Goal: Information Seeking & Learning: Learn about a topic

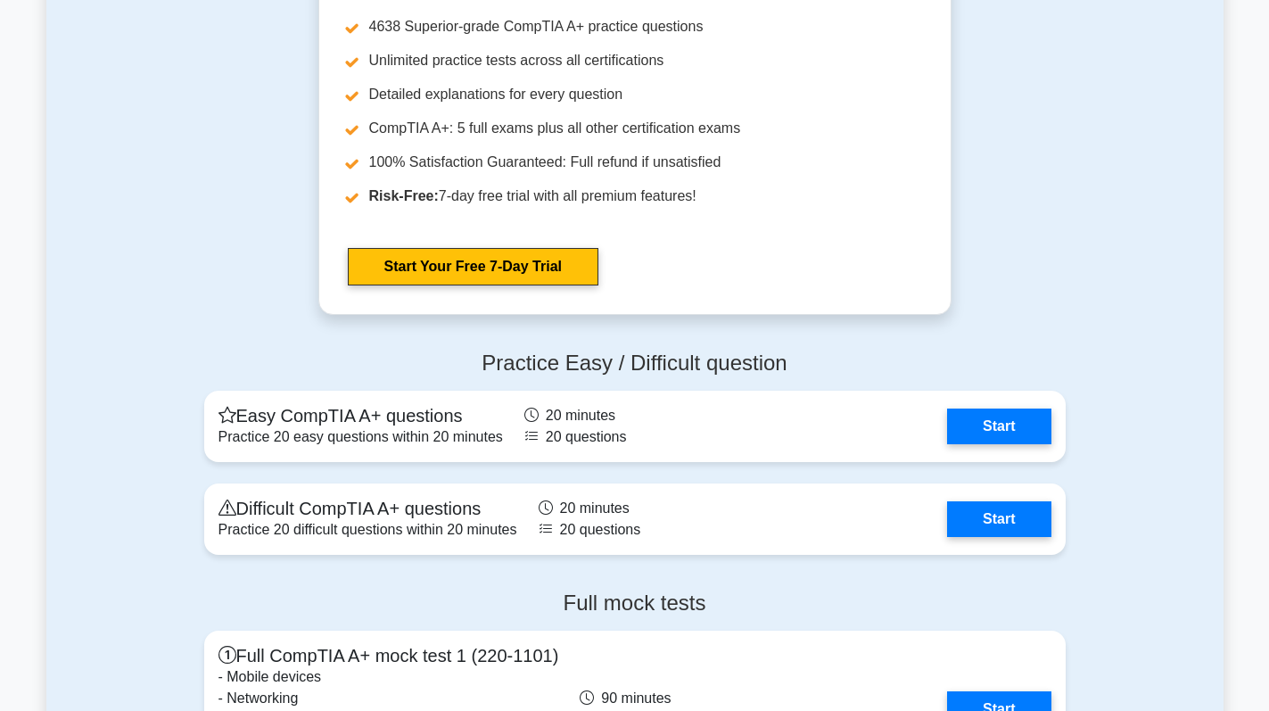
scroll to position [4727, 0]
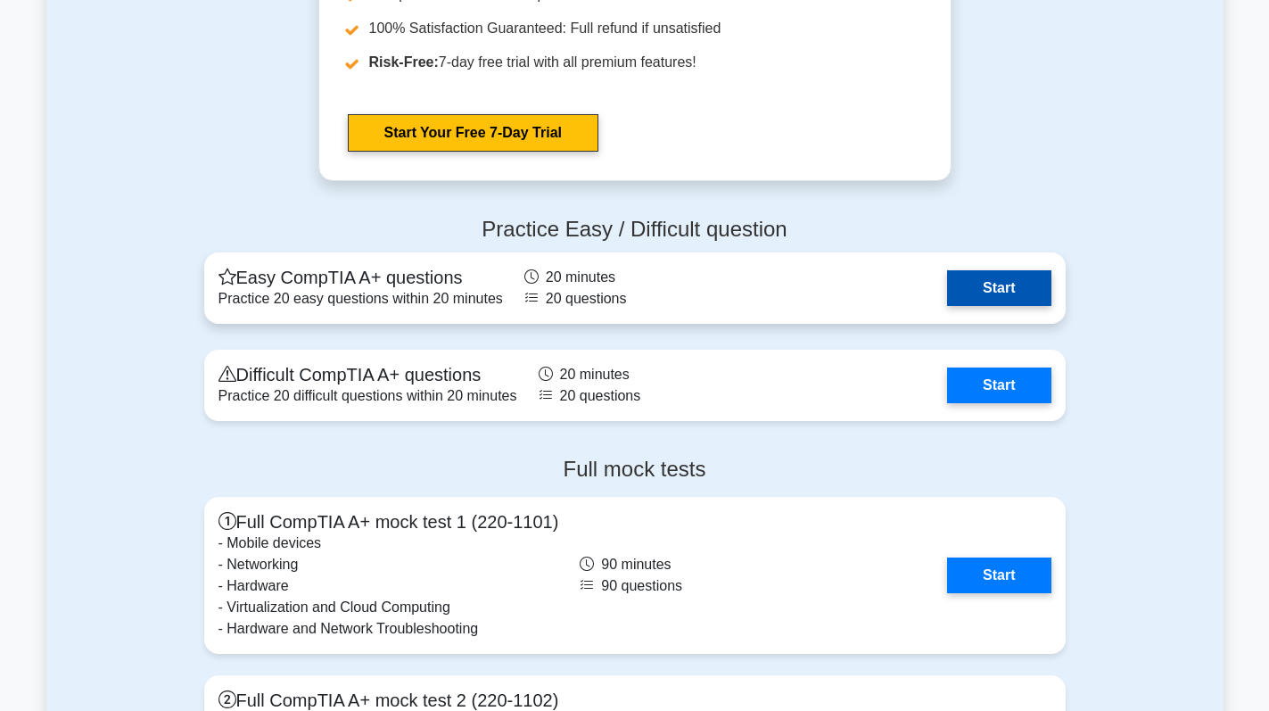
click at [987, 286] on link "Start" at bounding box center [998, 288] width 103 height 36
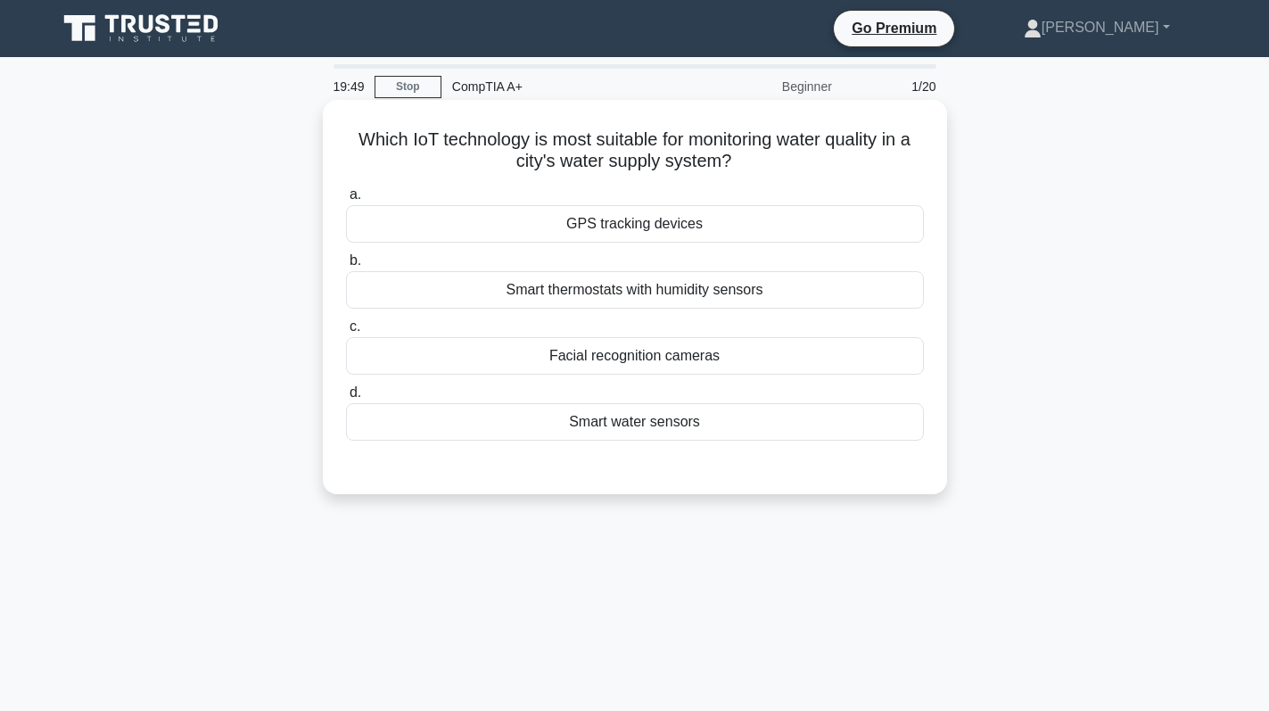
click at [669, 425] on div "Smart water sensors" at bounding box center [635, 421] width 578 height 37
click at [346, 399] on input "d. Smart water sensors" at bounding box center [346, 393] width 0 height 12
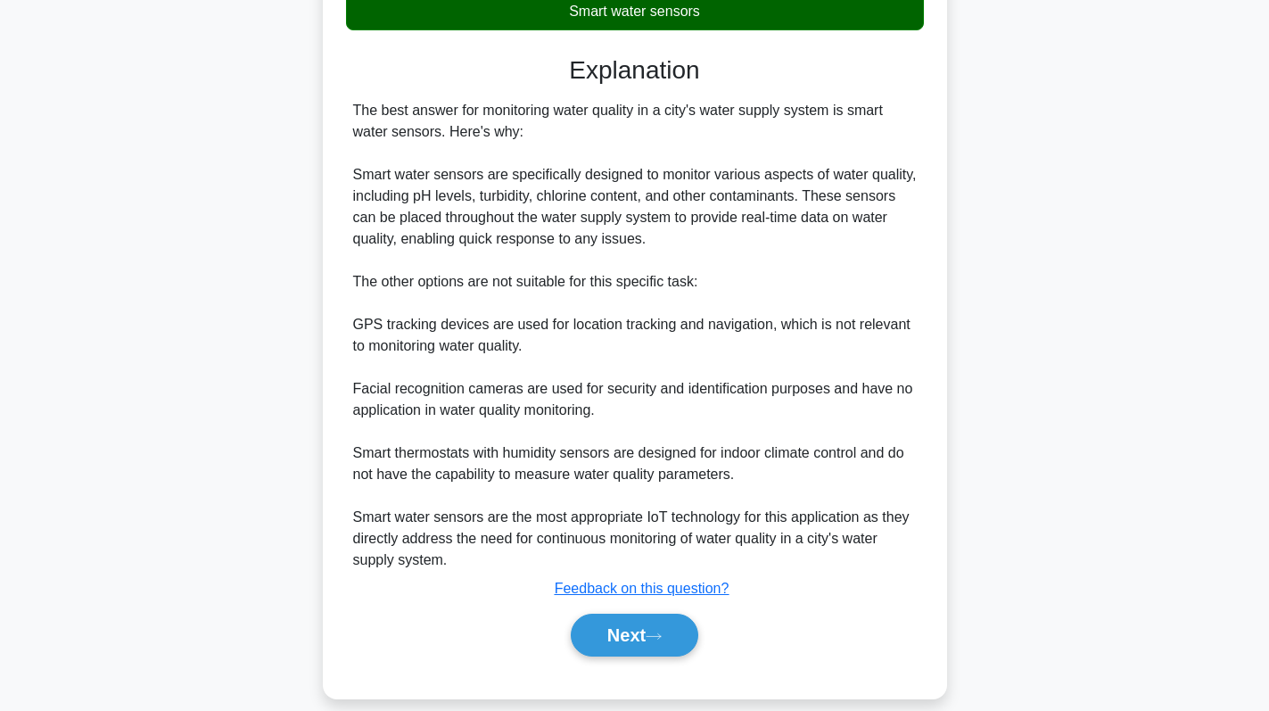
scroll to position [433, 0]
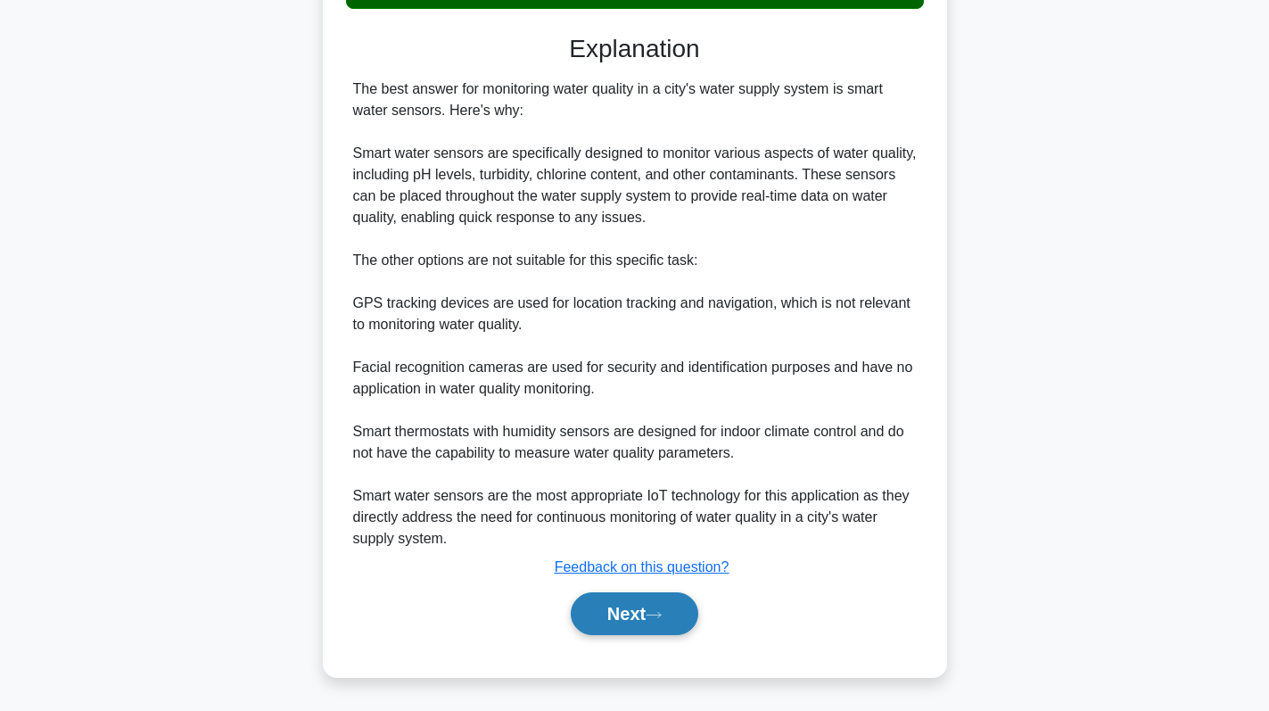
click at [635, 614] on button "Next" at bounding box center [635, 613] width 128 height 43
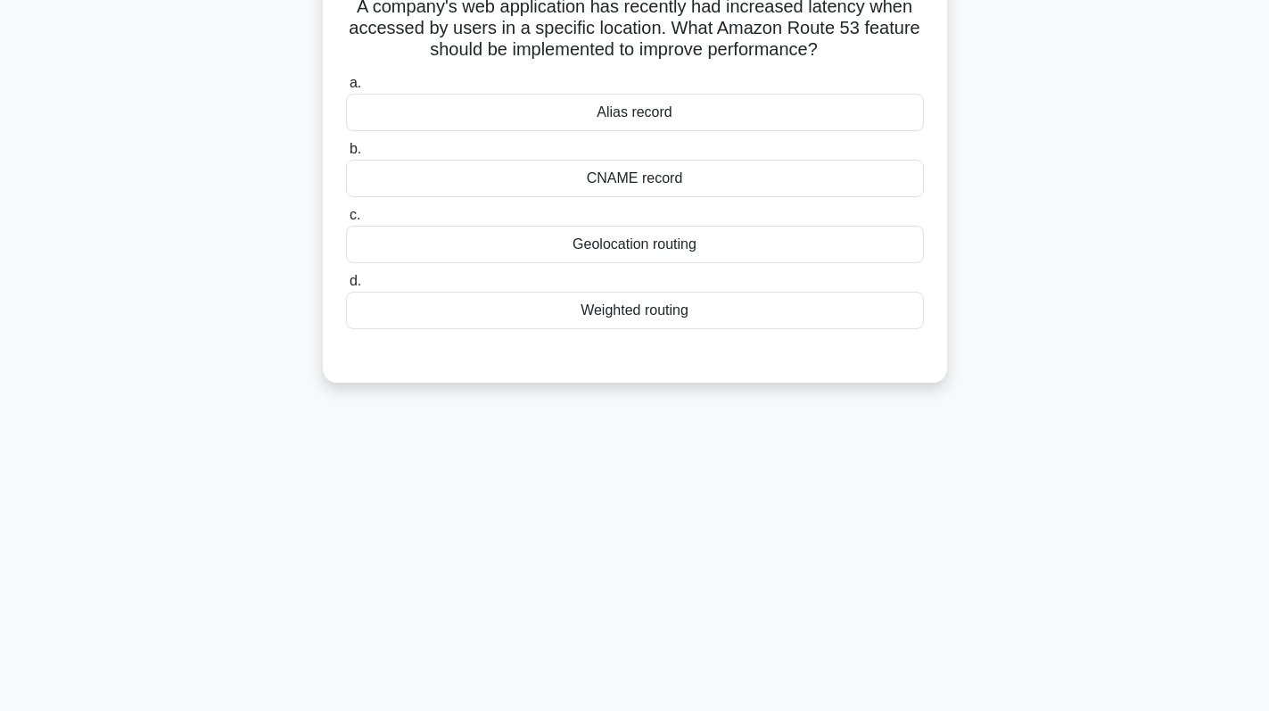
scroll to position [0, 0]
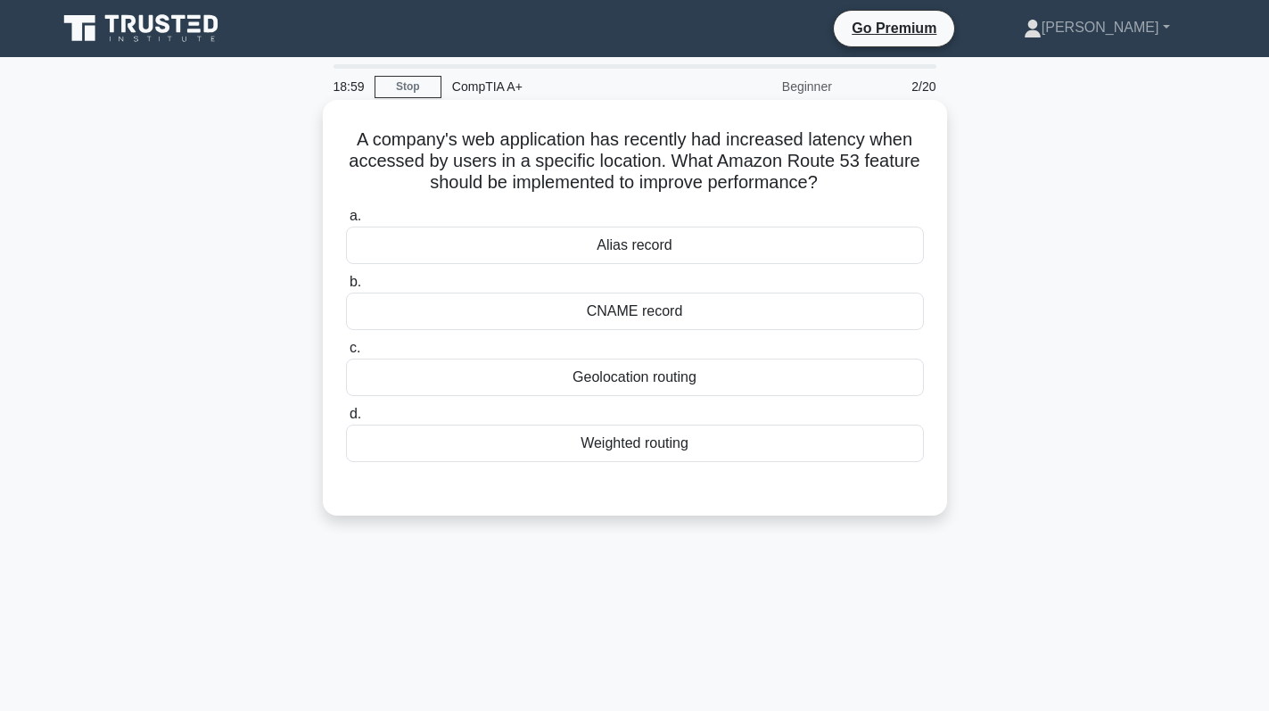
click at [672, 309] on div "CNAME record" at bounding box center [635, 311] width 578 height 37
click at [346, 288] on input "b. CNAME record" at bounding box center [346, 282] width 0 height 12
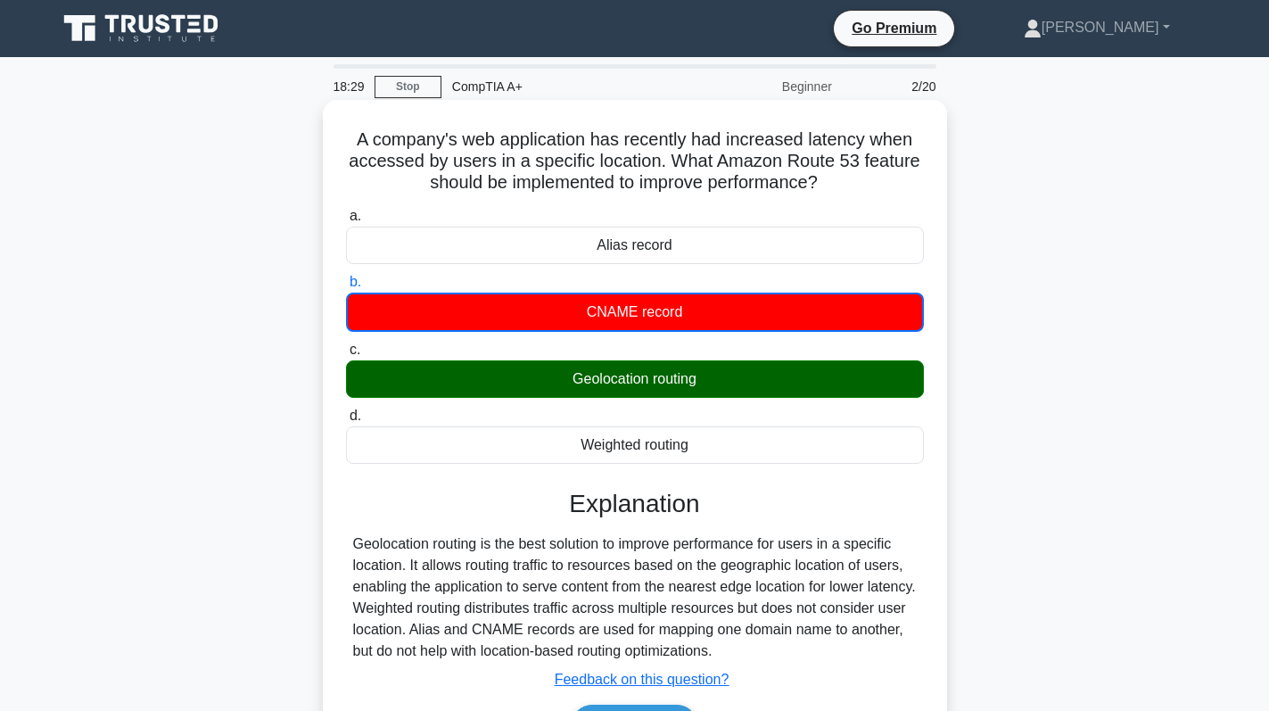
click at [936, 411] on div "A company's web application has recently had increased latency when accessed by…" at bounding box center [635, 444] width 610 height 675
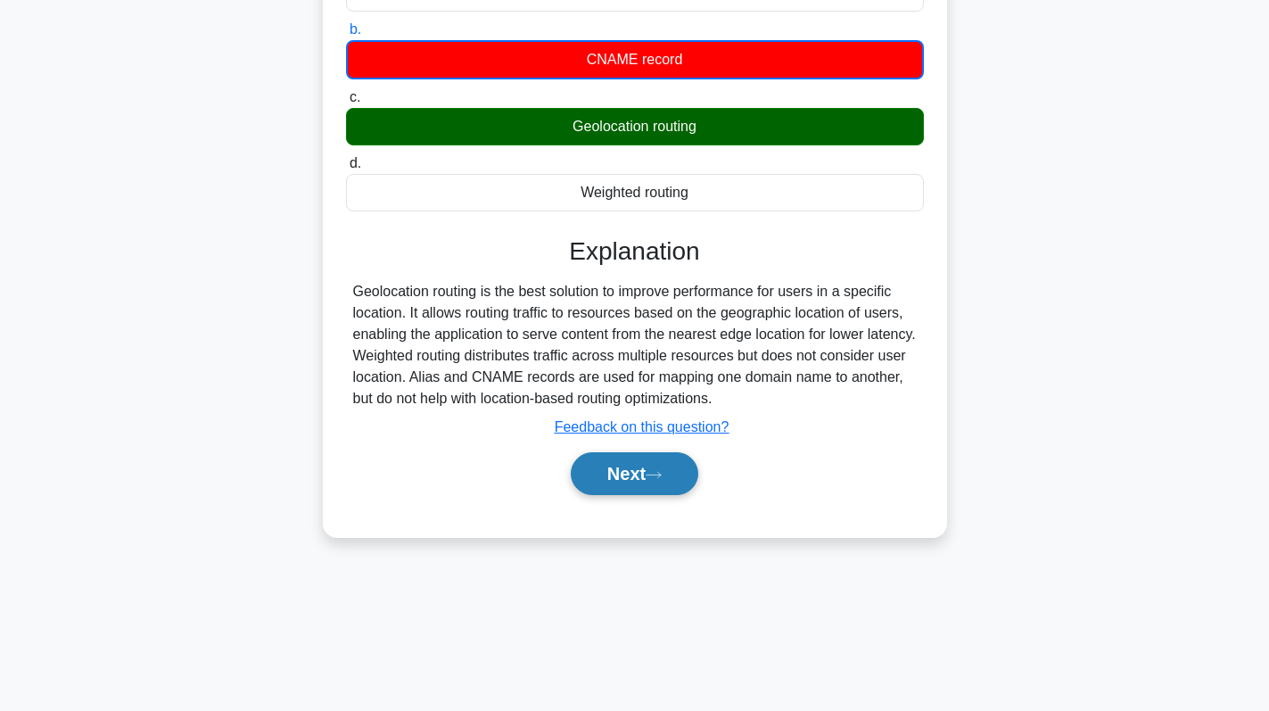
click at [632, 469] on button "Next" at bounding box center [635, 473] width 128 height 43
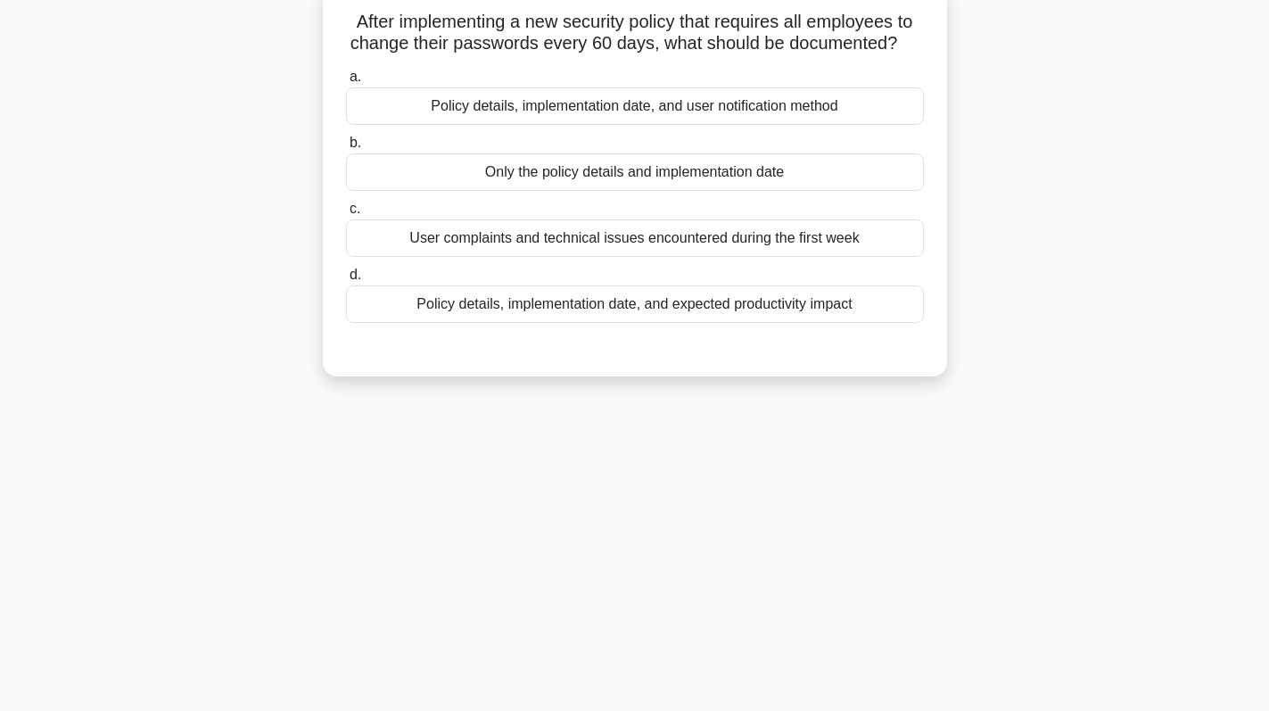
scroll to position [0, 0]
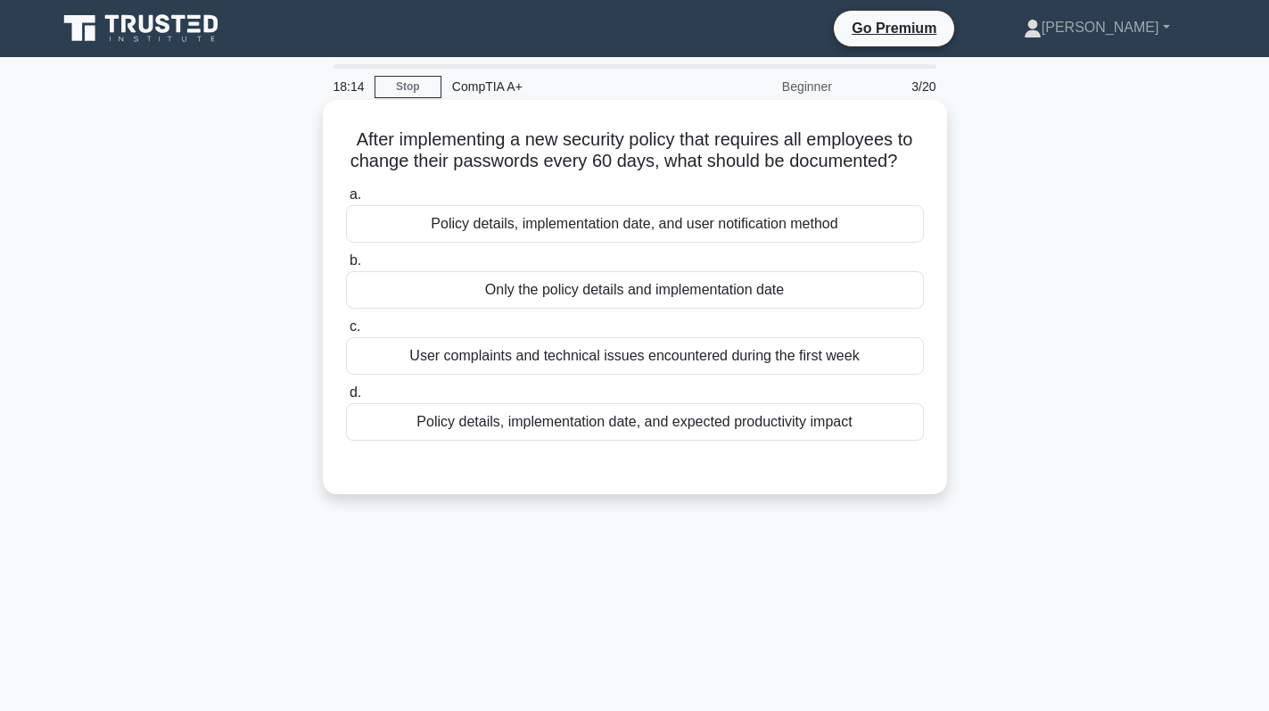
click at [743, 238] on div "Policy details, implementation date, and user notification method" at bounding box center [635, 223] width 578 height 37
click at [346, 201] on input "a. Policy details, implementation date, and user notification method" at bounding box center [346, 195] width 0 height 12
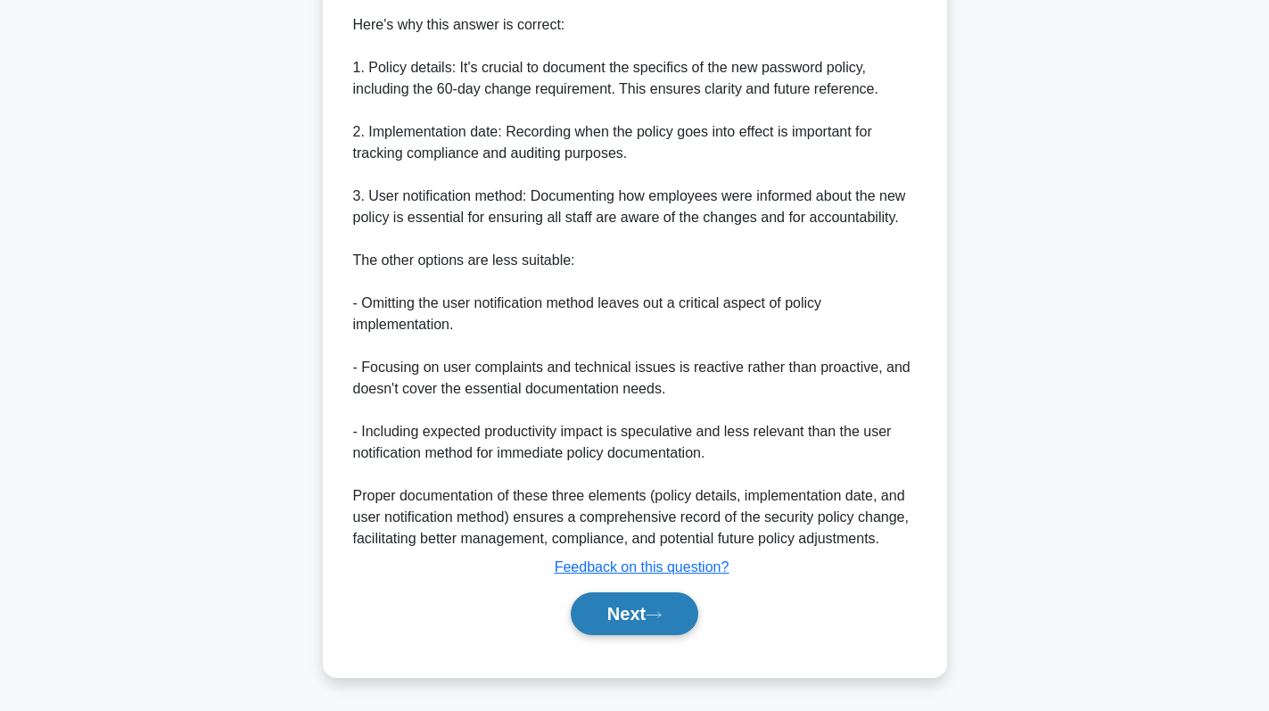
click at [631, 613] on button "Next" at bounding box center [635, 613] width 128 height 43
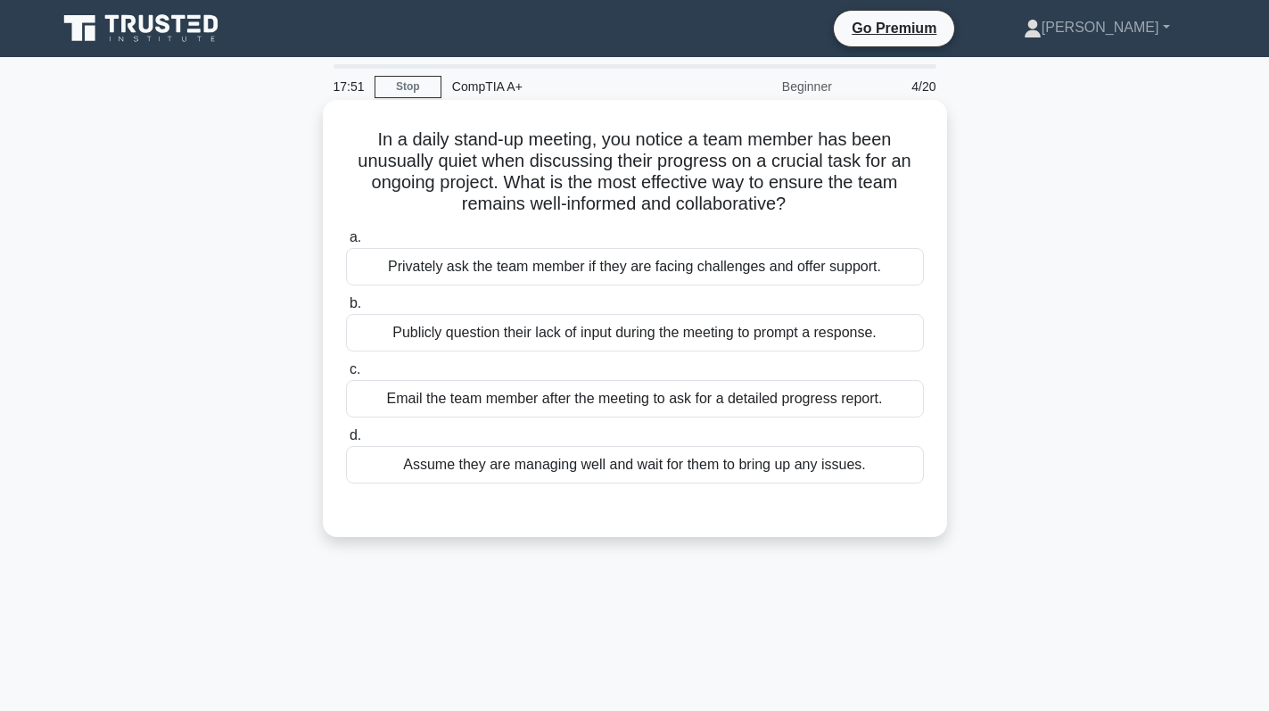
click at [638, 365] on label "c. Email the team member after the meeting to ask for a detailed progress repor…" at bounding box center [635, 388] width 578 height 59
click at [346, 365] on input "c. Email the team member after the meeting to ask for a detailed progress repor…" at bounding box center [346, 370] width 0 height 12
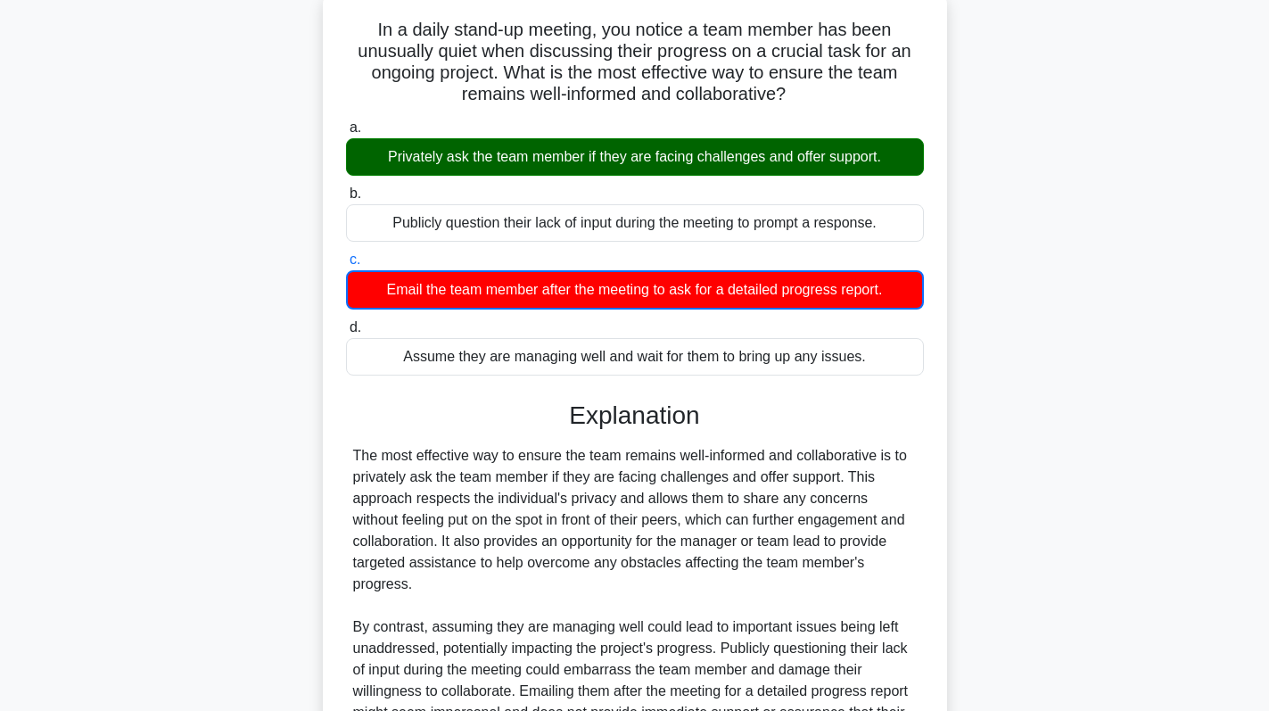
scroll to position [306, 0]
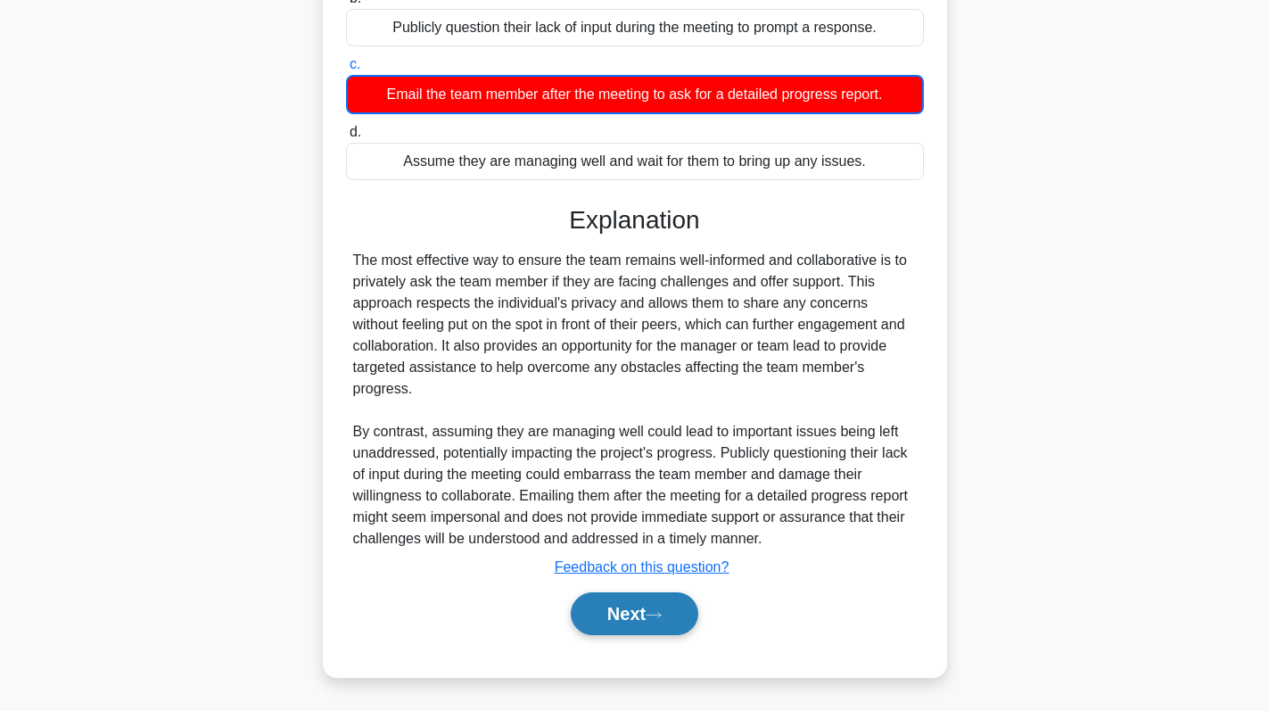
click at [641, 628] on button "Next" at bounding box center [635, 613] width 128 height 43
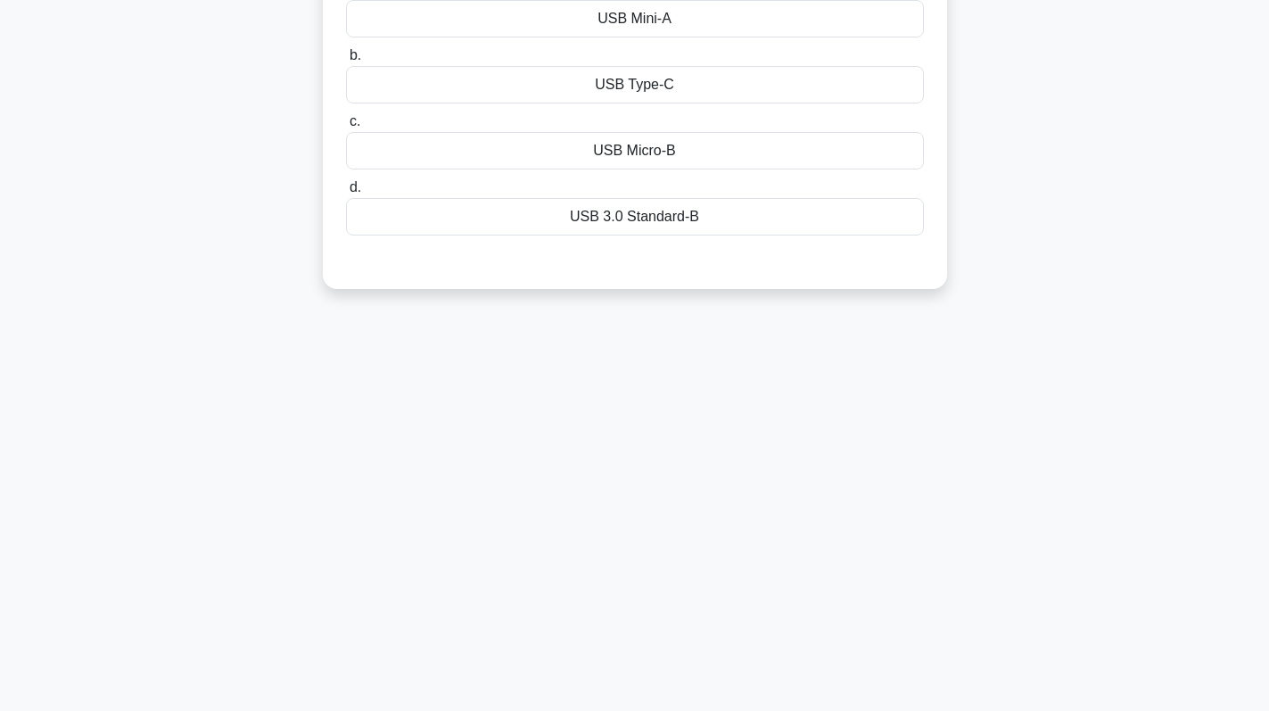
scroll to position [0, 0]
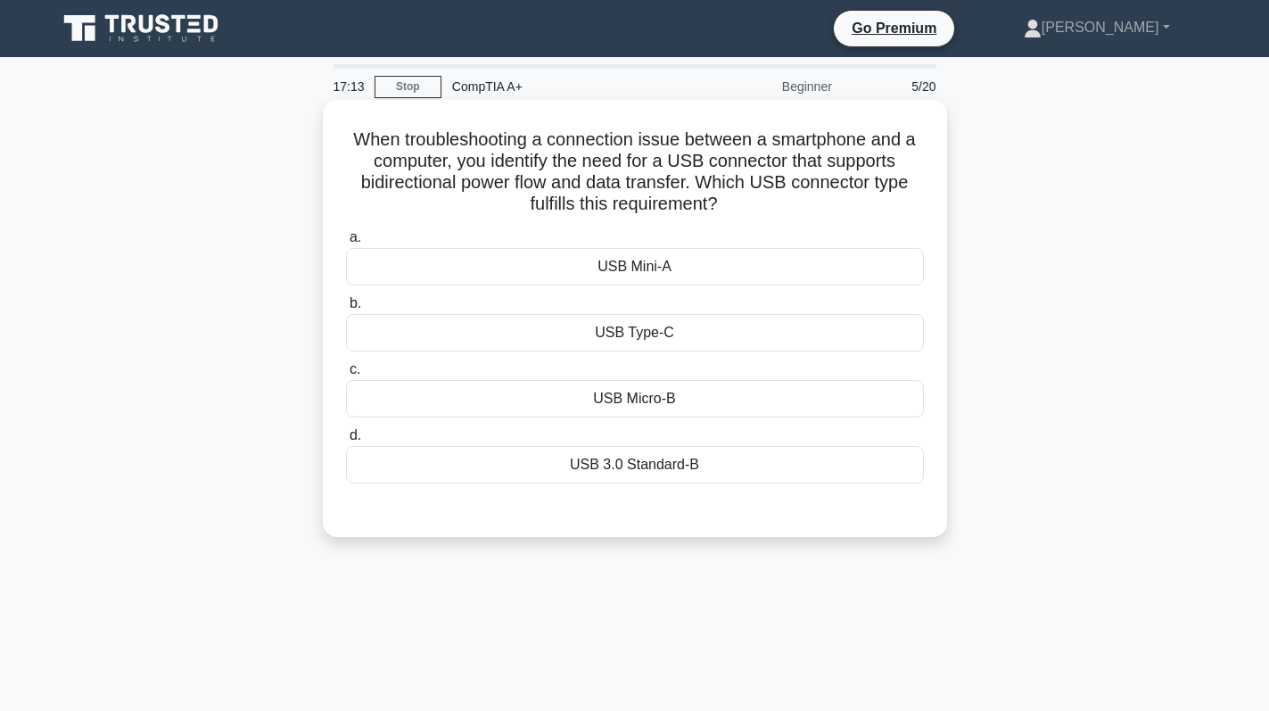
click at [723, 326] on div "USB Type-C" at bounding box center [635, 332] width 578 height 37
click at [346, 309] on input "b. USB Type-C" at bounding box center [346, 304] width 0 height 12
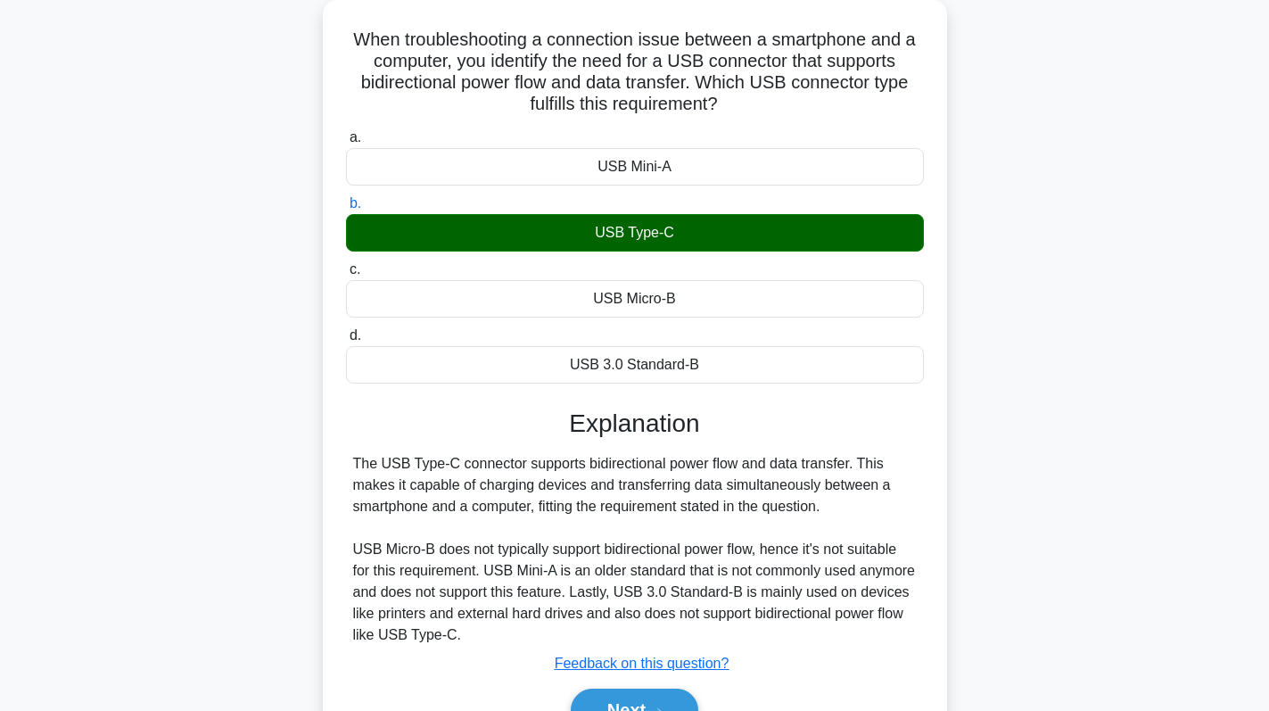
scroll to position [252, 0]
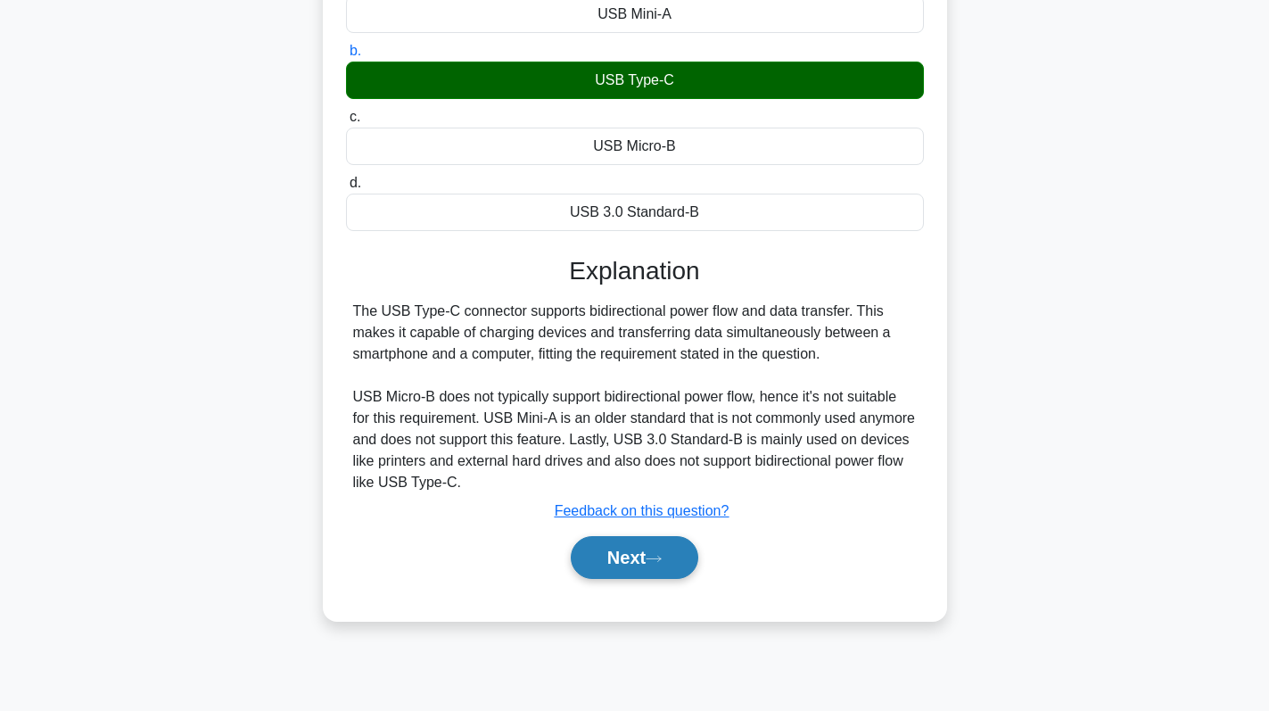
click at [606, 567] on button "Next" at bounding box center [635, 557] width 128 height 43
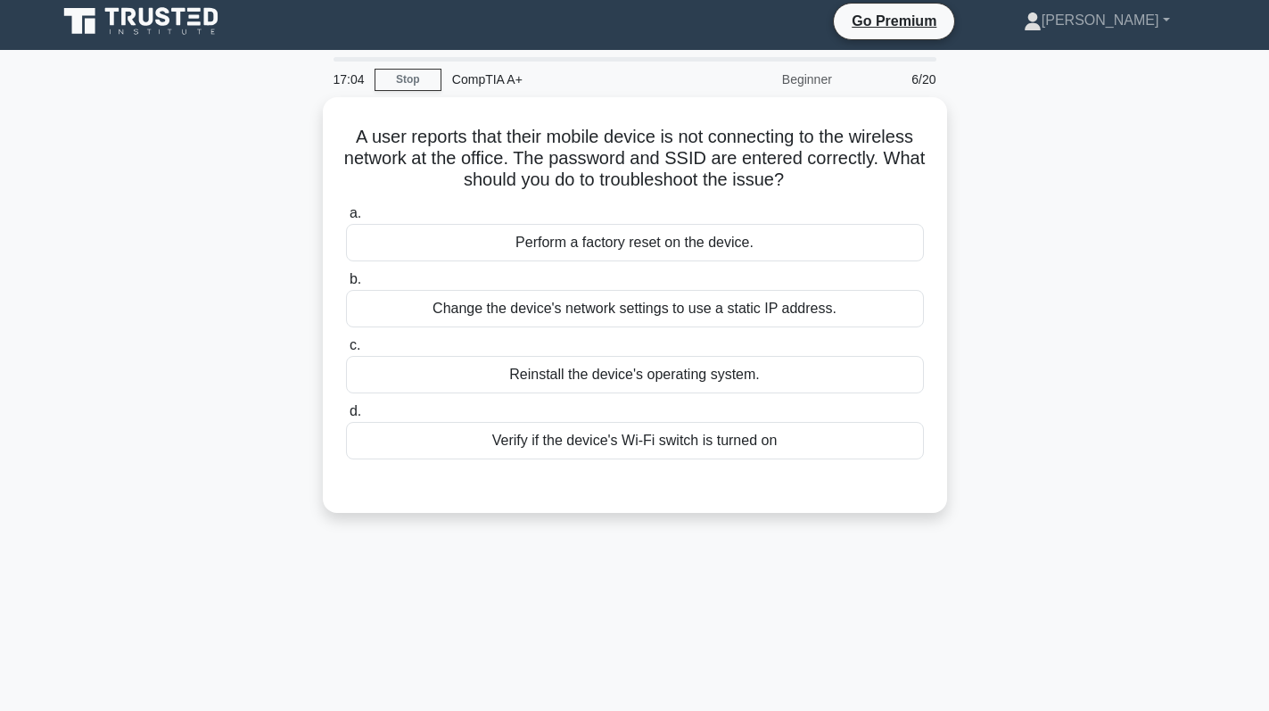
scroll to position [0, 0]
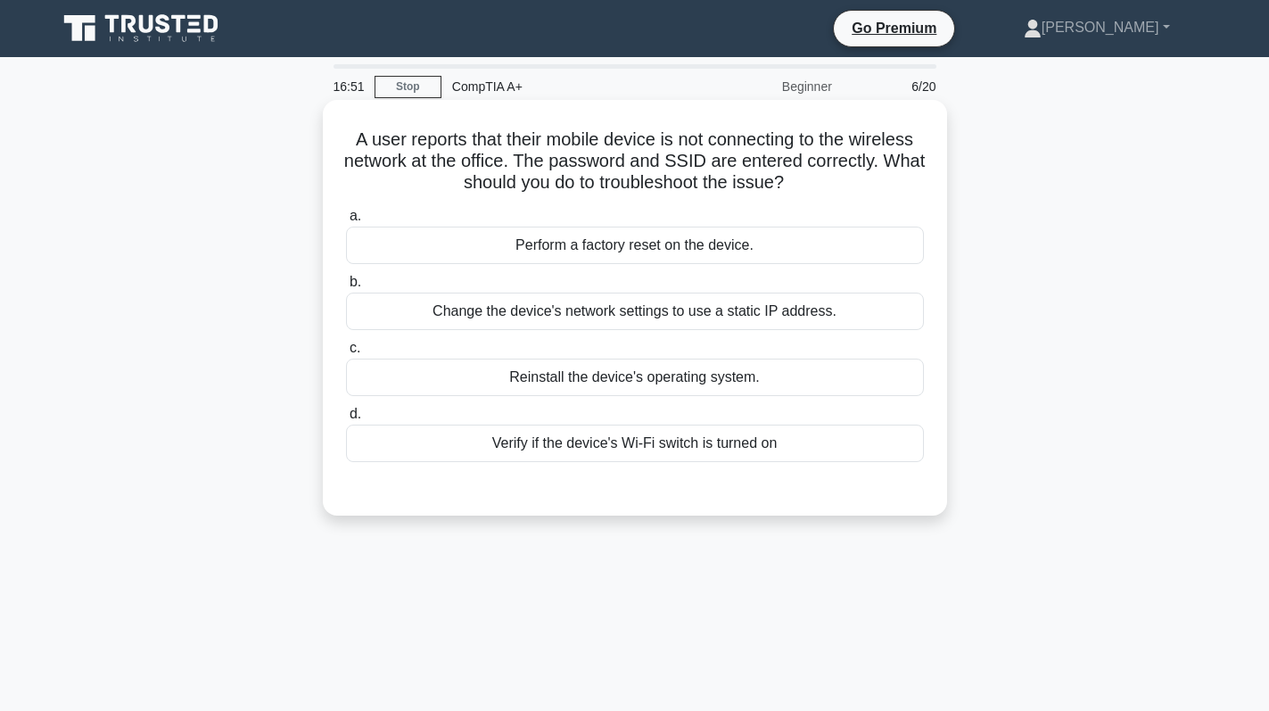
click at [655, 438] on div "Verify if the device's Wi-Fi switch is turned on" at bounding box center [635, 443] width 578 height 37
click at [346, 420] on input "d. Verify if the device's Wi-Fi switch is turned on" at bounding box center [346, 414] width 0 height 12
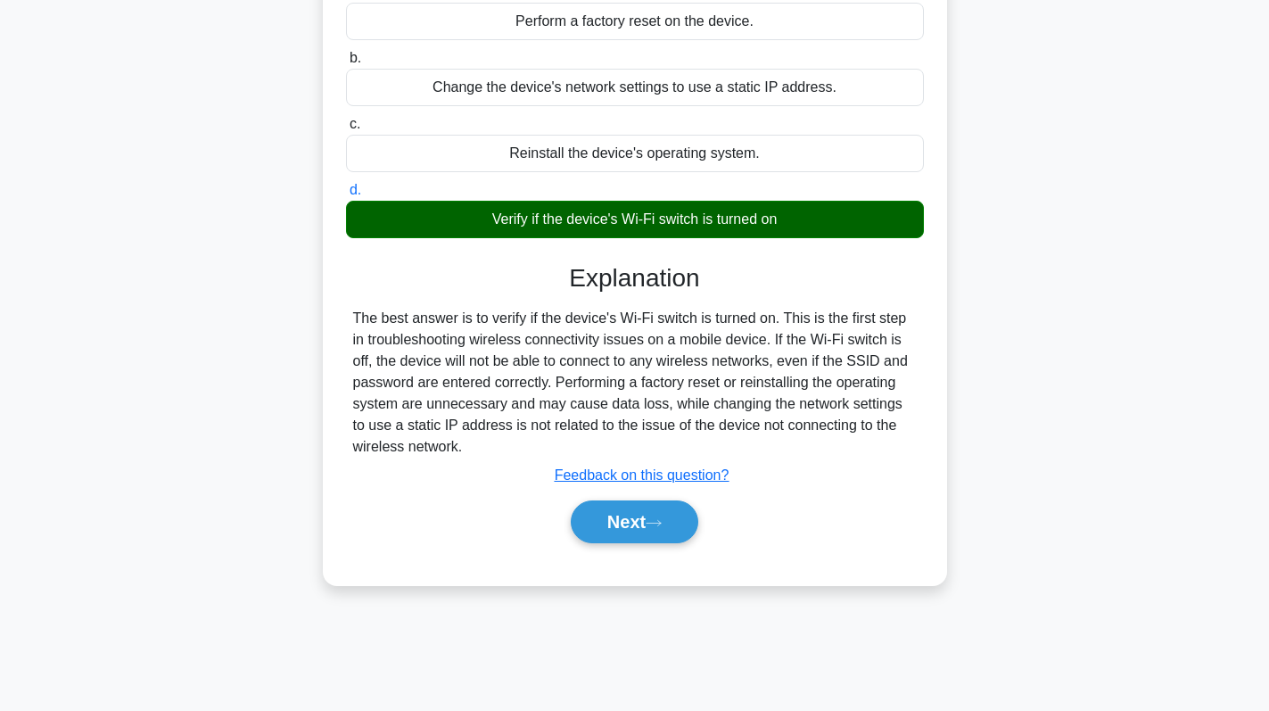
scroll to position [252, 0]
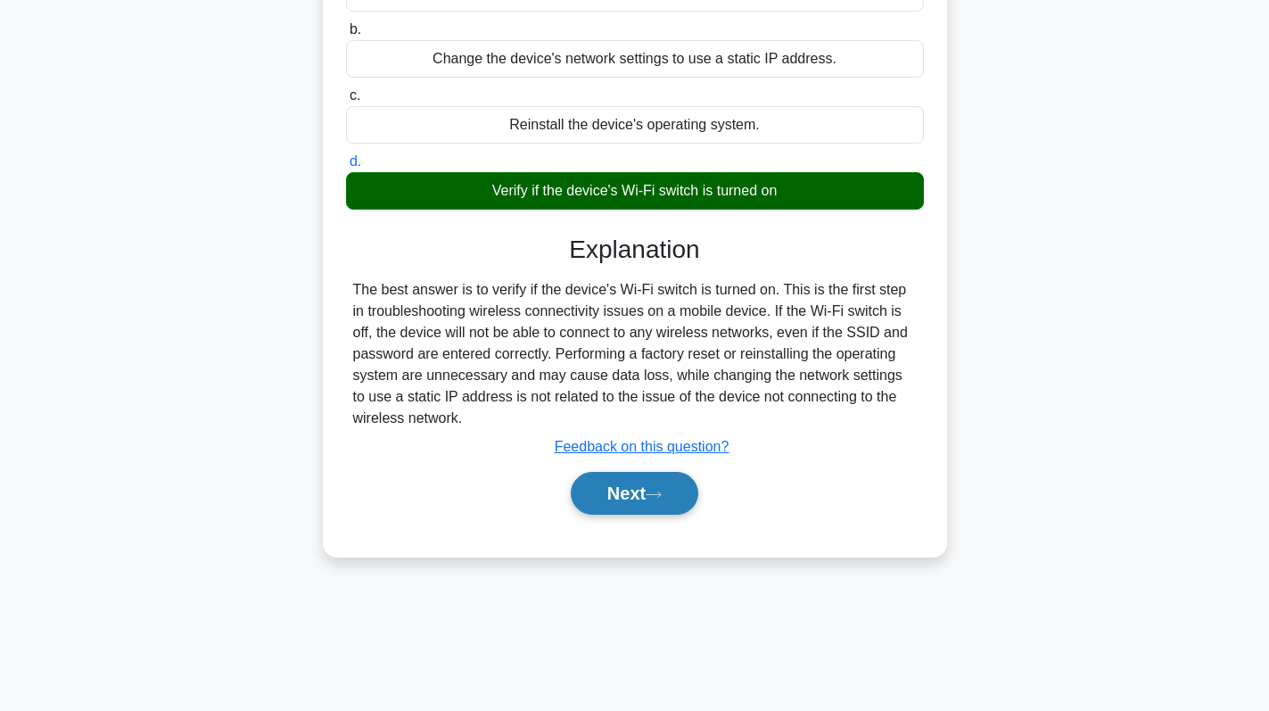
click at [632, 497] on button "Next" at bounding box center [635, 493] width 128 height 43
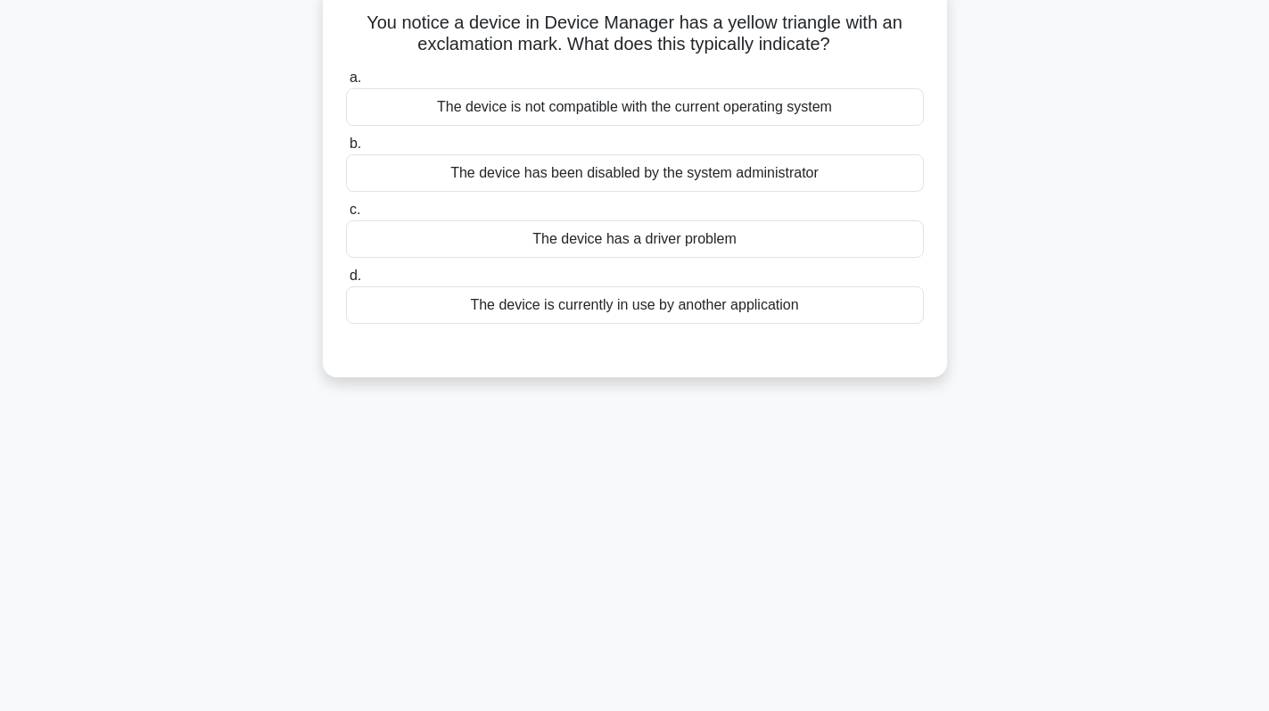
scroll to position [0, 0]
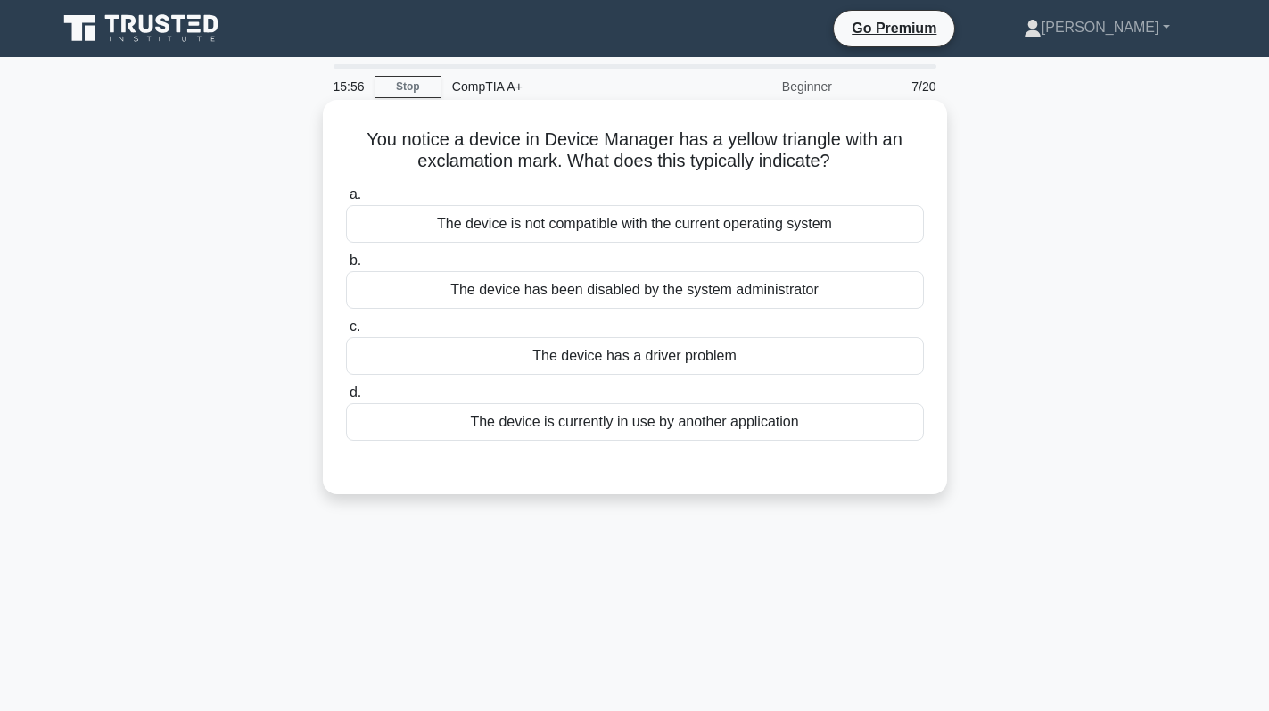
click at [622, 358] on div "The device has a driver problem" at bounding box center [635, 355] width 578 height 37
click at [346, 333] on input "c. The device has a driver problem" at bounding box center [346, 327] width 0 height 12
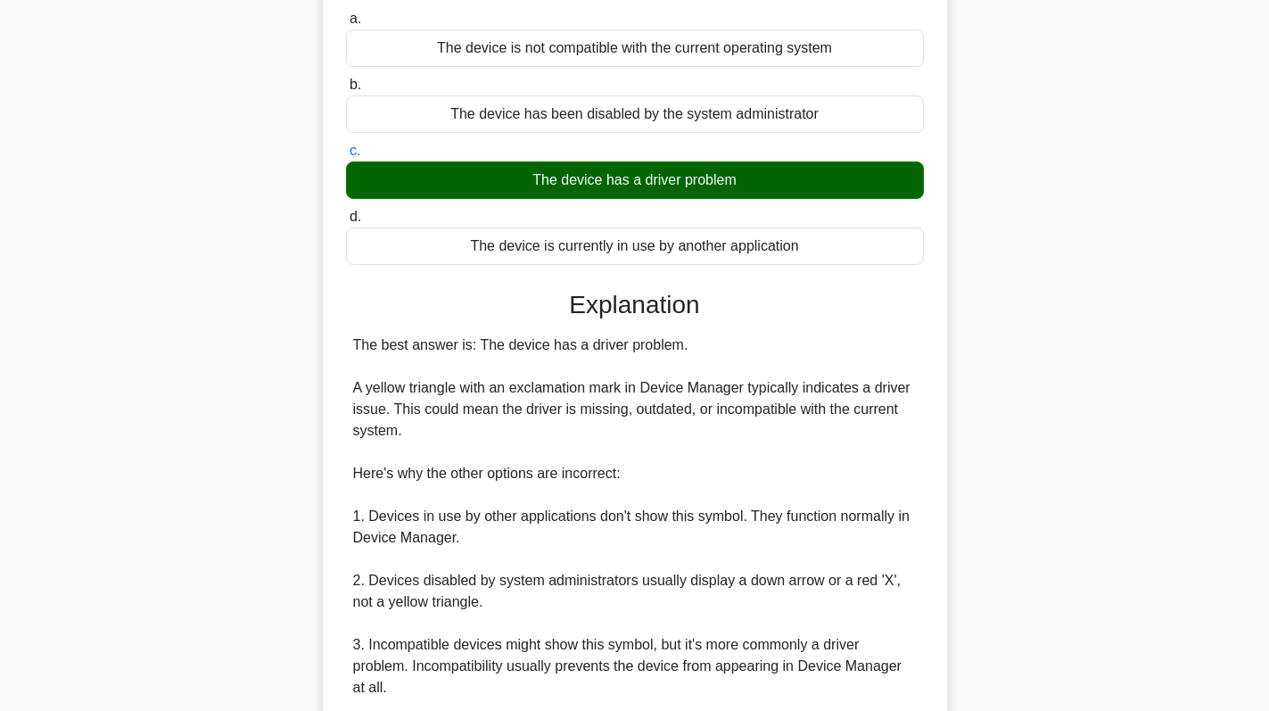
scroll to position [390, 0]
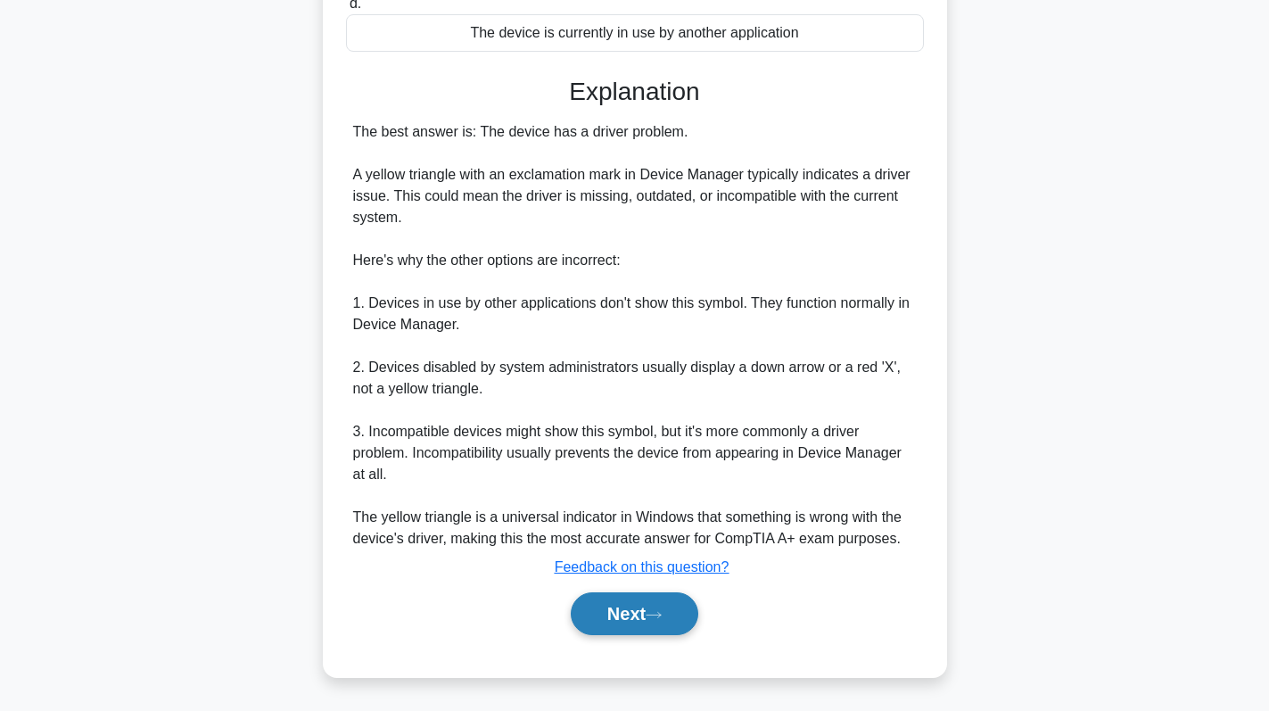
click at [628, 611] on button "Next" at bounding box center [635, 613] width 128 height 43
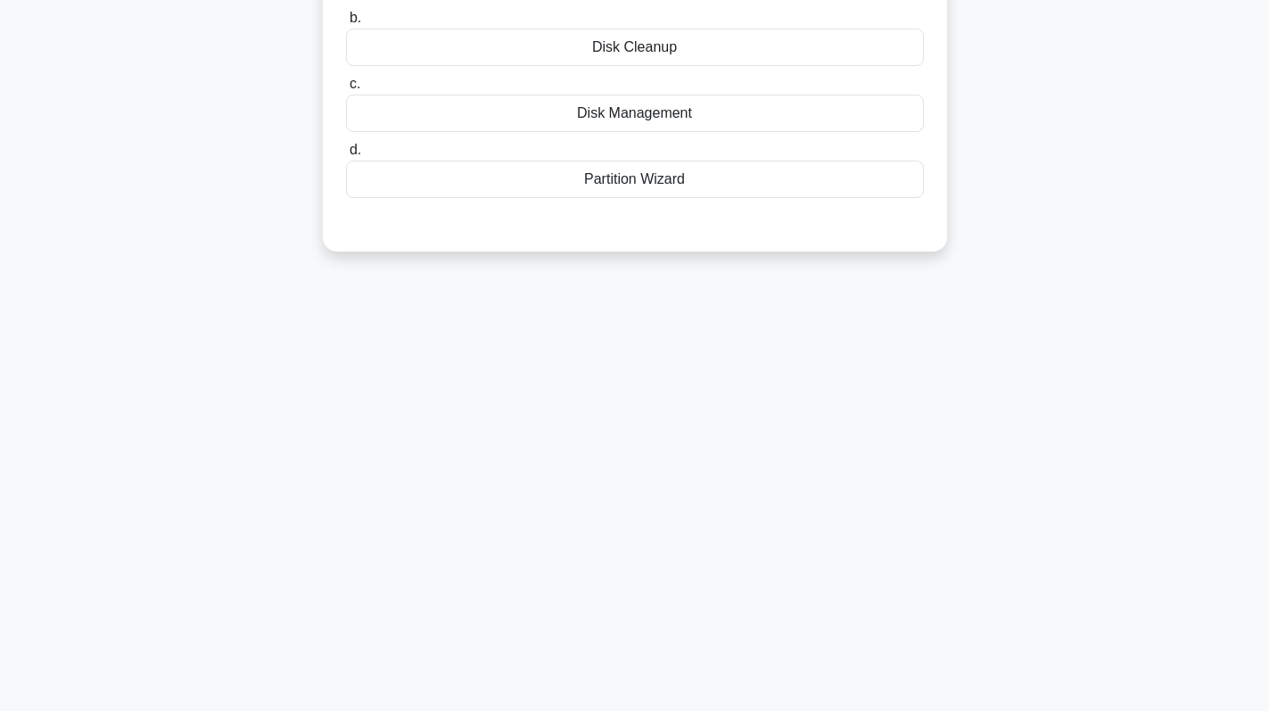
scroll to position [0, 0]
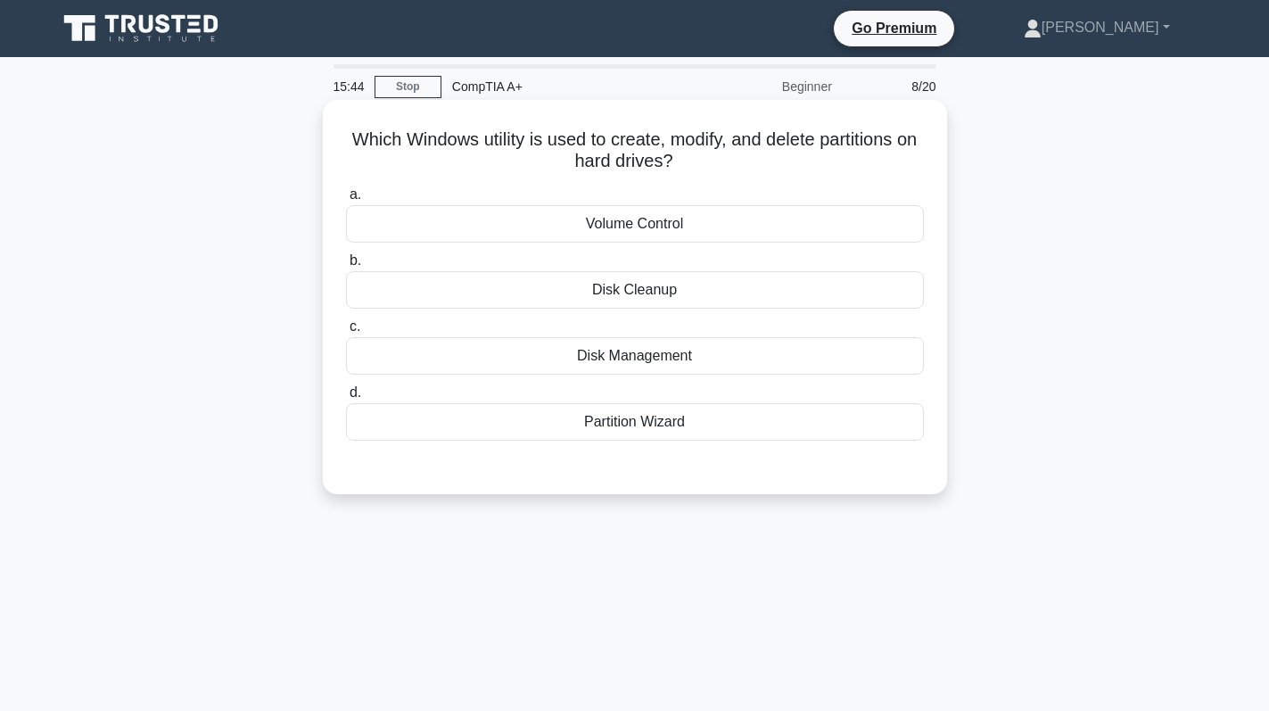
click at [760, 440] on div "Partition Wizard" at bounding box center [635, 421] width 578 height 37
click at [346, 399] on input "d. Partition Wizard" at bounding box center [346, 393] width 0 height 12
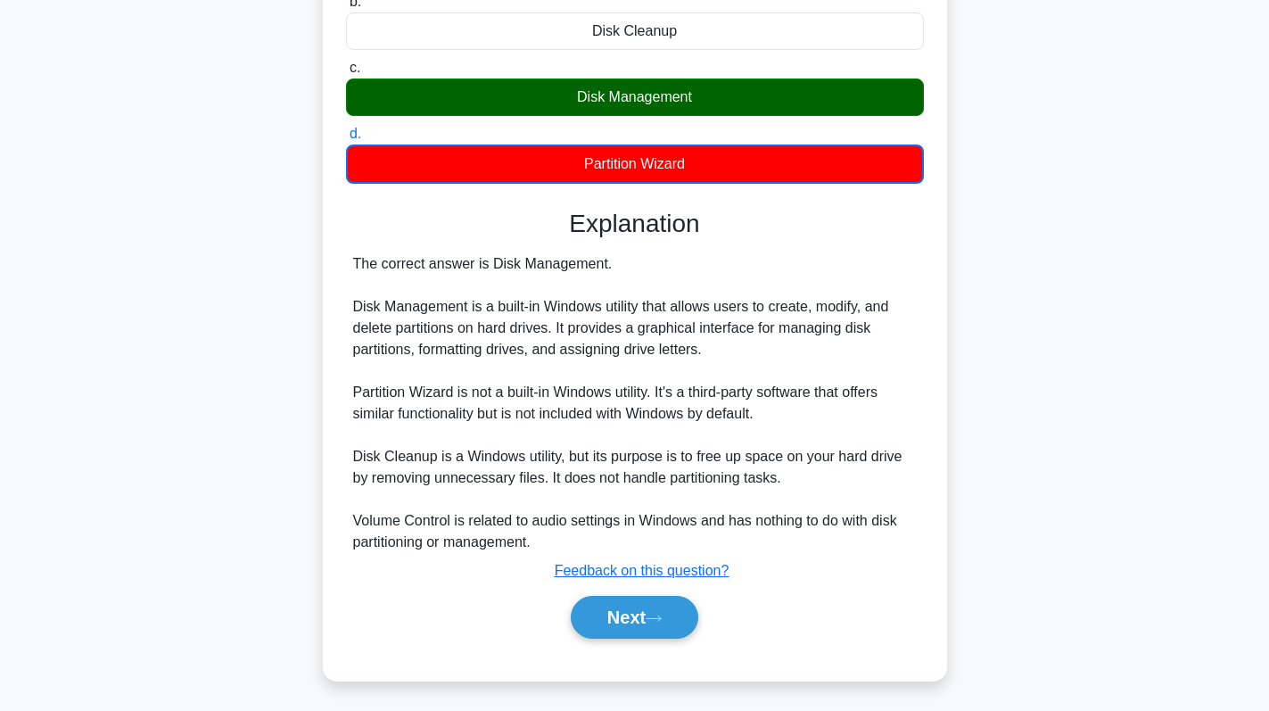
scroll to position [263, 0]
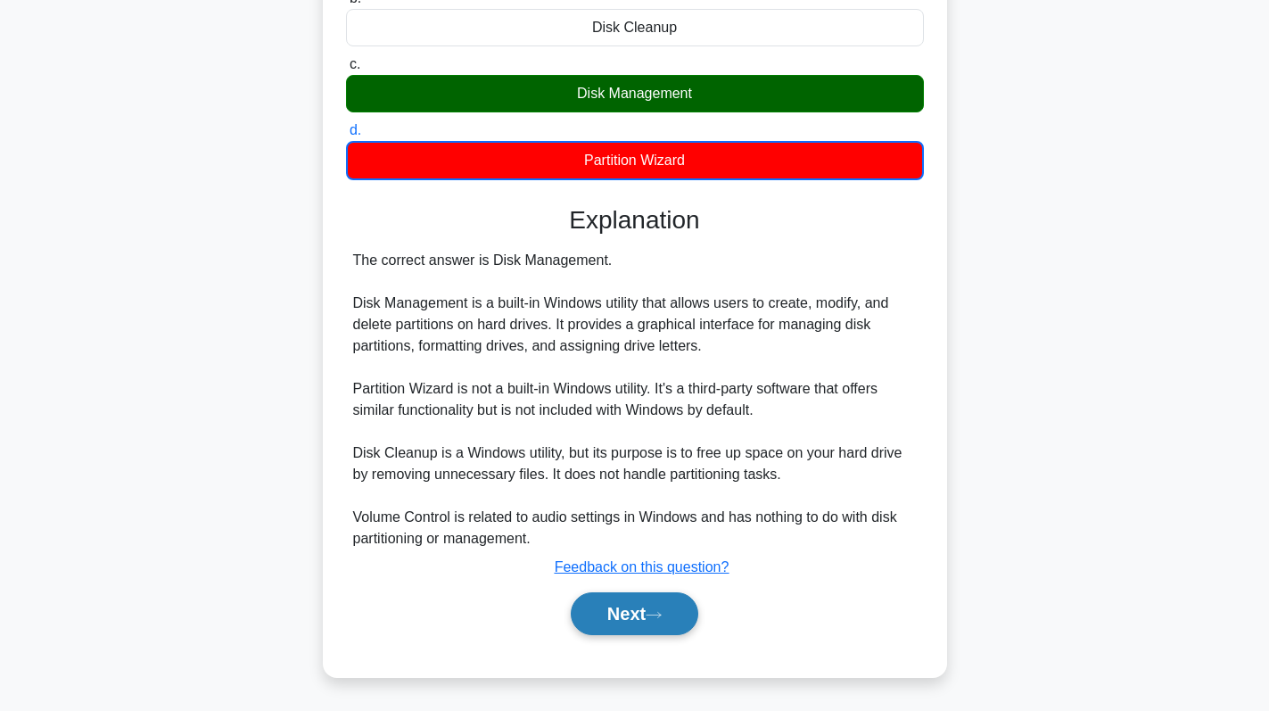
click at [633, 617] on button "Next" at bounding box center [635, 613] width 128 height 43
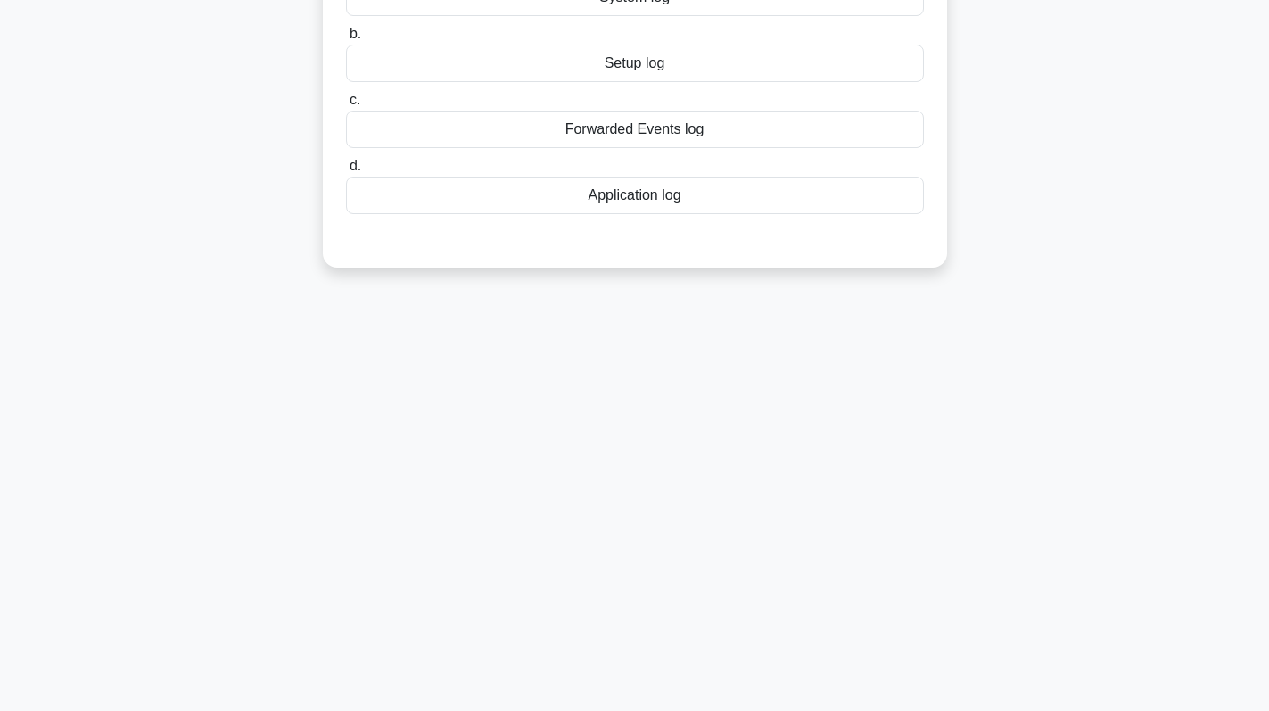
scroll to position [0, 0]
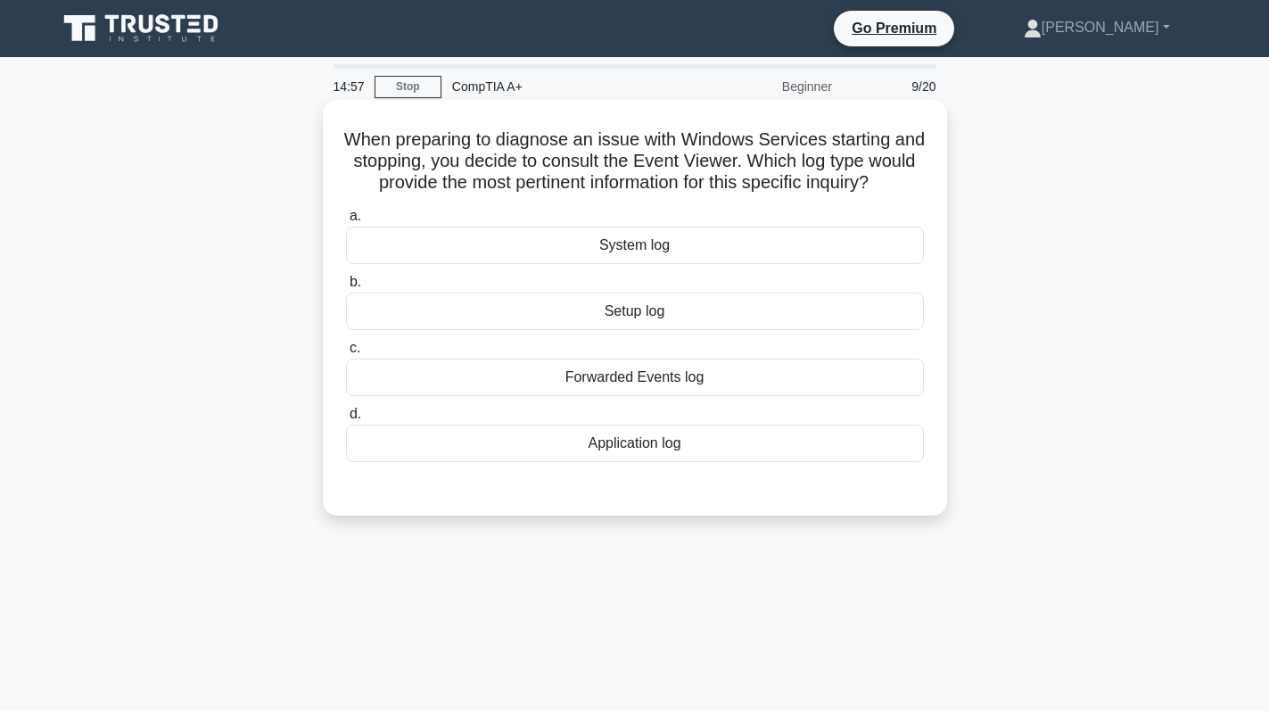
click at [671, 462] on div "Application log" at bounding box center [635, 443] width 578 height 37
click at [346, 420] on input "d. Application log" at bounding box center [346, 414] width 0 height 12
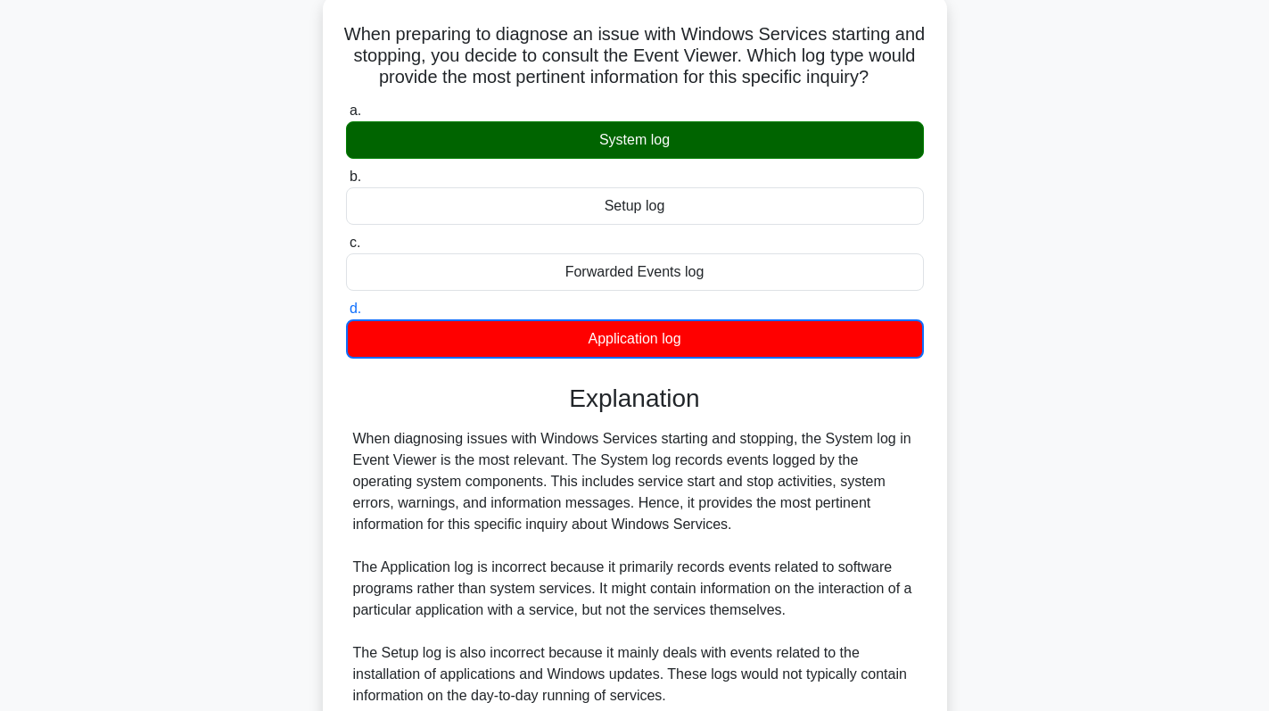
scroll to position [357, 0]
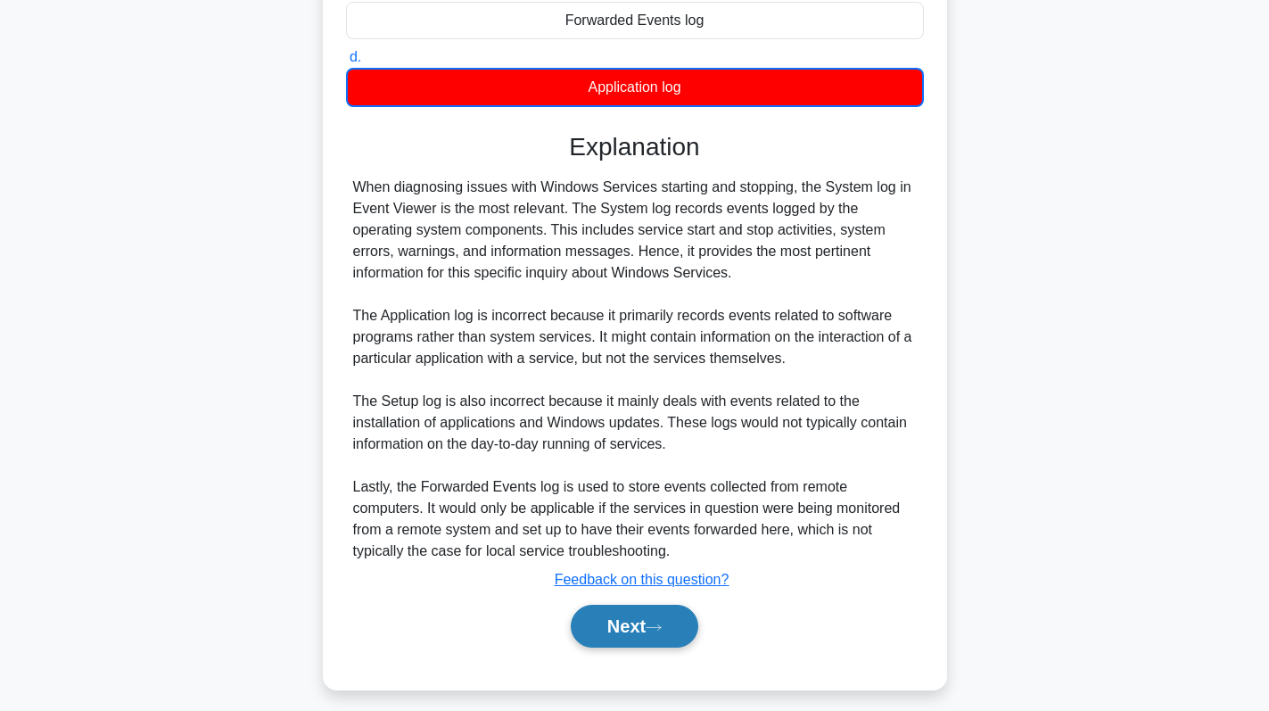
click at [639, 640] on button "Next" at bounding box center [635, 626] width 128 height 43
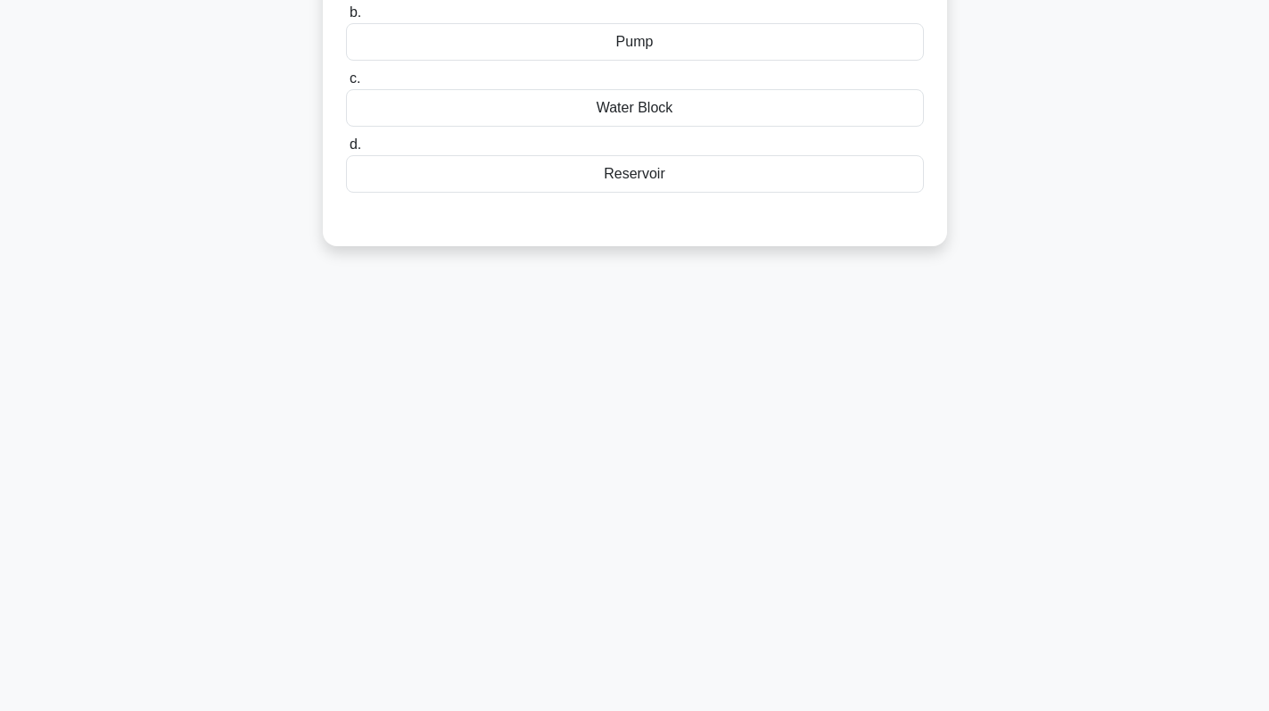
scroll to position [0, 0]
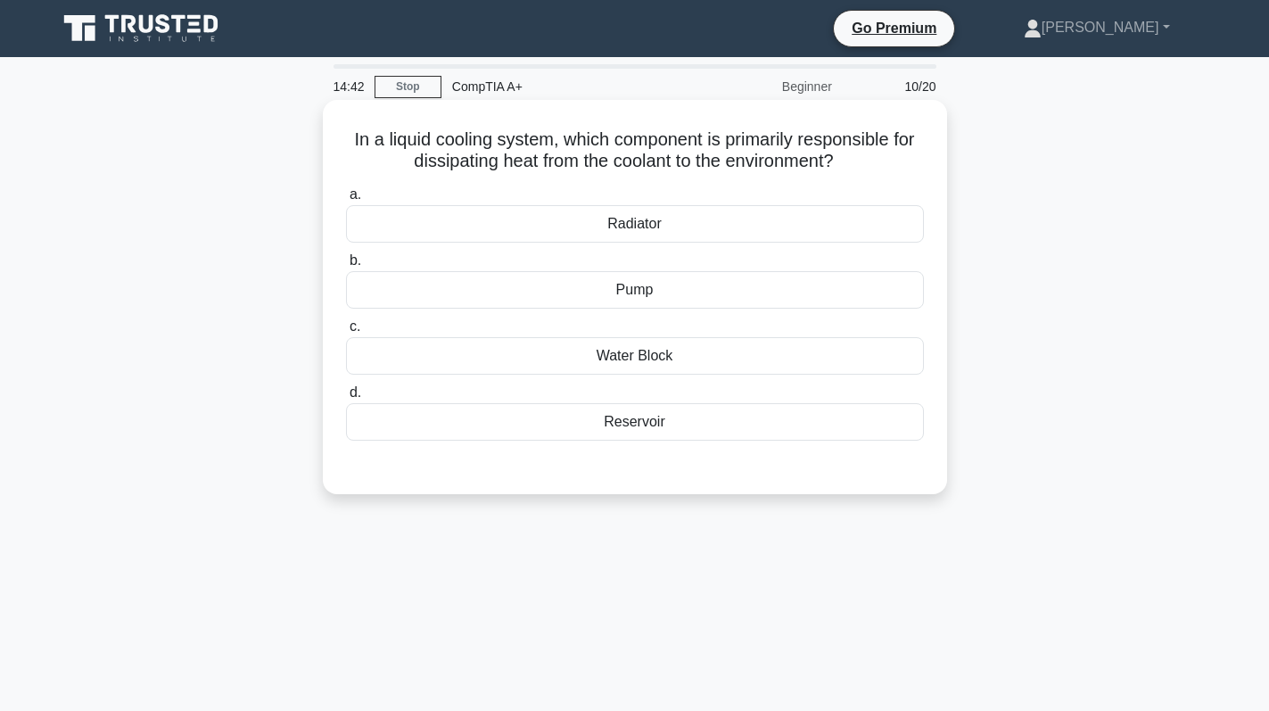
click at [721, 225] on div "Radiator" at bounding box center [635, 223] width 578 height 37
click at [346, 201] on input "a. Radiator" at bounding box center [346, 195] width 0 height 12
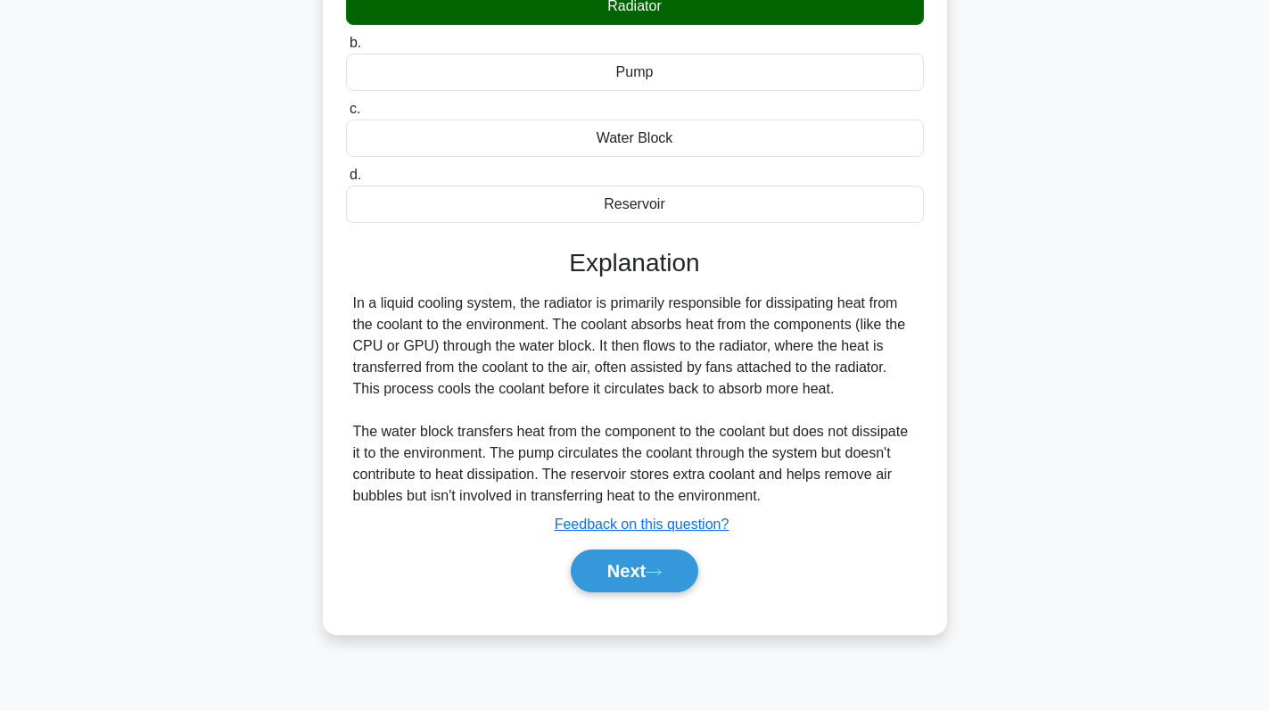
scroll to position [252, 0]
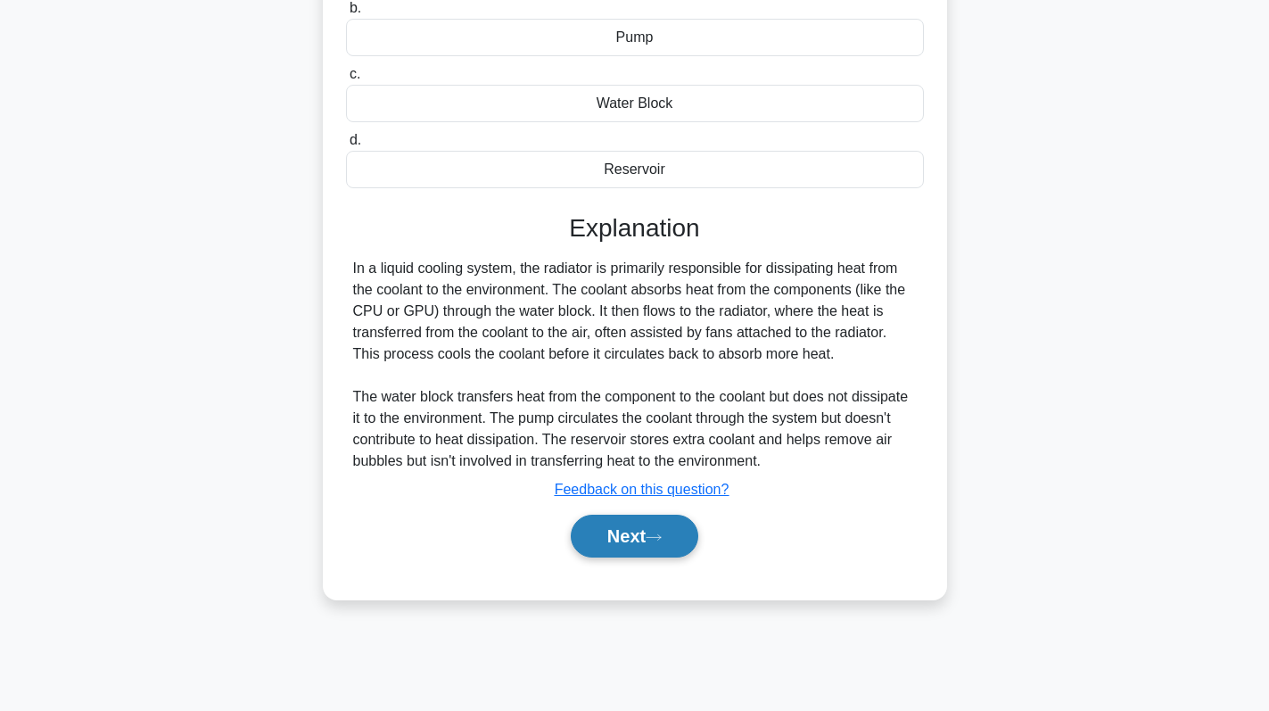
click at [643, 540] on button "Next" at bounding box center [635, 536] width 128 height 43
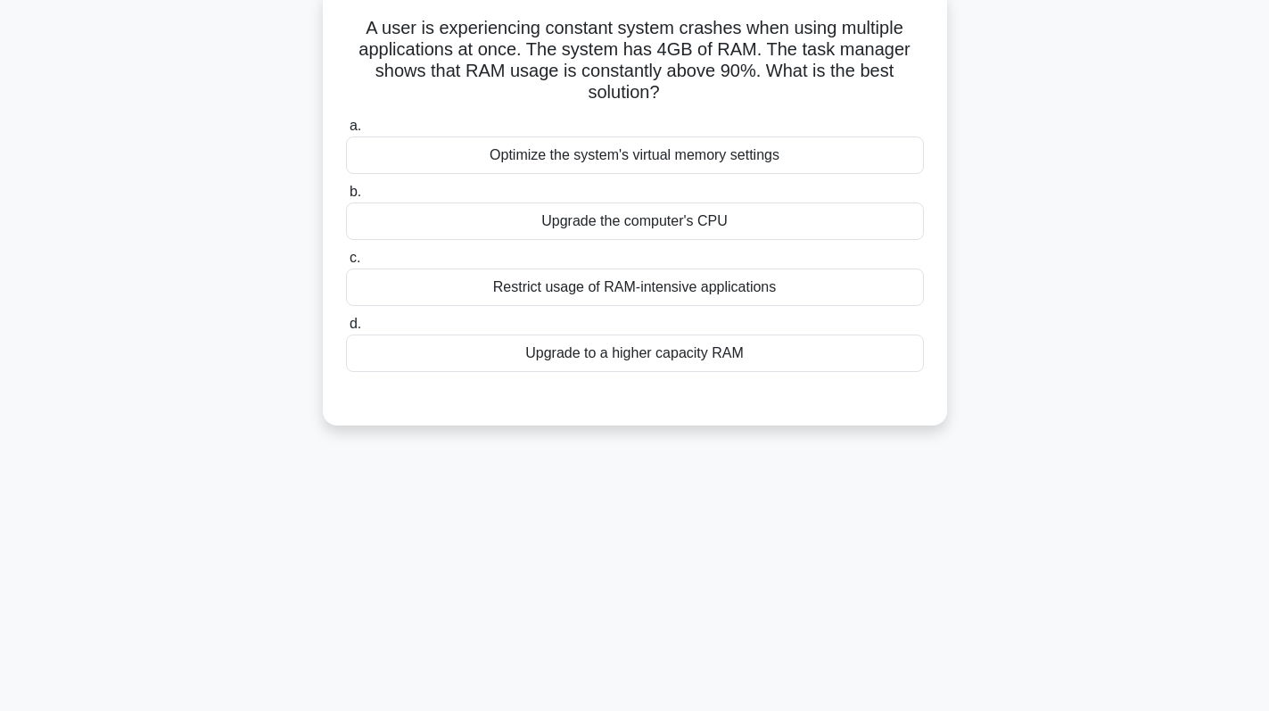
scroll to position [0, 0]
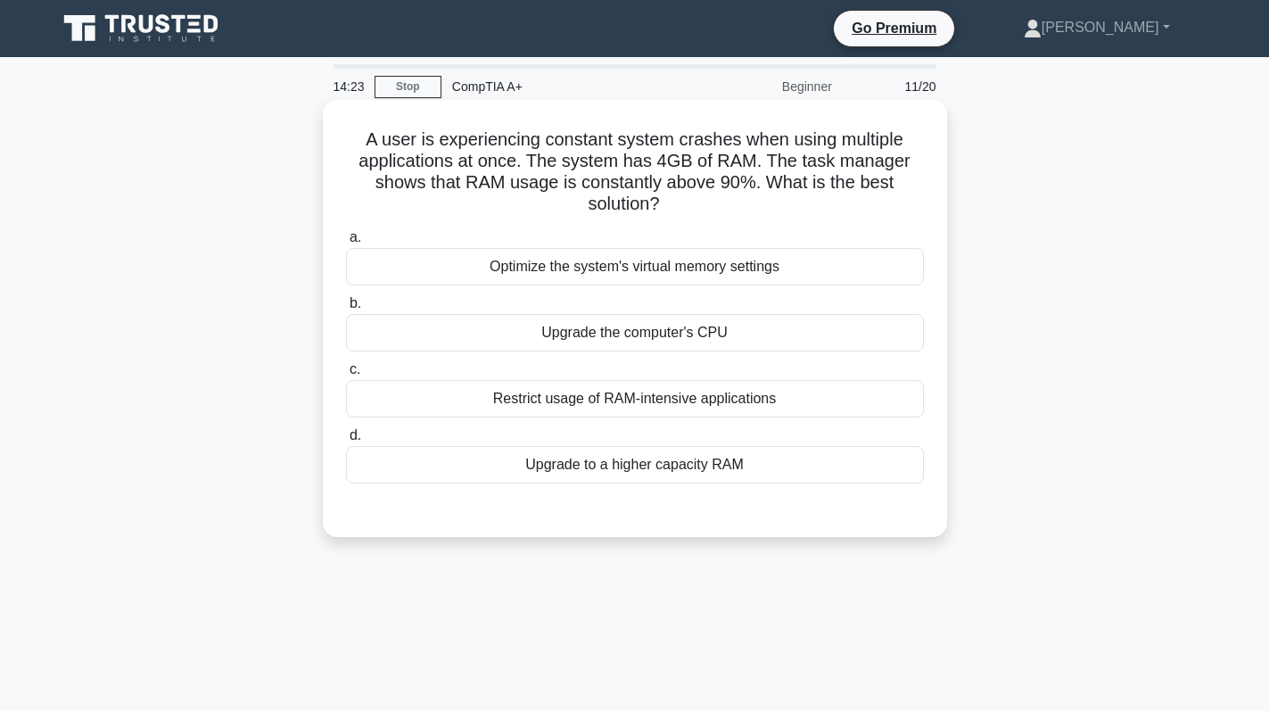
click at [666, 469] on div "Upgrade to a higher capacity RAM" at bounding box center [635, 464] width 578 height 37
click at [346, 441] on input "d. Upgrade to a higher capacity RAM" at bounding box center [346, 436] width 0 height 12
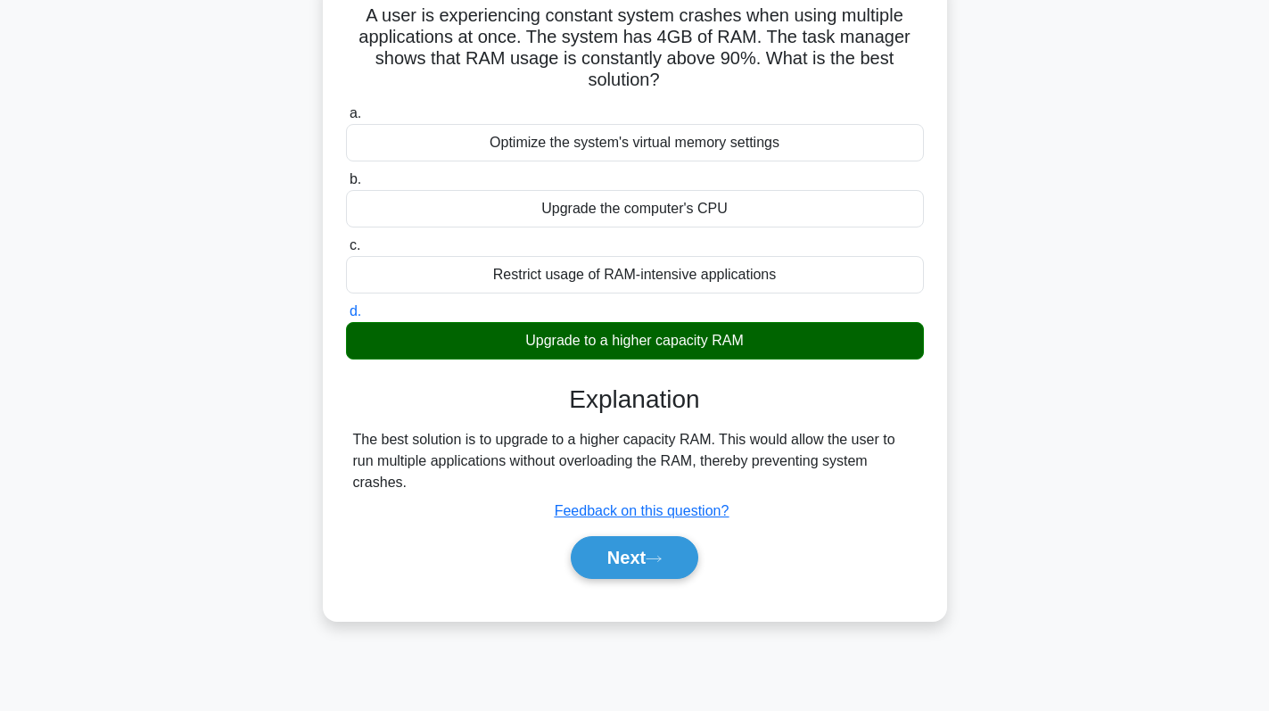
scroll to position [252, 0]
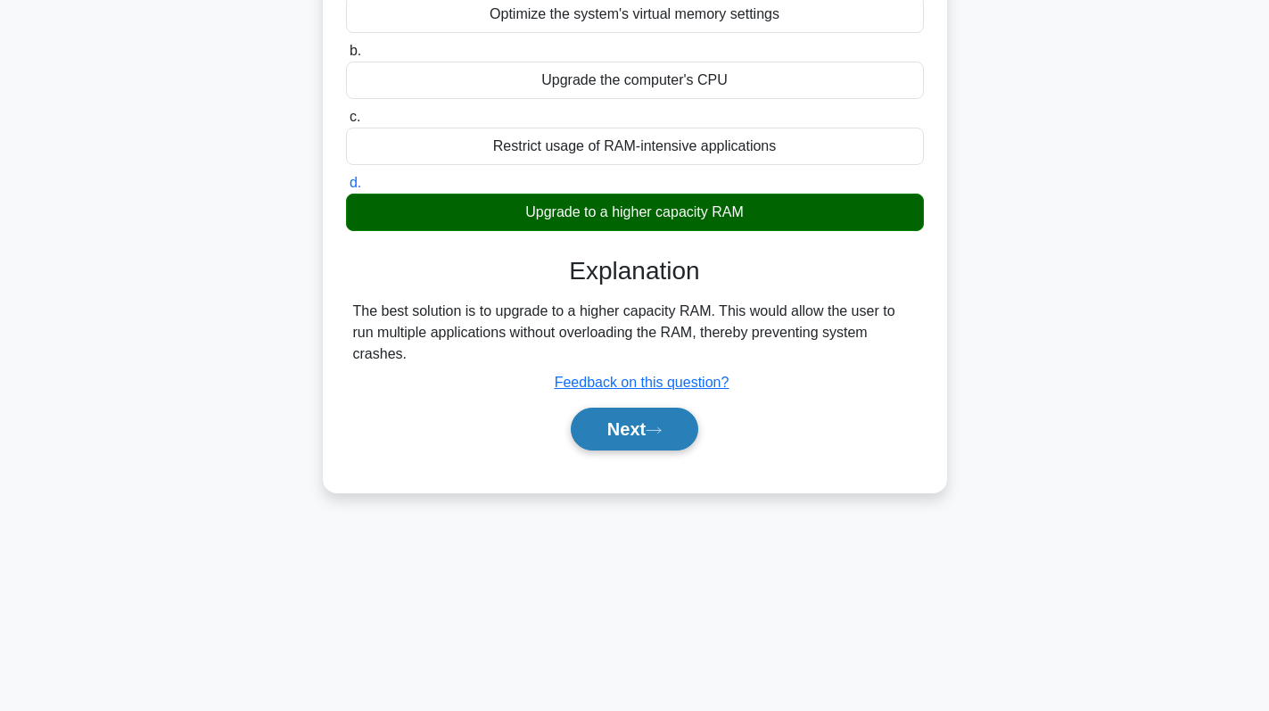
click at [663, 437] on button "Next" at bounding box center [635, 429] width 128 height 43
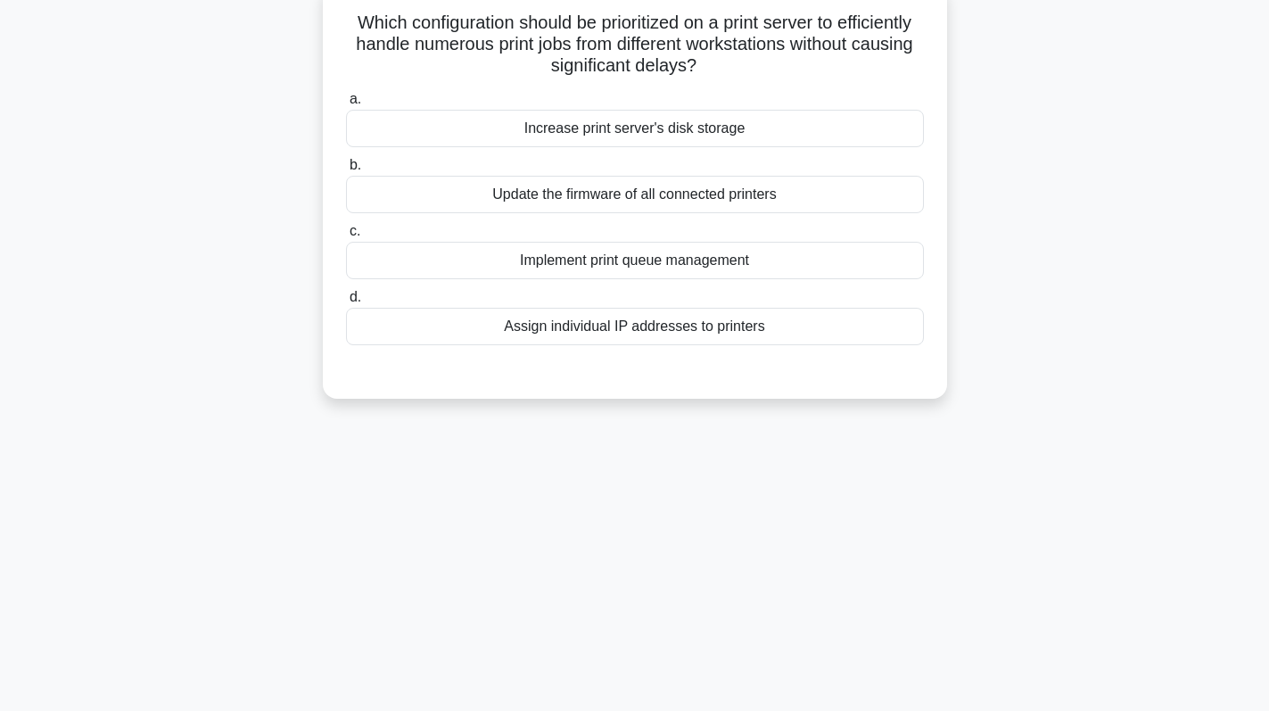
scroll to position [0, 0]
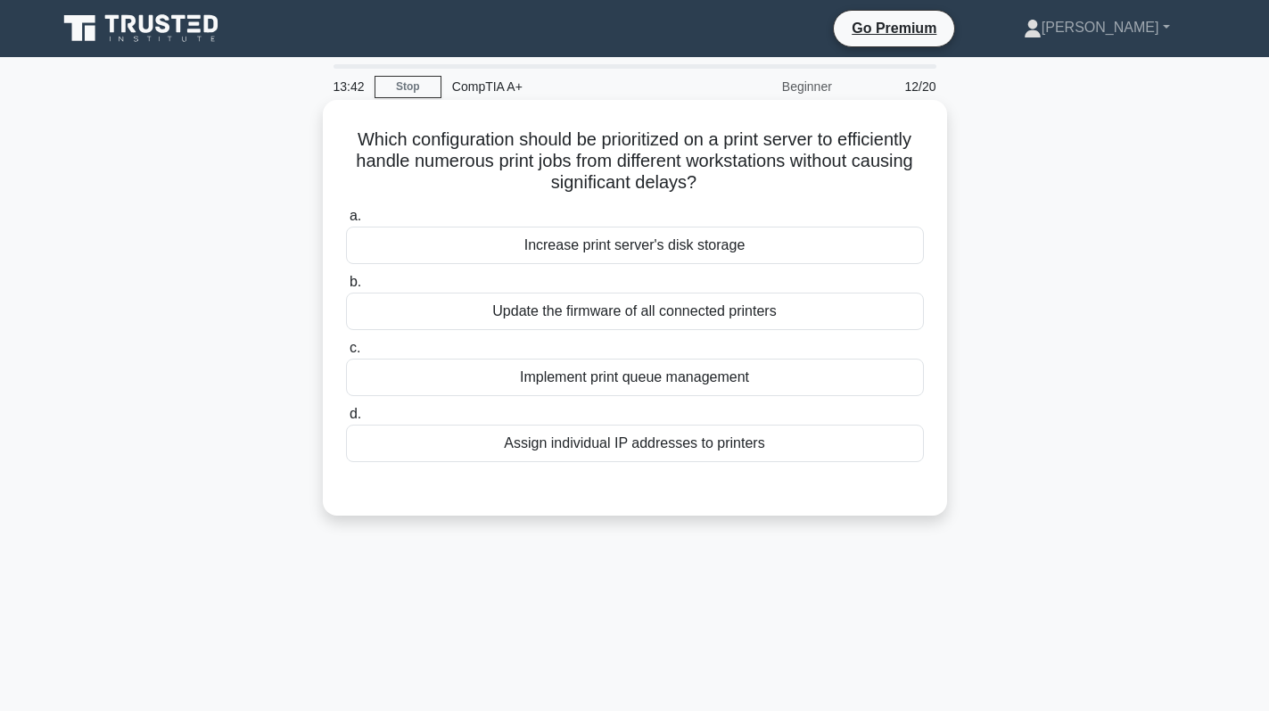
click at [752, 385] on div "Implement print queue management" at bounding box center [635, 377] width 578 height 37
click at [346, 354] on input "c. Implement print queue management" at bounding box center [346, 348] width 0 height 12
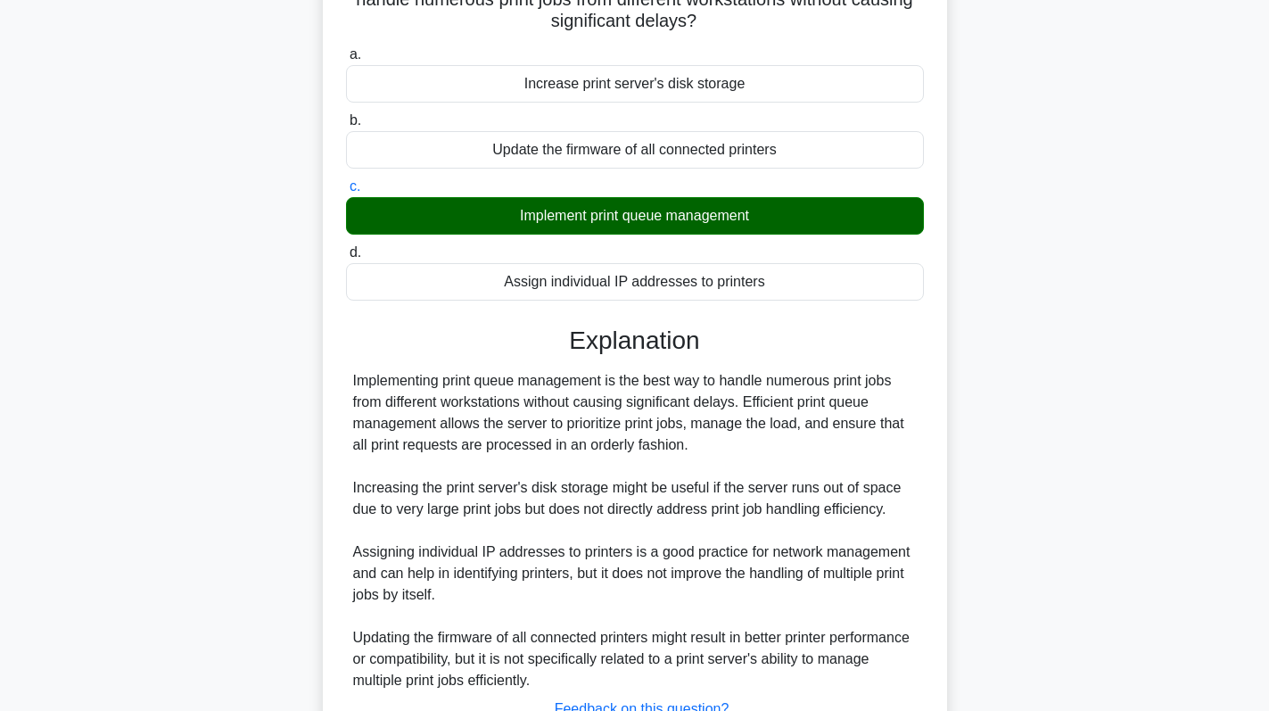
scroll to position [304, 0]
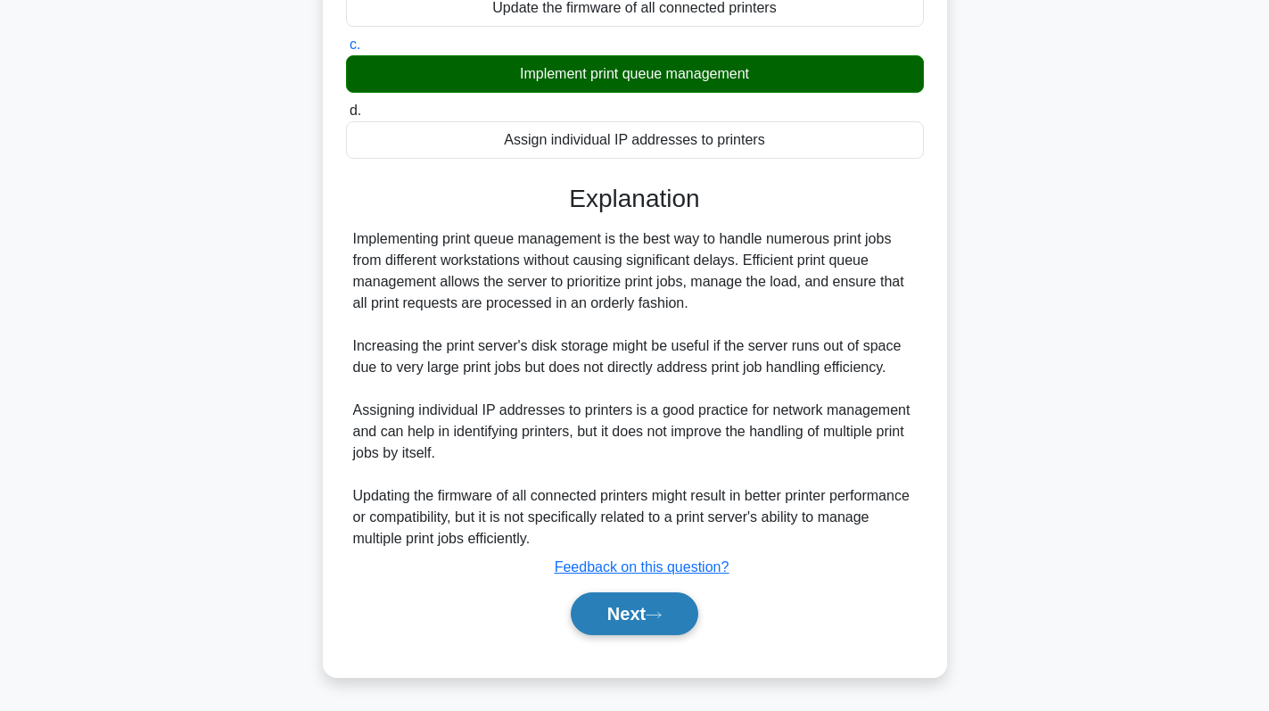
click at [646, 612] on button "Next" at bounding box center [635, 613] width 128 height 43
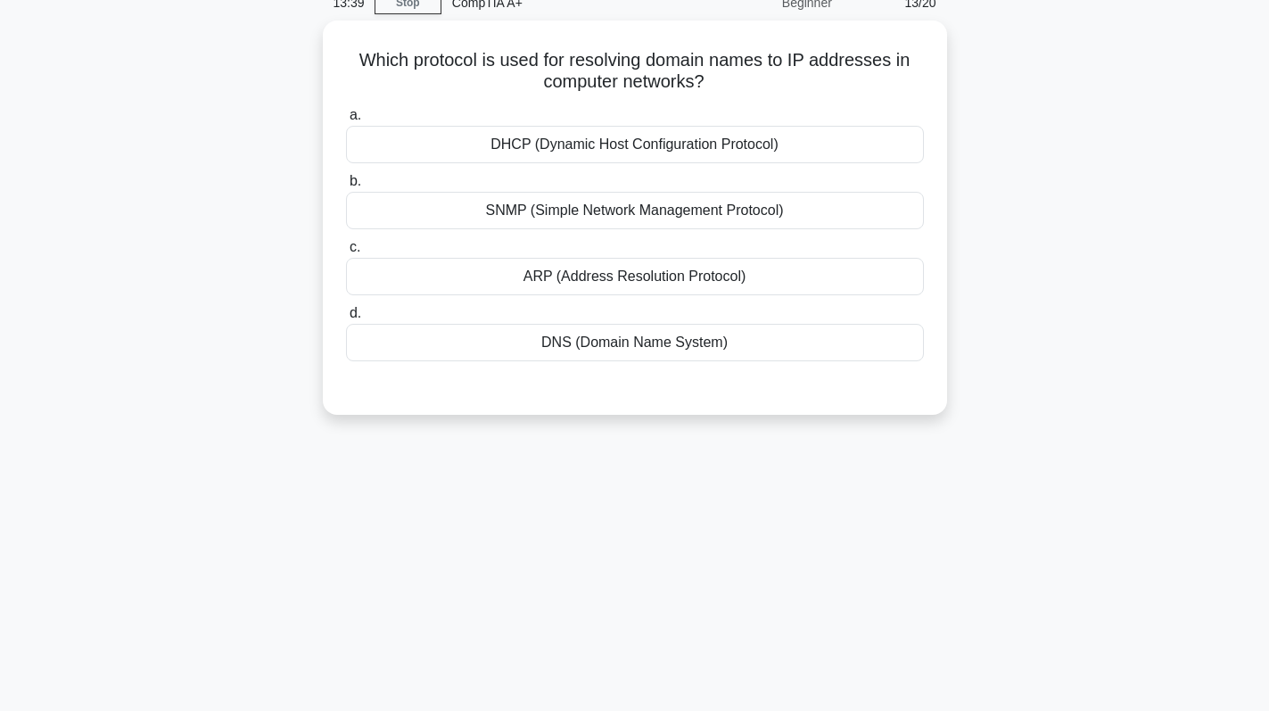
scroll to position [0, 0]
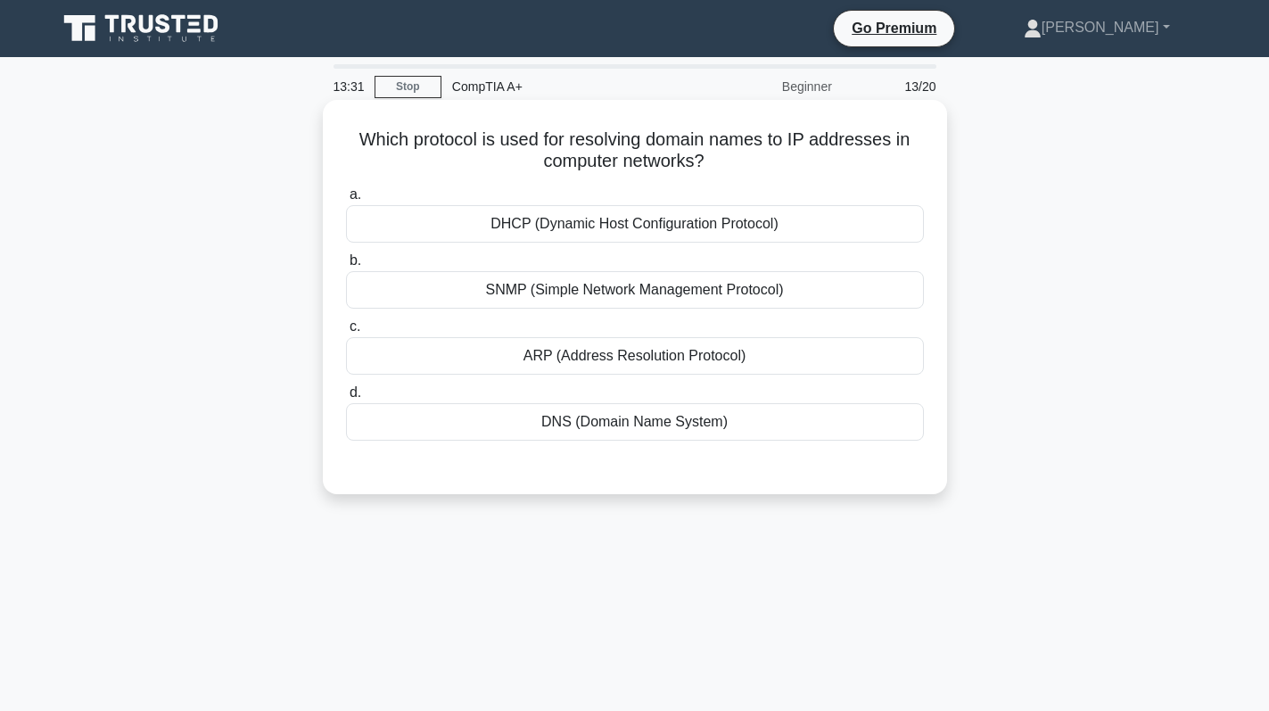
click at [743, 423] on div "DNS (Domain Name System)" at bounding box center [635, 421] width 578 height 37
click at [346, 399] on input "d. DNS (Domain Name System)" at bounding box center [346, 393] width 0 height 12
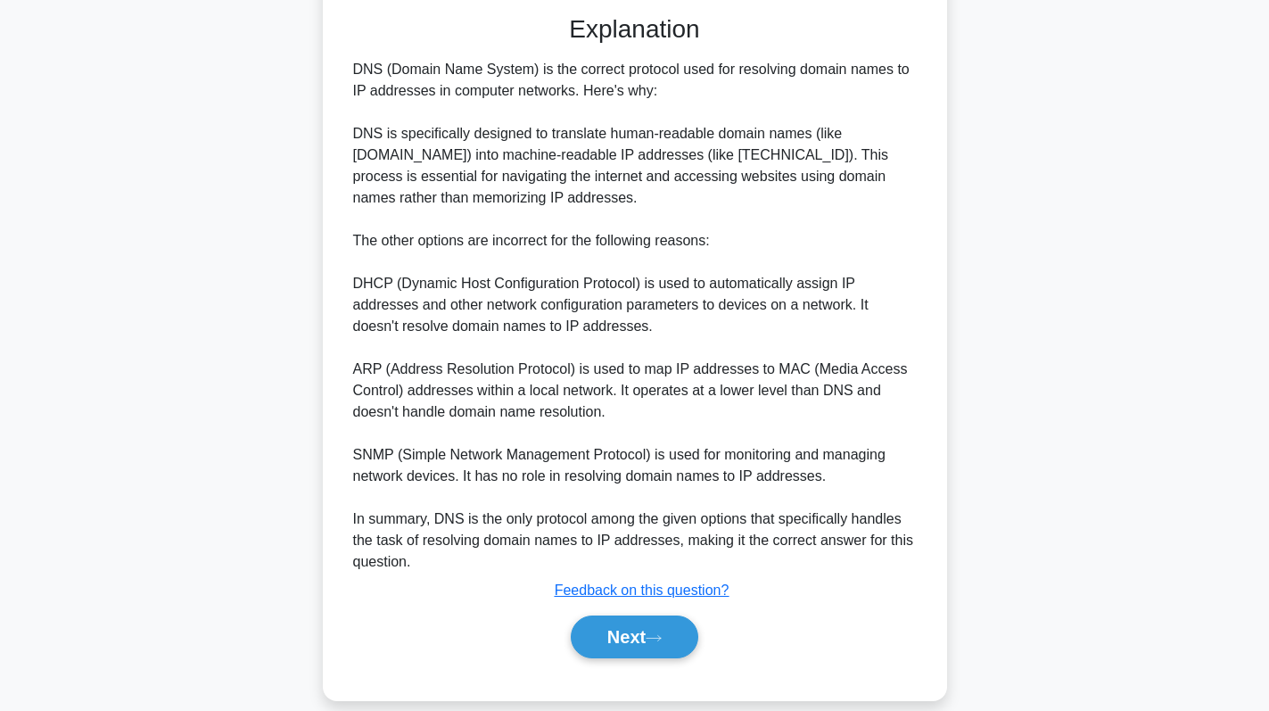
scroll to position [475, 0]
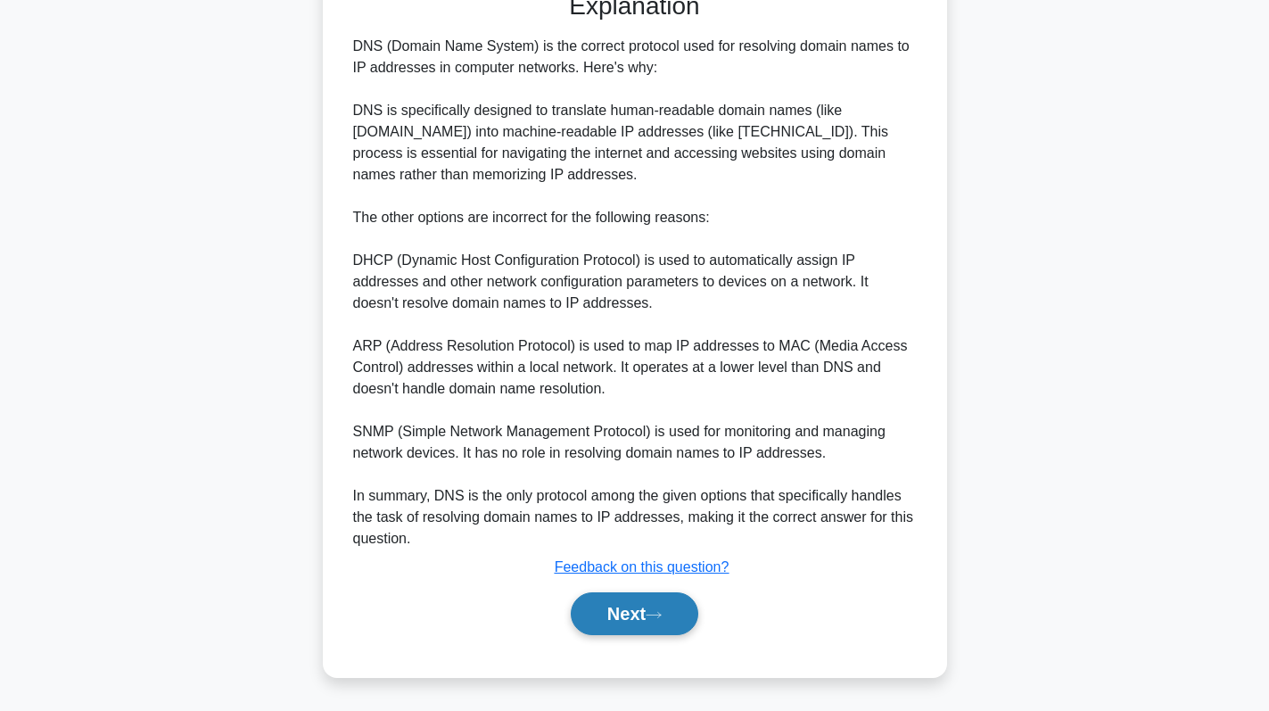
click at [654, 613] on icon at bounding box center [654, 615] width 16 height 10
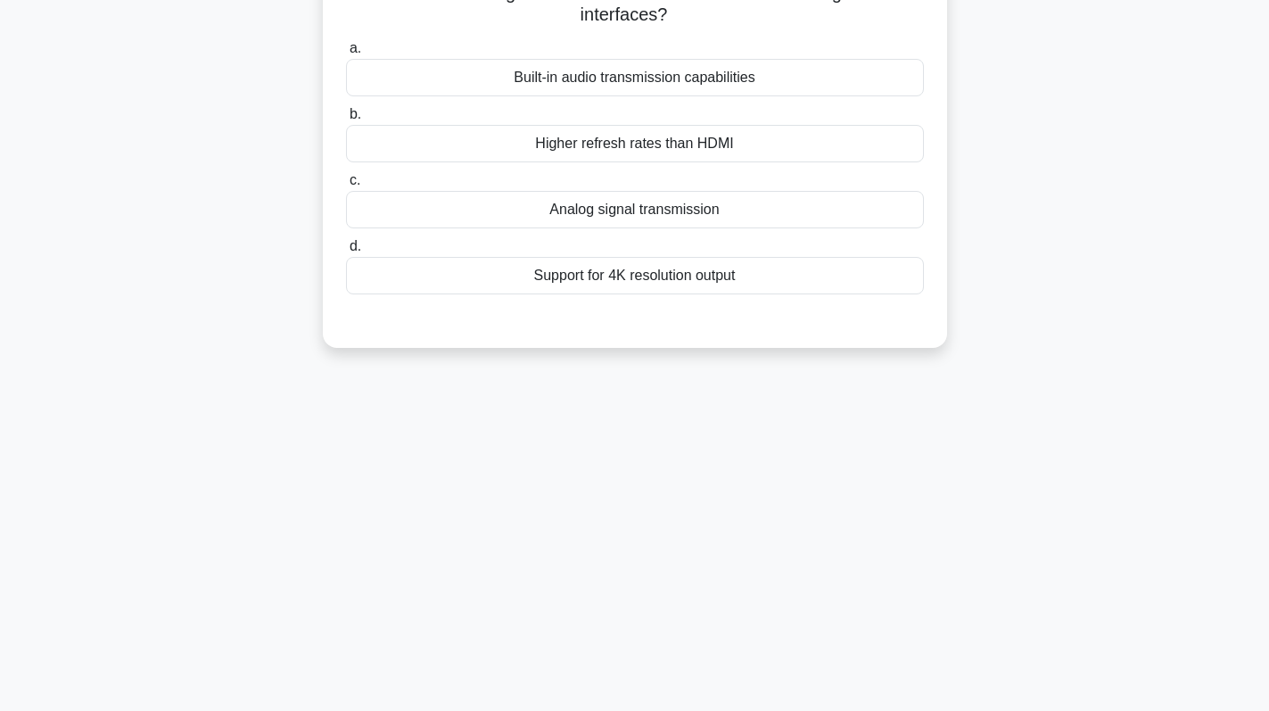
scroll to position [0, 0]
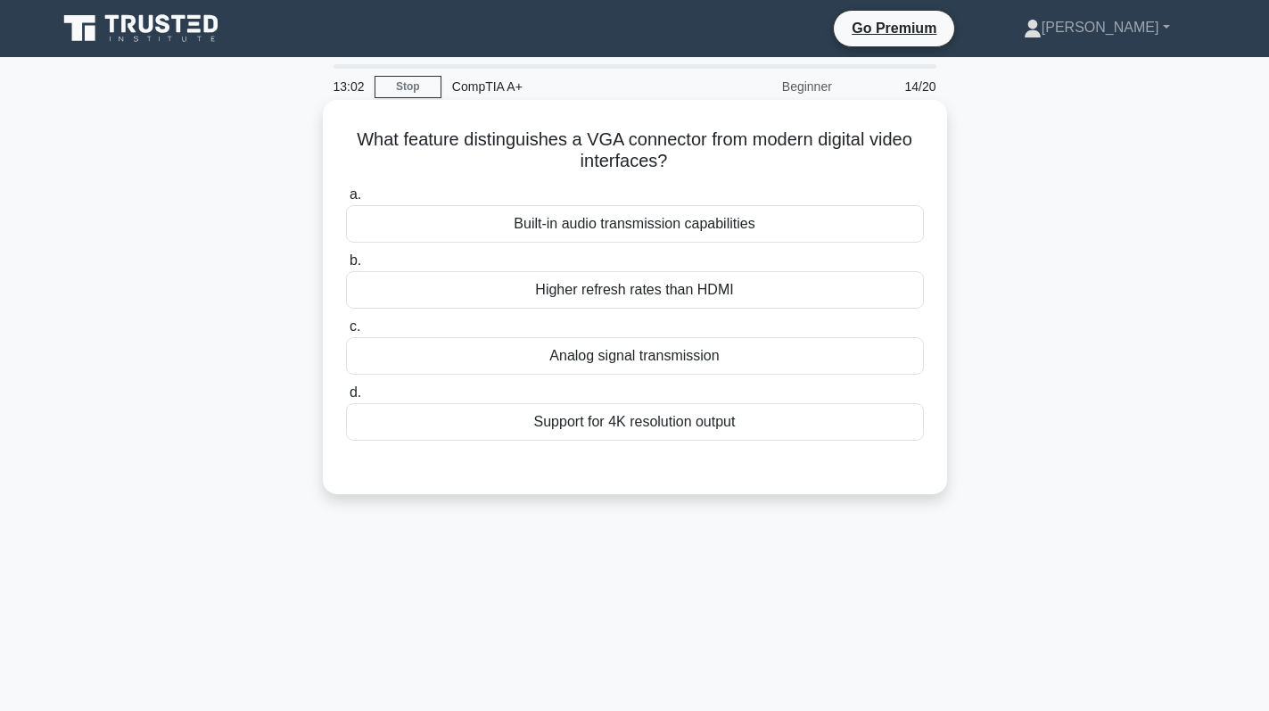
click at [760, 352] on div "Analog signal transmission" at bounding box center [635, 355] width 578 height 37
click at [346, 333] on input "c. Analog signal transmission" at bounding box center [346, 327] width 0 height 12
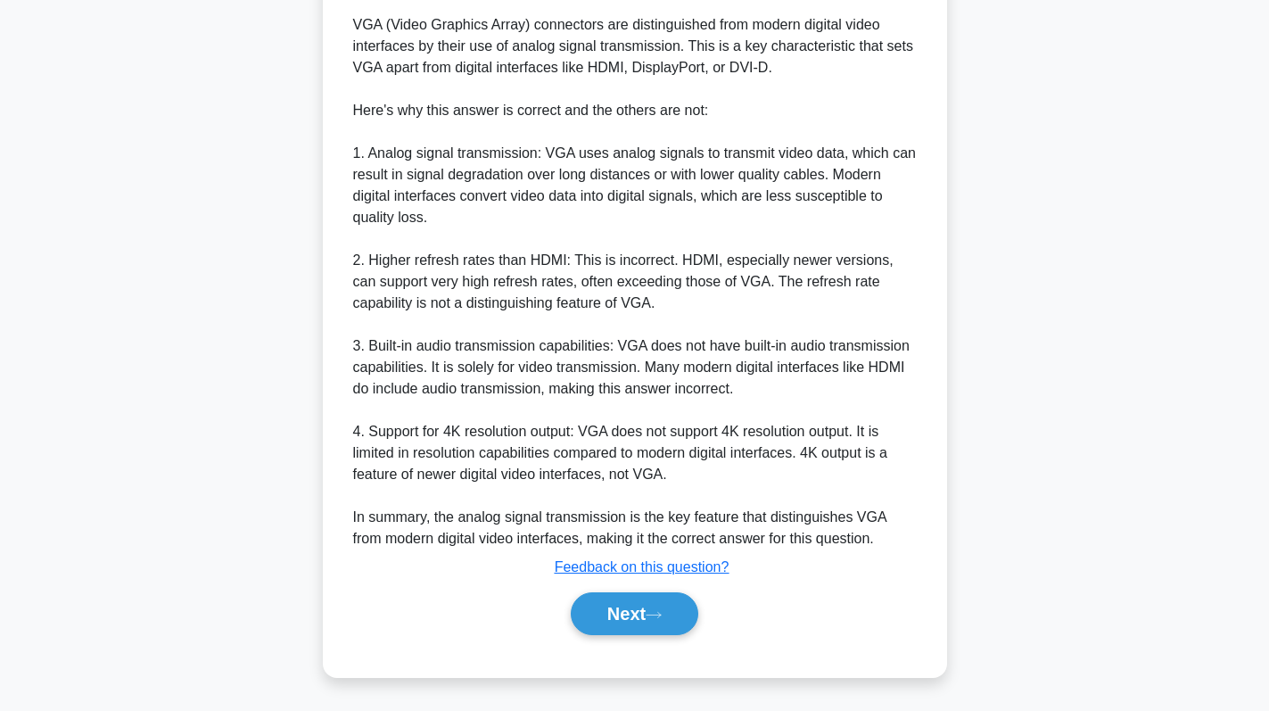
scroll to position [540, 0]
click at [629, 622] on button "Next" at bounding box center [635, 613] width 128 height 43
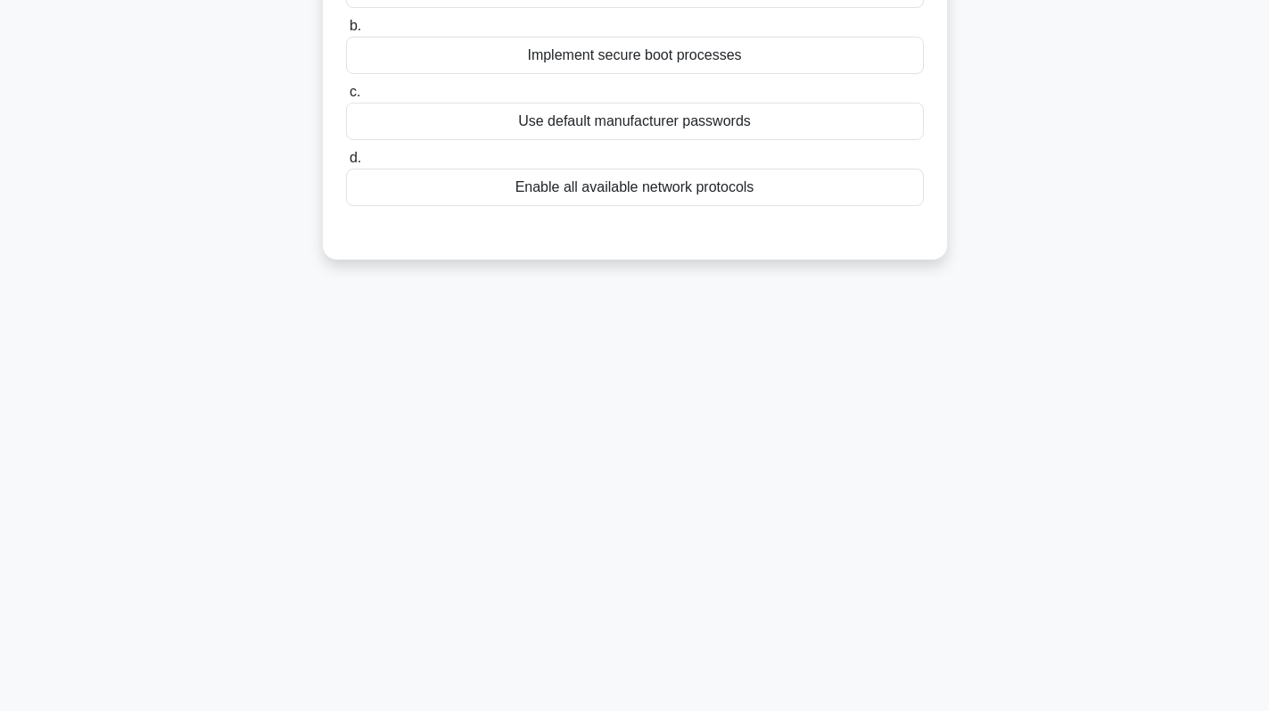
scroll to position [0, 0]
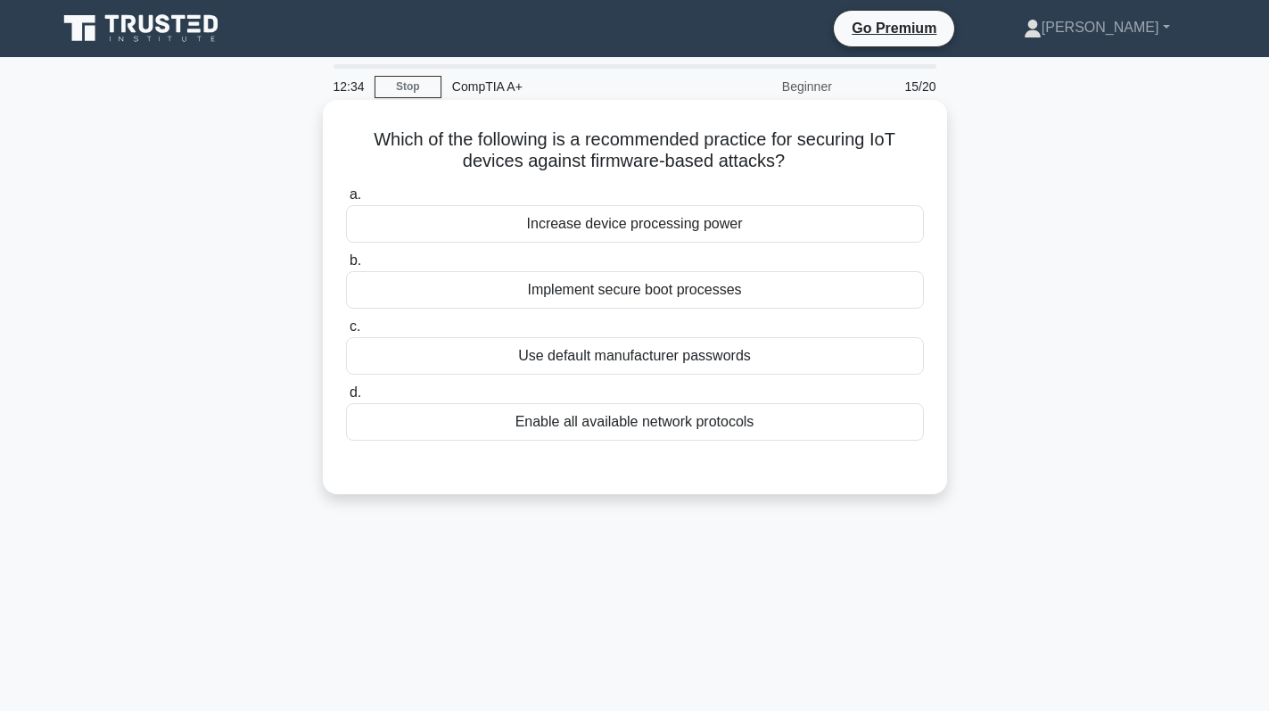
click at [831, 287] on div "Implement secure boot processes" at bounding box center [635, 289] width 578 height 37
click at [346, 267] on input "b. Implement secure boot processes" at bounding box center [346, 261] width 0 height 12
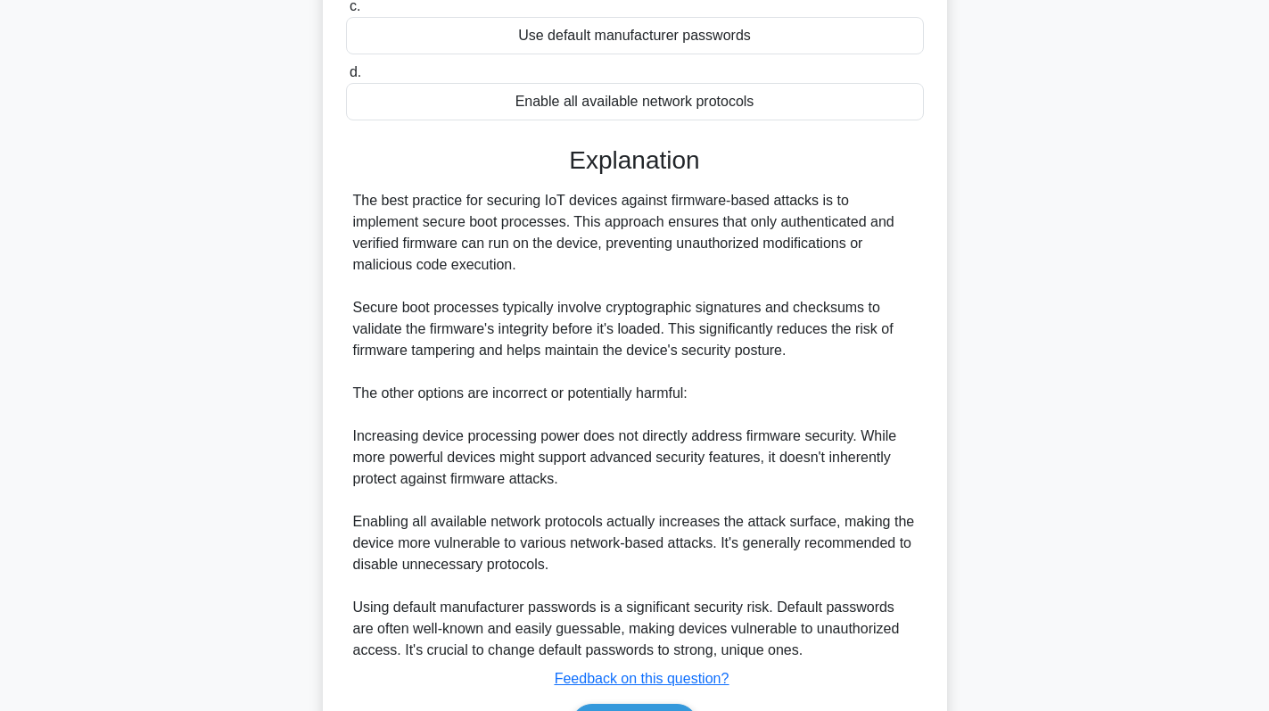
scroll to position [357, 0]
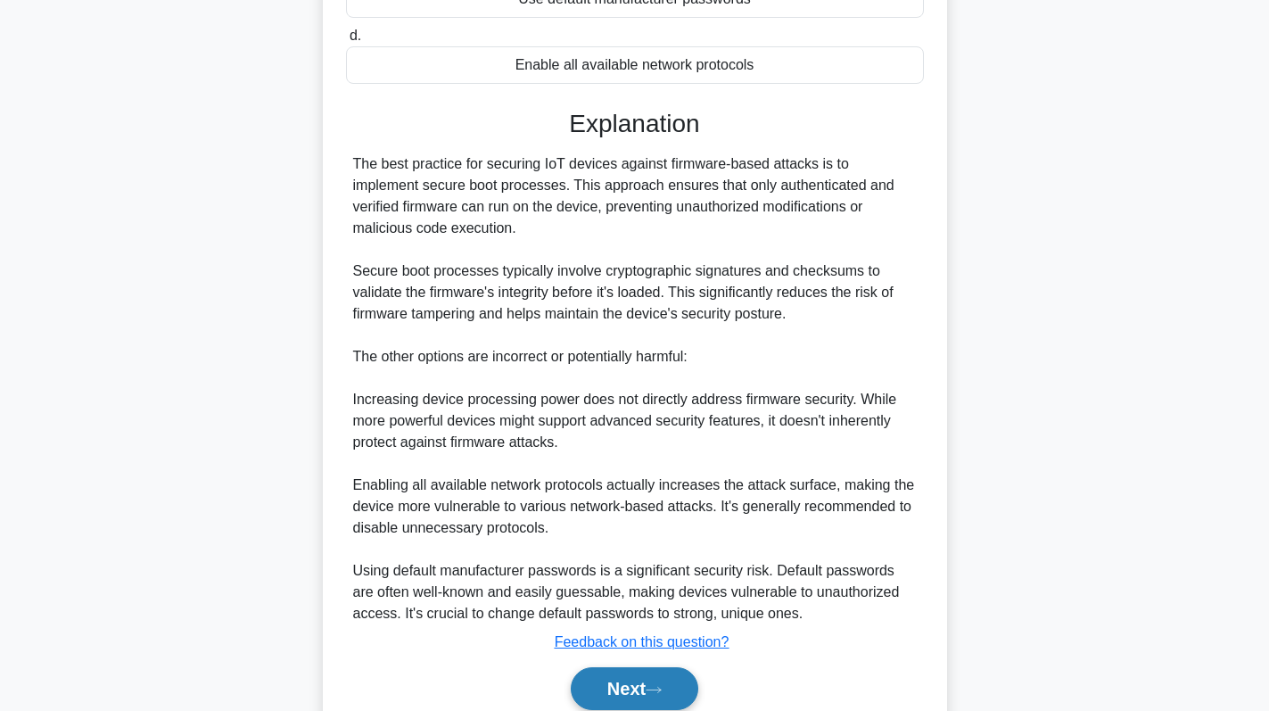
click at [642, 701] on button "Next" at bounding box center [635, 688] width 128 height 43
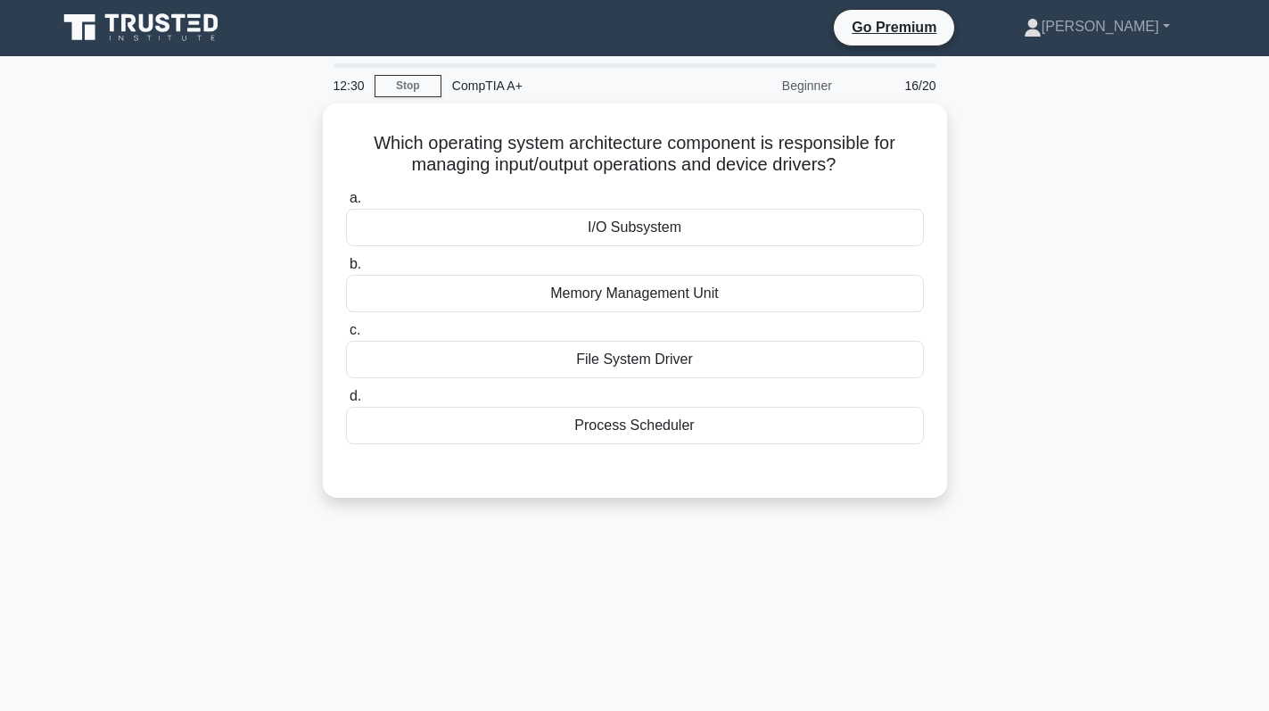
scroll to position [0, 0]
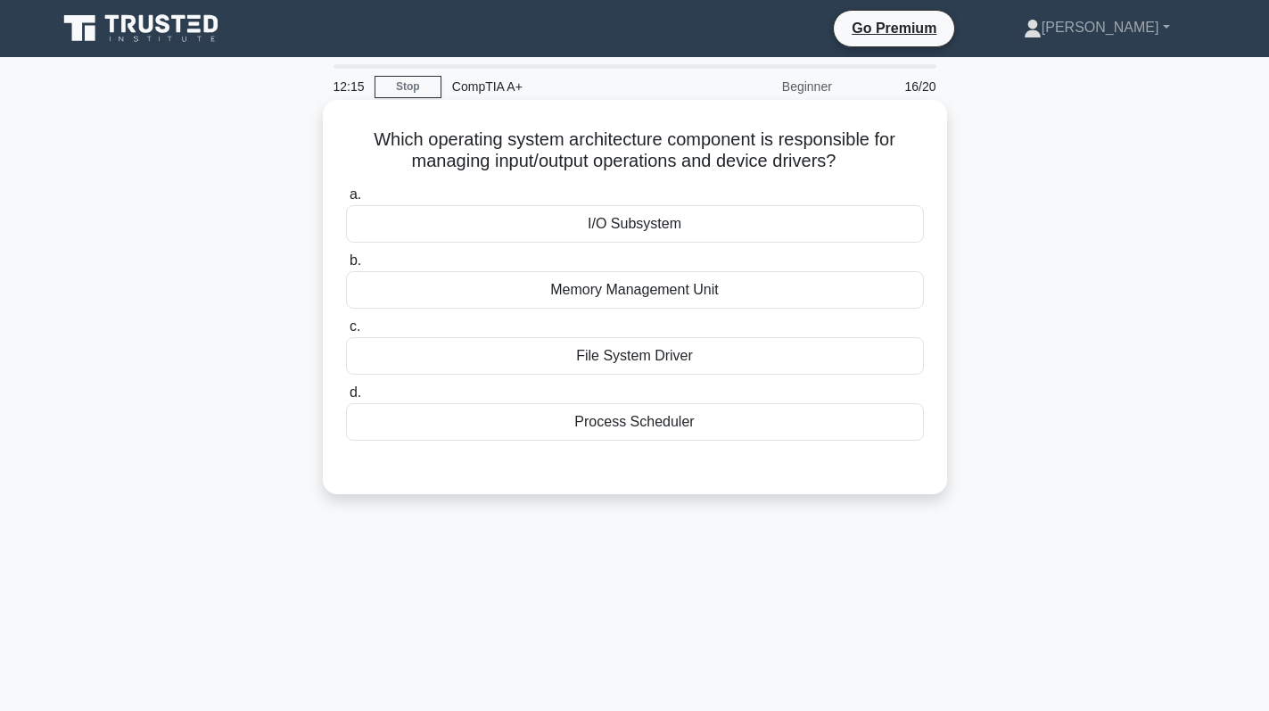
click at [788, 215] on div "I/O Subsystem" at bounding box center [635, 223] width 578 height 37
click at [346, 201] on input "a. I/O Subsystem" at bounding box center [346, 195] width 0 height 12
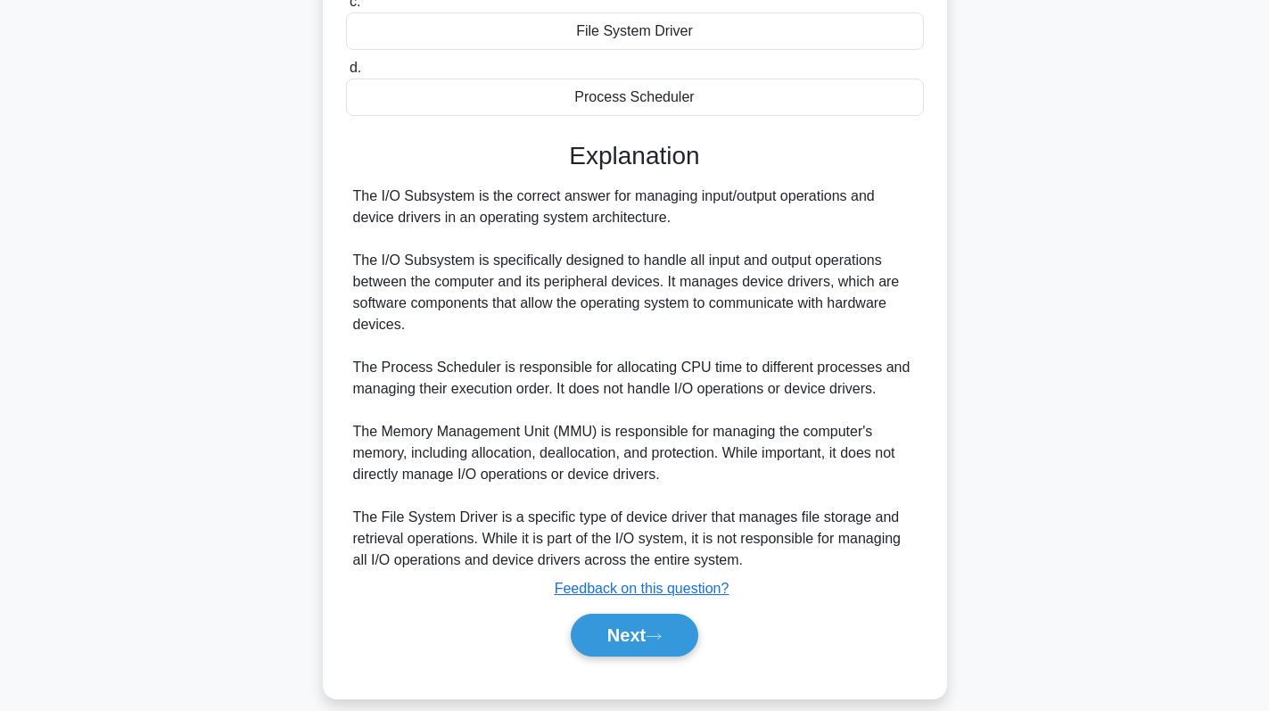
scroll to position [347, 0]
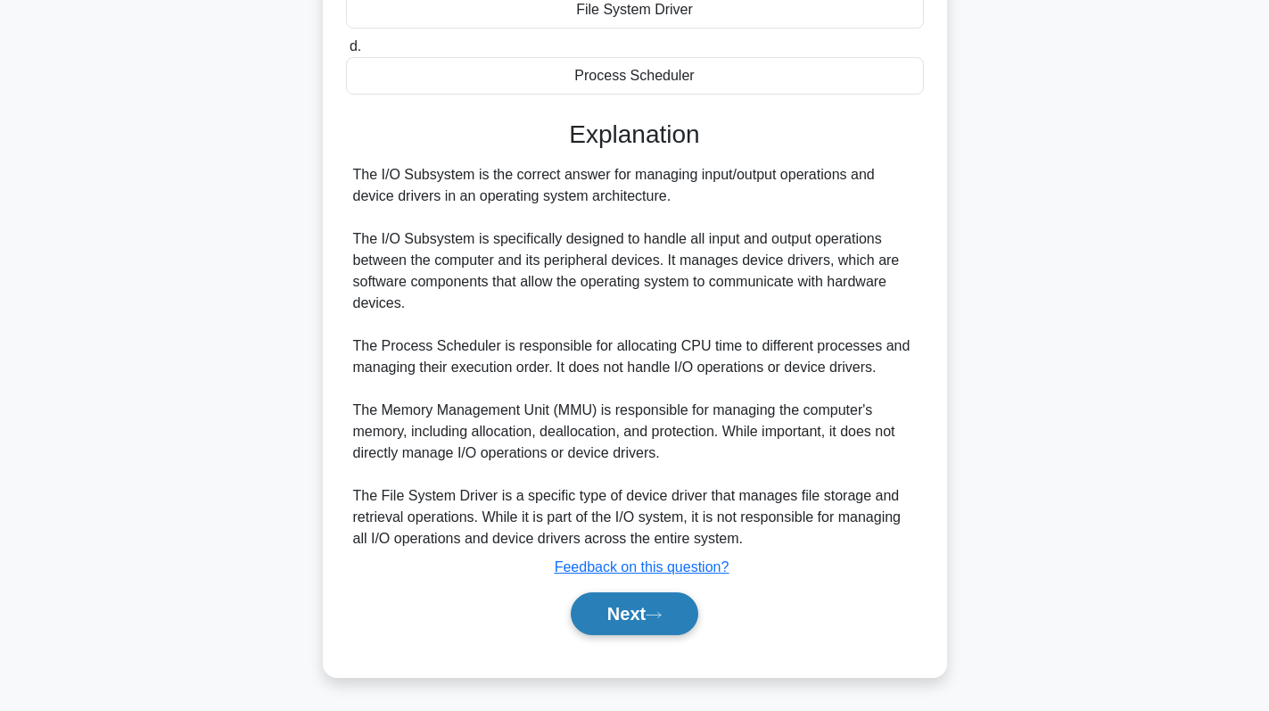
click at [662, 616] on icon at bounding box center [654, 615] width 16 height 10
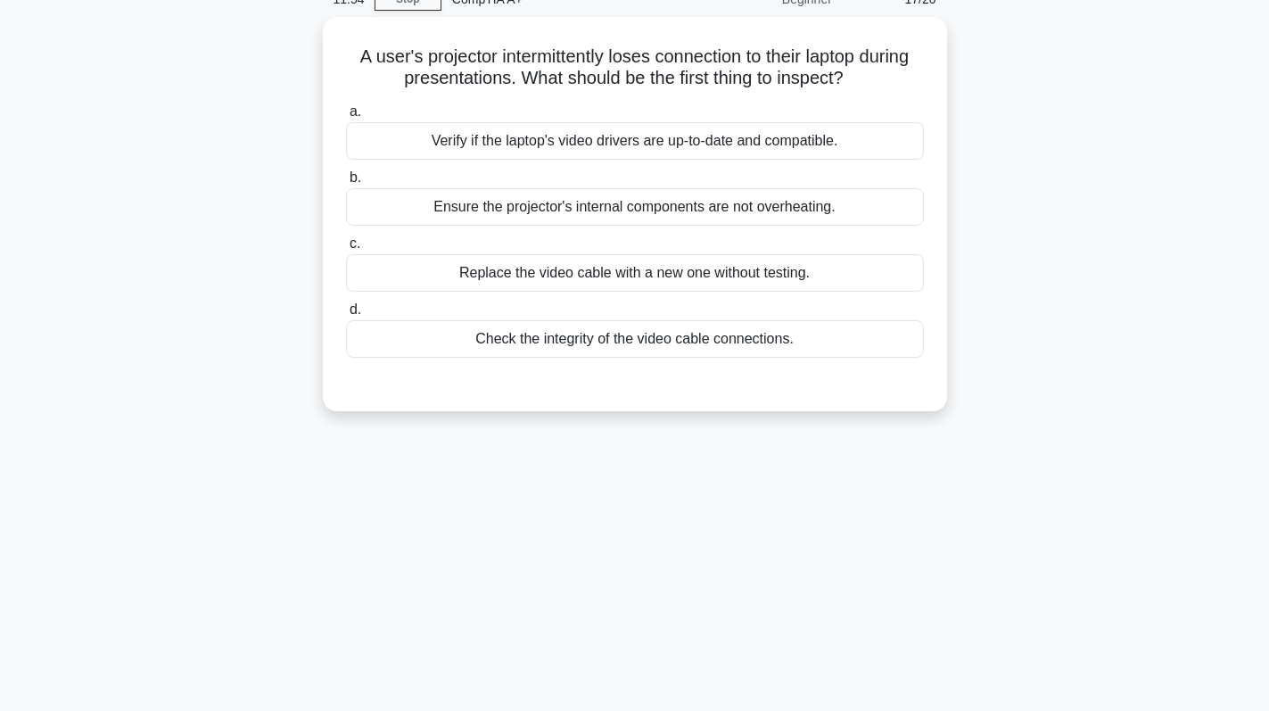
scroll to position [0, 0]
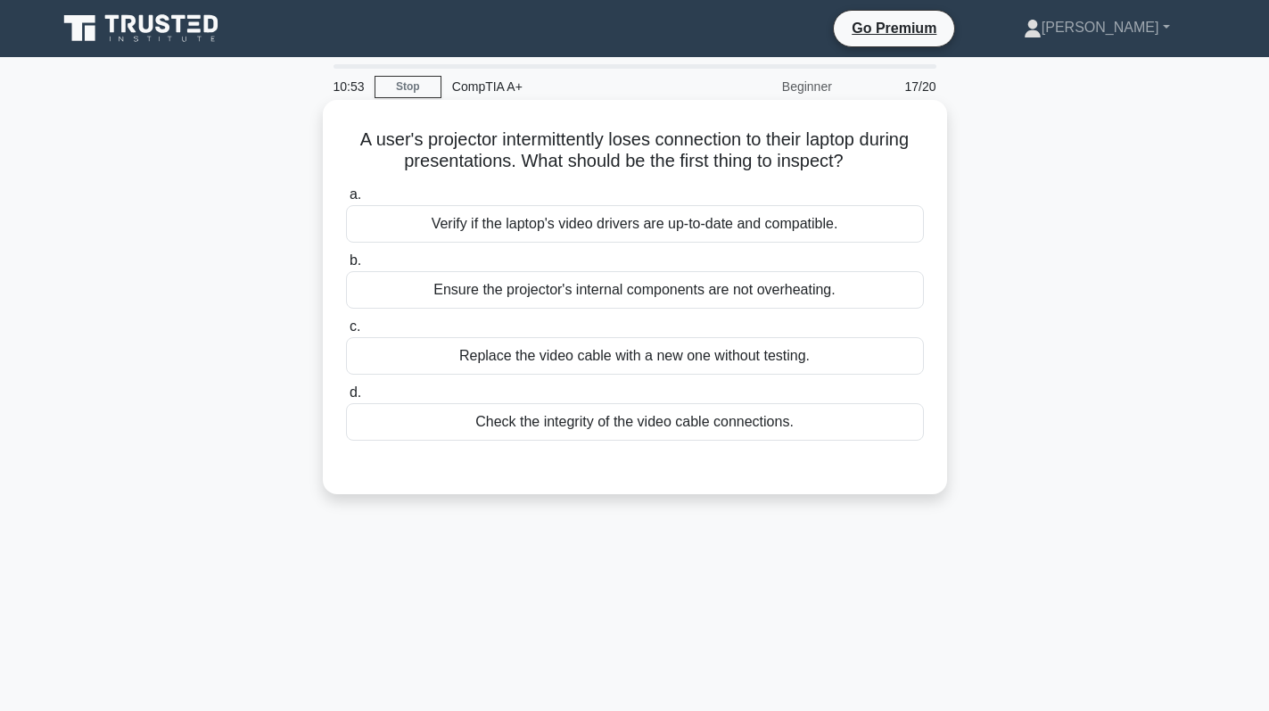
click at [702, 416] on div "Check the integrity of the video cable connections." at bounding box center [635, 421] width 578 height 37
click at [346, 399] on input "d. Check the integrity of the video cable connections." at bounding box center [346, 393] width 0 height 12
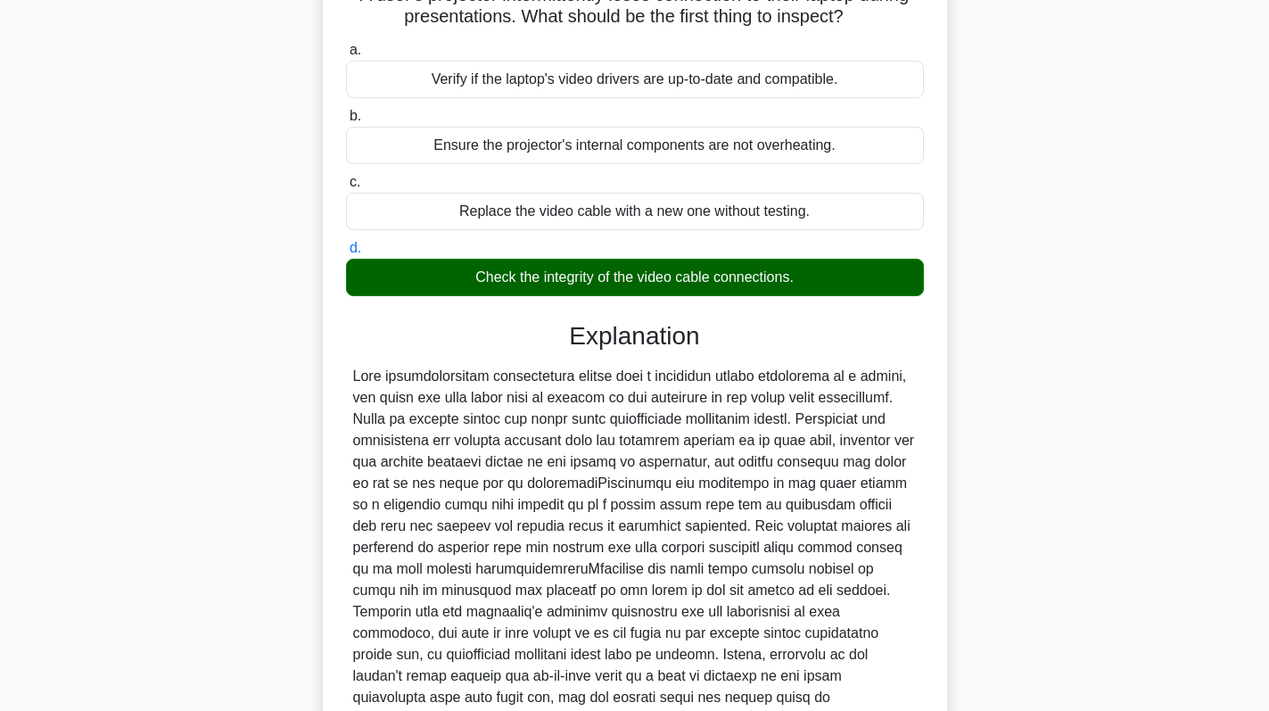
scroll to position [326, 0]
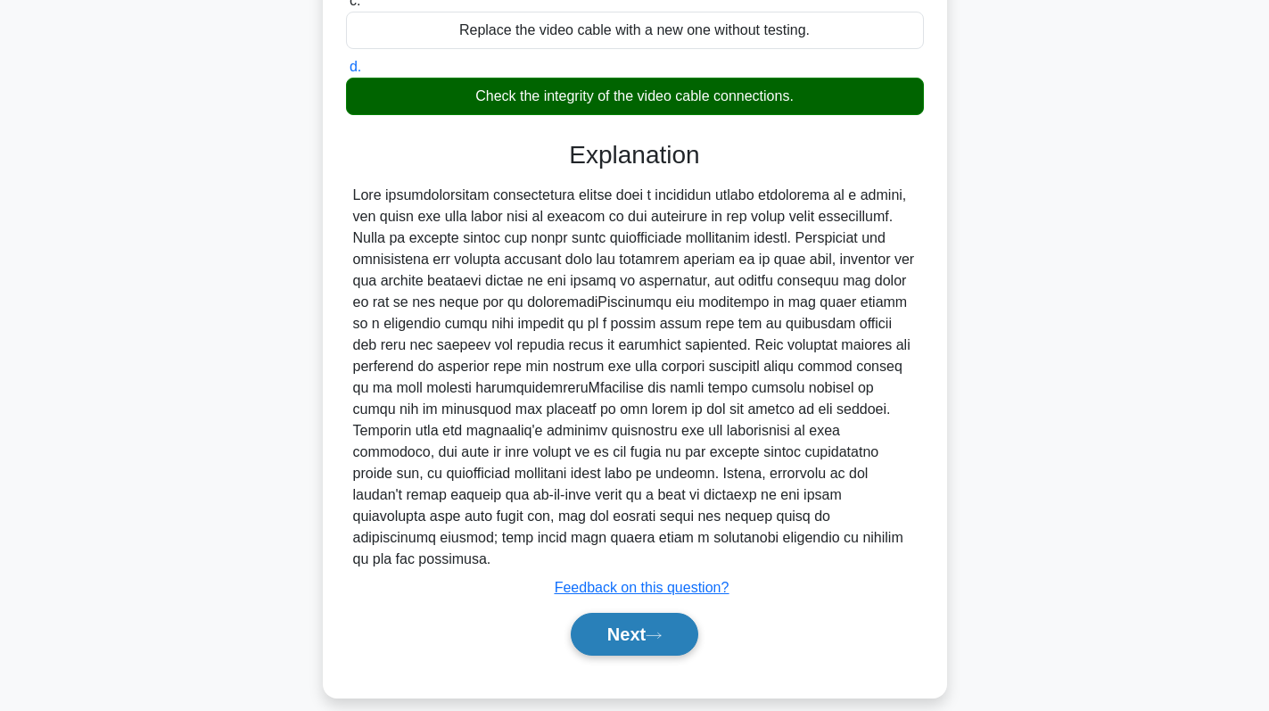
click at [662, 631] on icon at bounding box center [654, 636] width 16 height 10
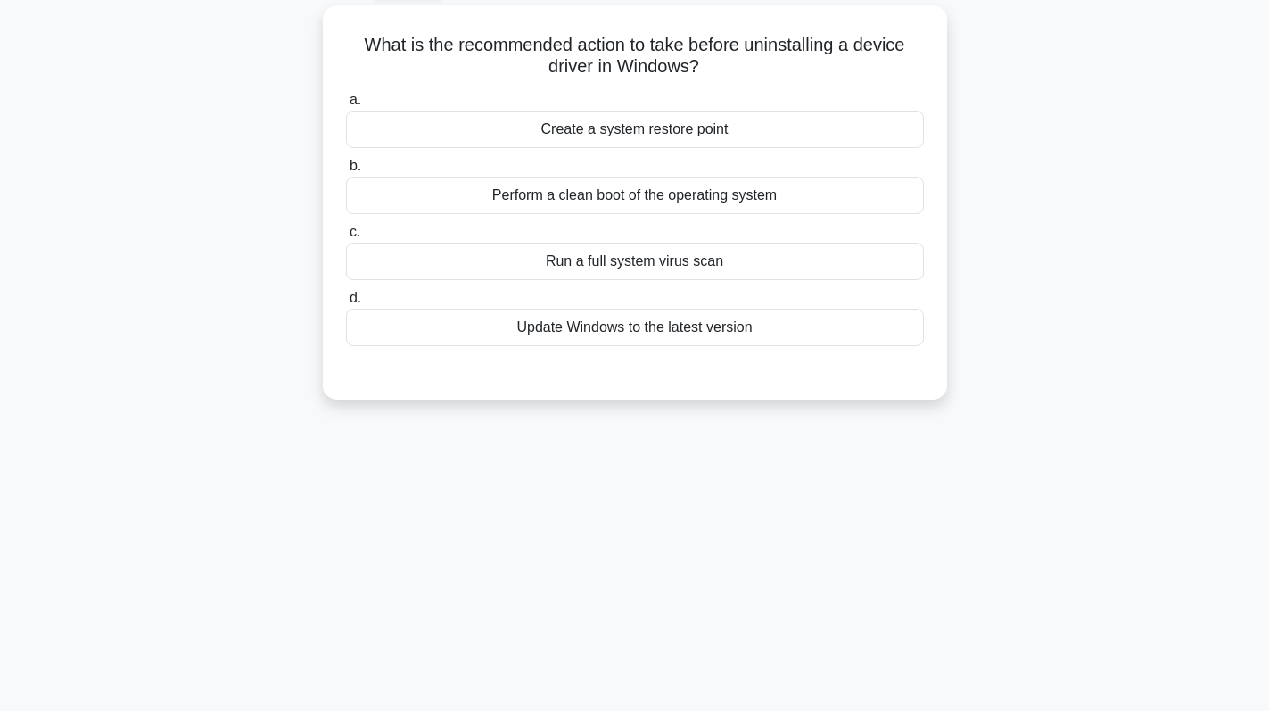
scroll to position [0, 0]
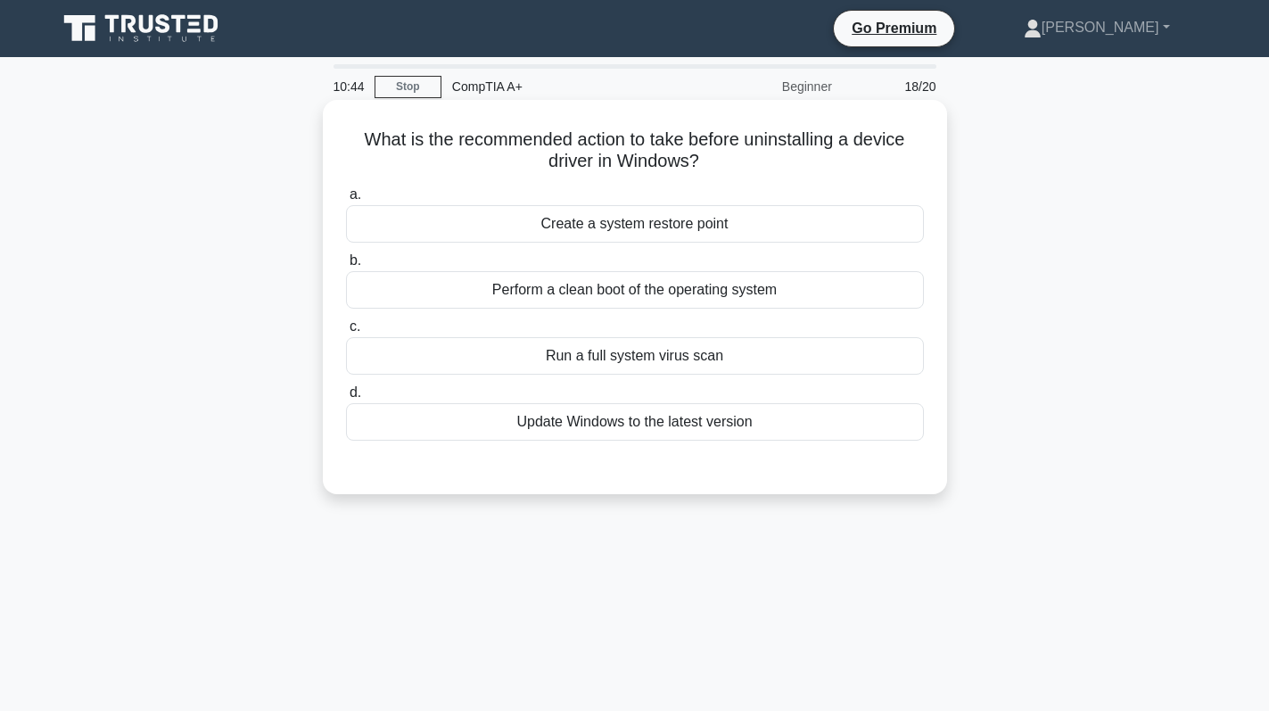
click at [817, 221] on div "Create a system restore point" at bounding box center [635, 223] width 578 height 37
click at [346, 201] on input "a. Create a system restore point" at bounding box center [346, 195] width 0 height 12
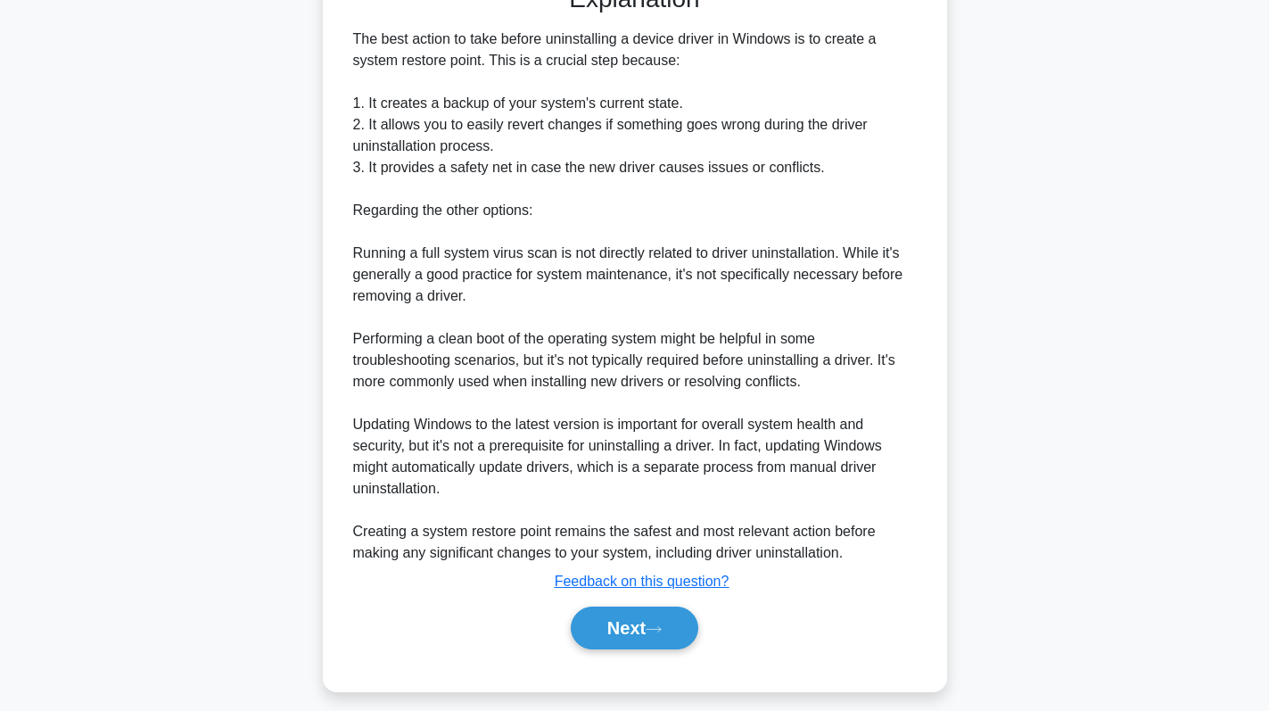
scroll to position [497, 0]
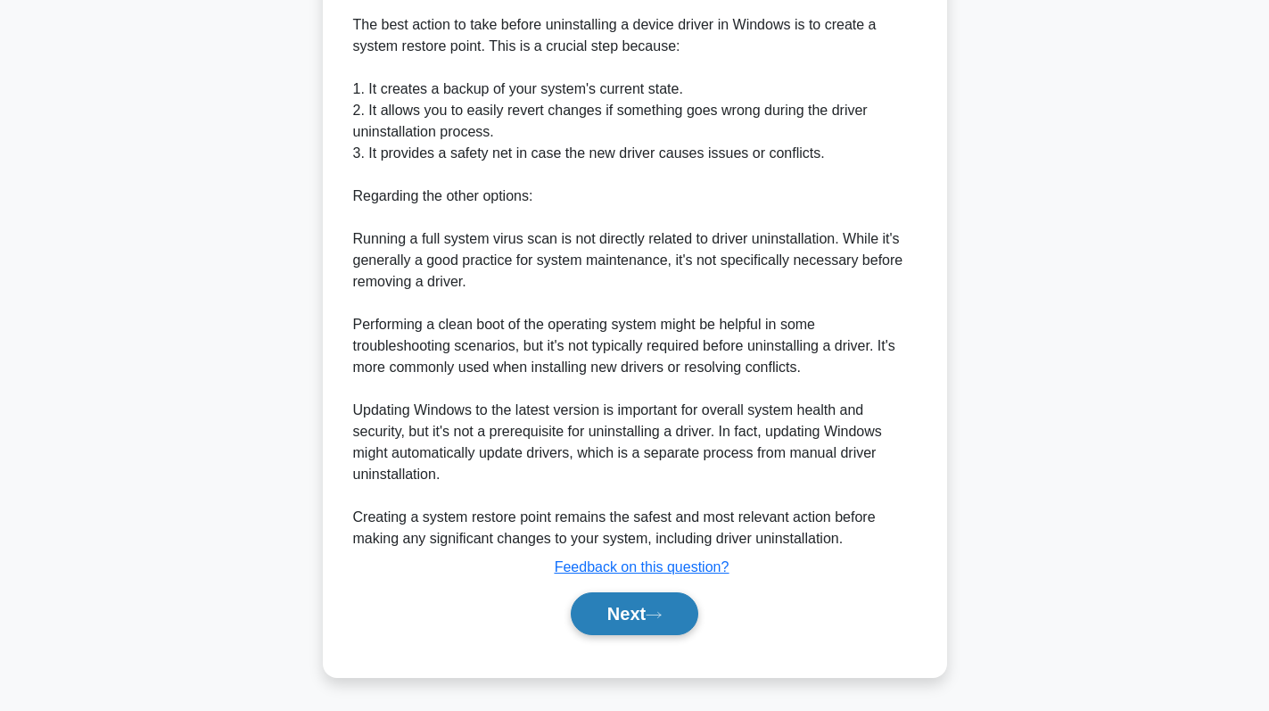
click at [633, 621] on button "Next" at bounding box center [635, 613] width 128 height 43
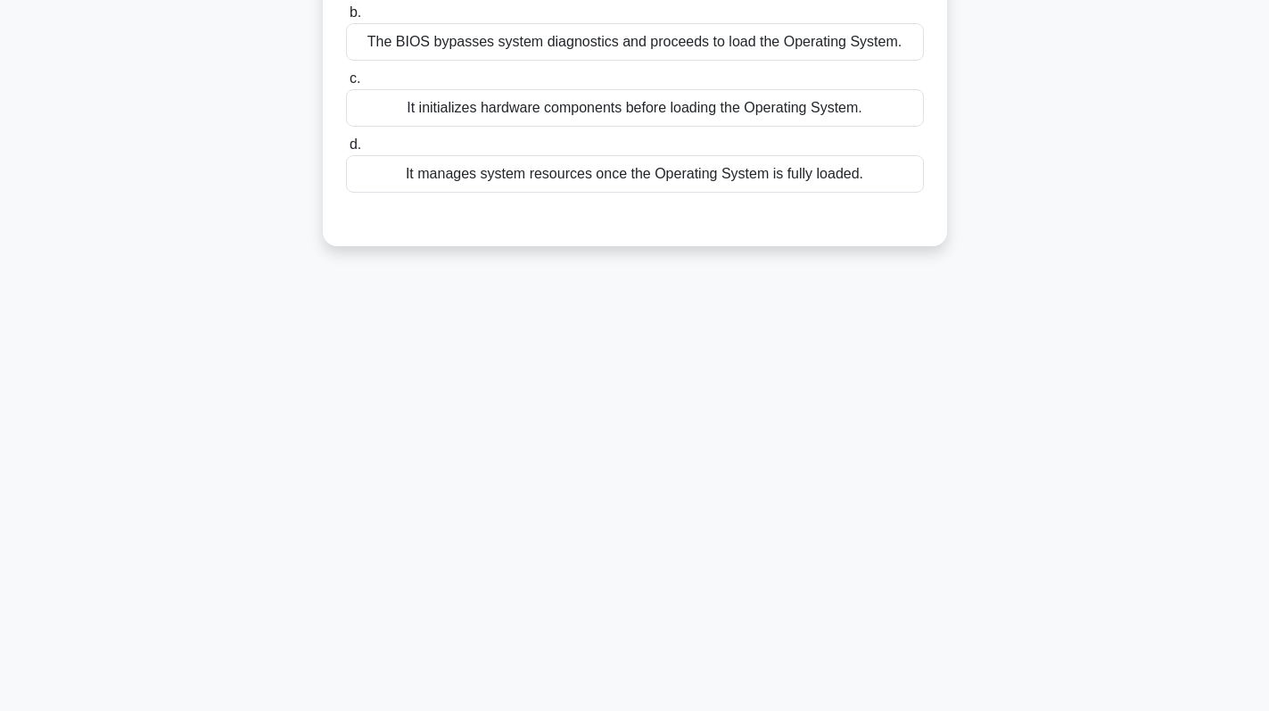
scroll to position [0, 0]
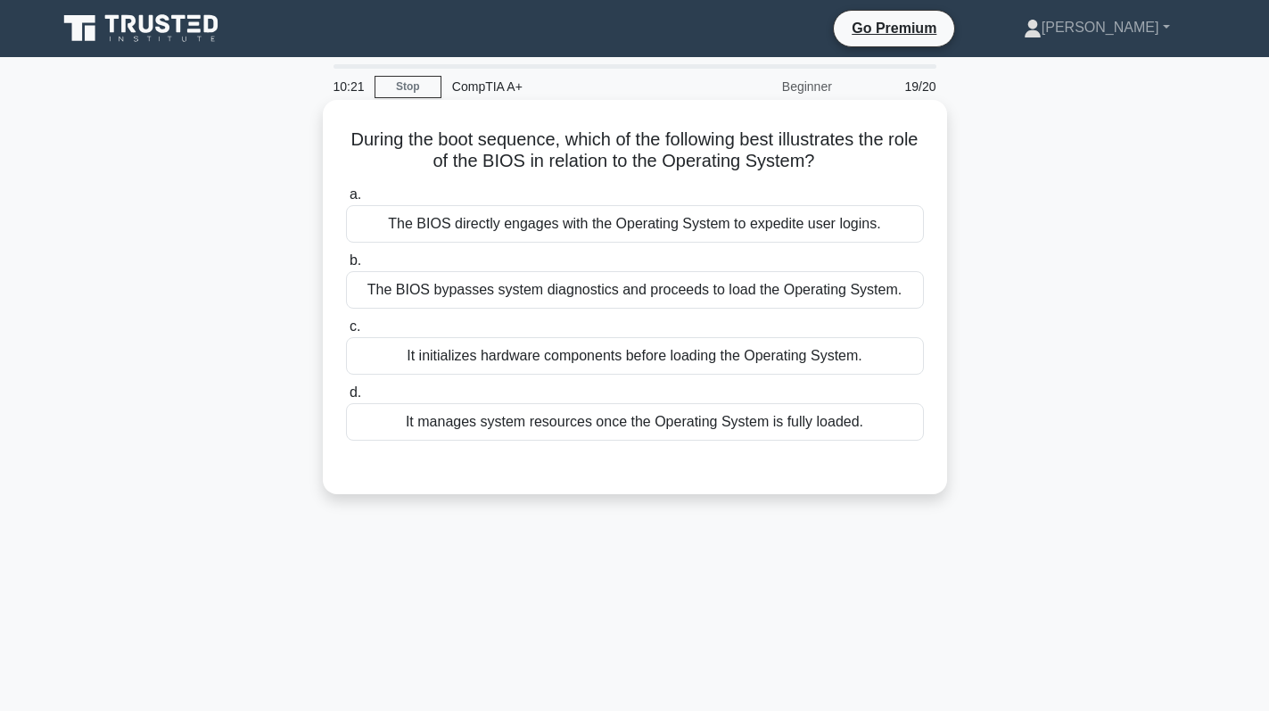
click at [619, 351] on div "It initializes hardware components before loading the Operating System." at bounding box center [635, 355] width 578 height 37
click at [346, 333] on input "c. It initializes hardware components before loading the Operating System." at bounding box center [346, 327] width 0 height 12
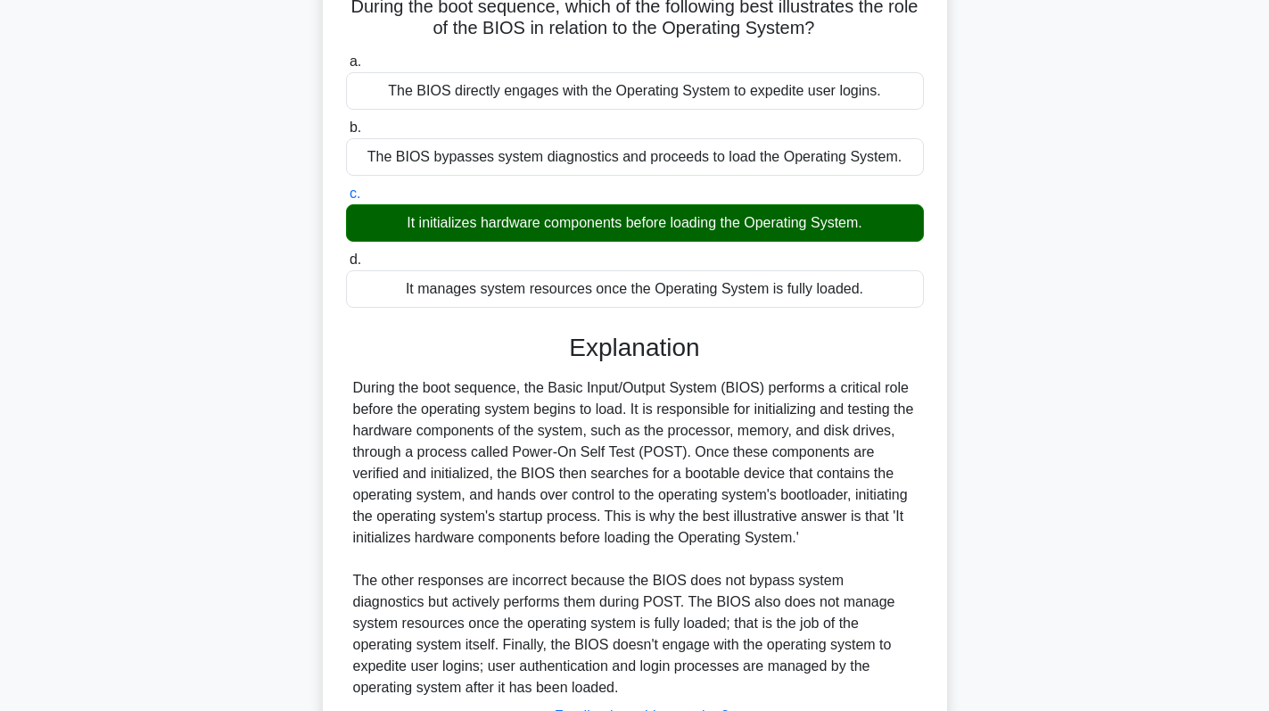
scroll to position [283, 0]
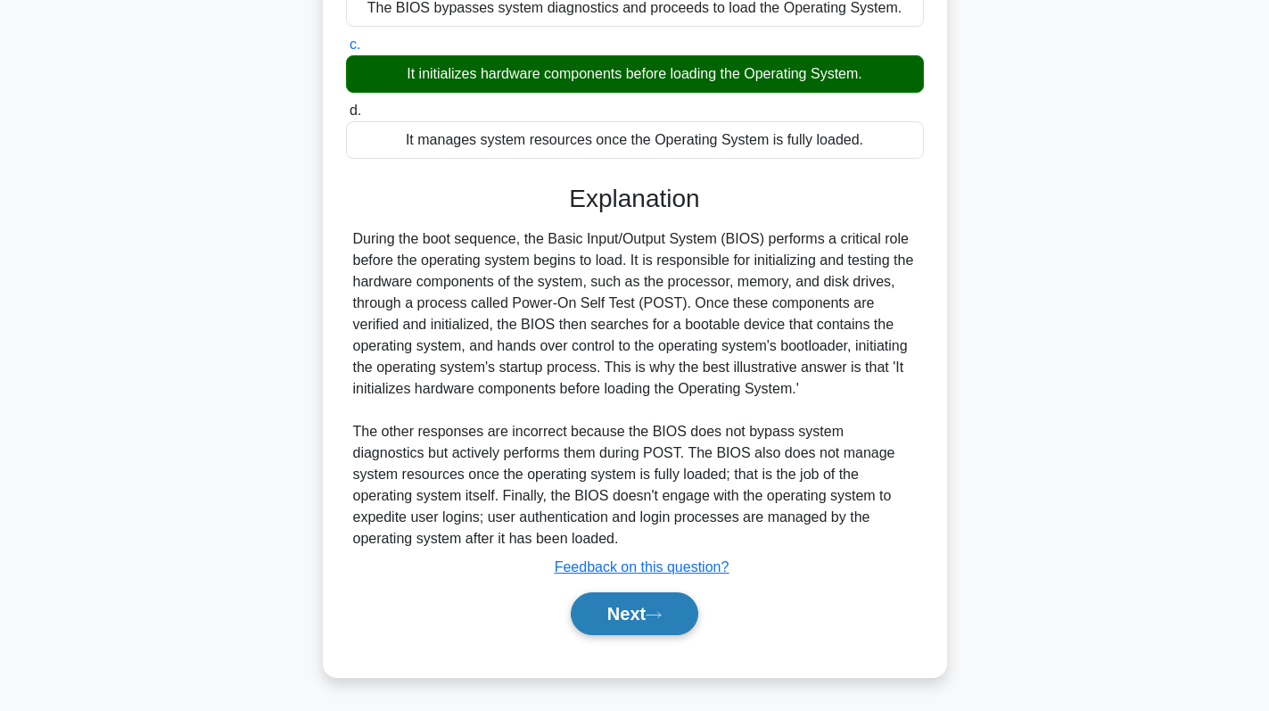
click at [630, 626] on button "Next" at bounding box center [635, 613] width 128 height 43
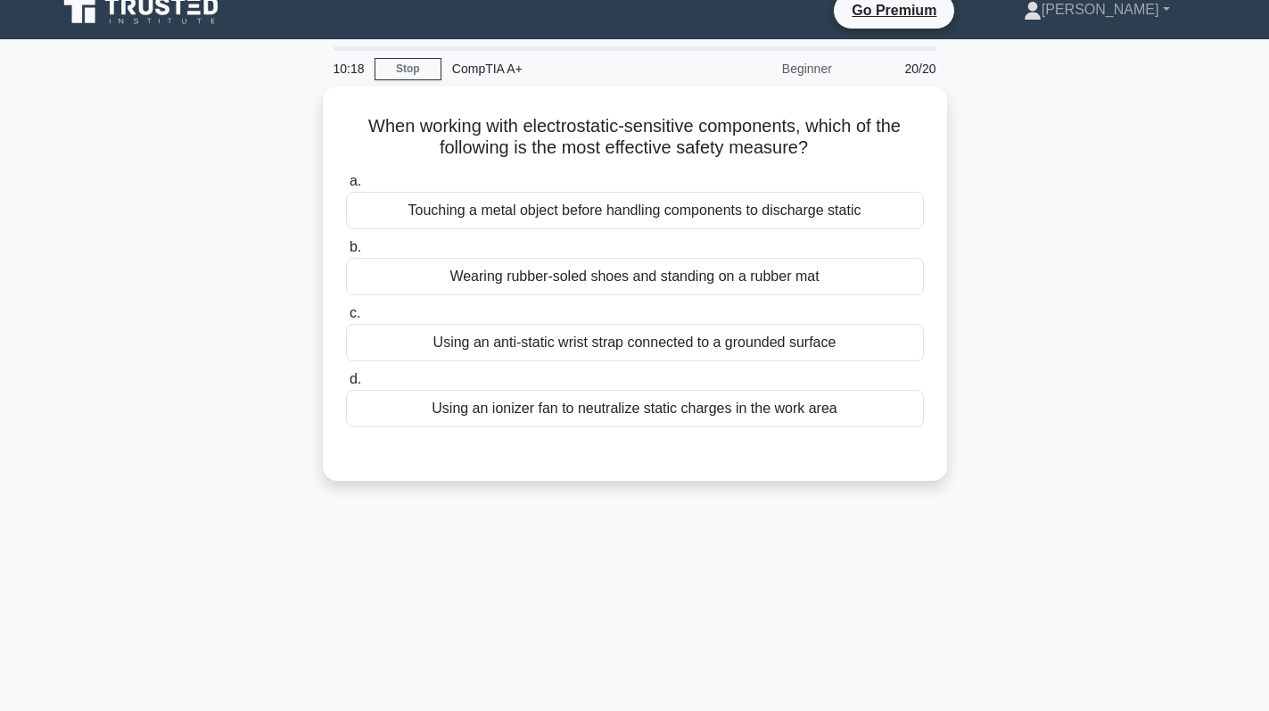
scroll to position [0, 0]
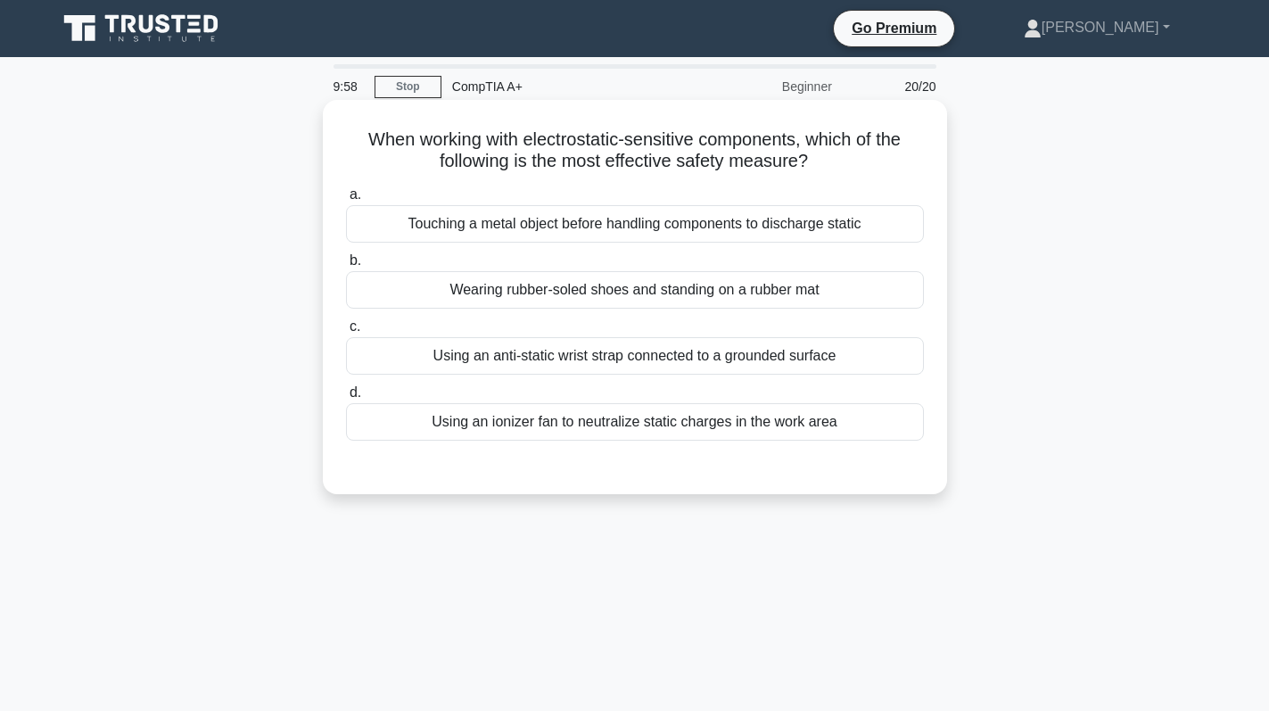
click at [820, 361] on div "Using an anti-static wrist strap connected to a grounded surface" at bounding box center [635, 355] width 578 height 37
click at [346, 333] on input "c. Using an anti-static wrist strap connected to a grounded surface" at bounding box center [346, 327] width 0 height 12
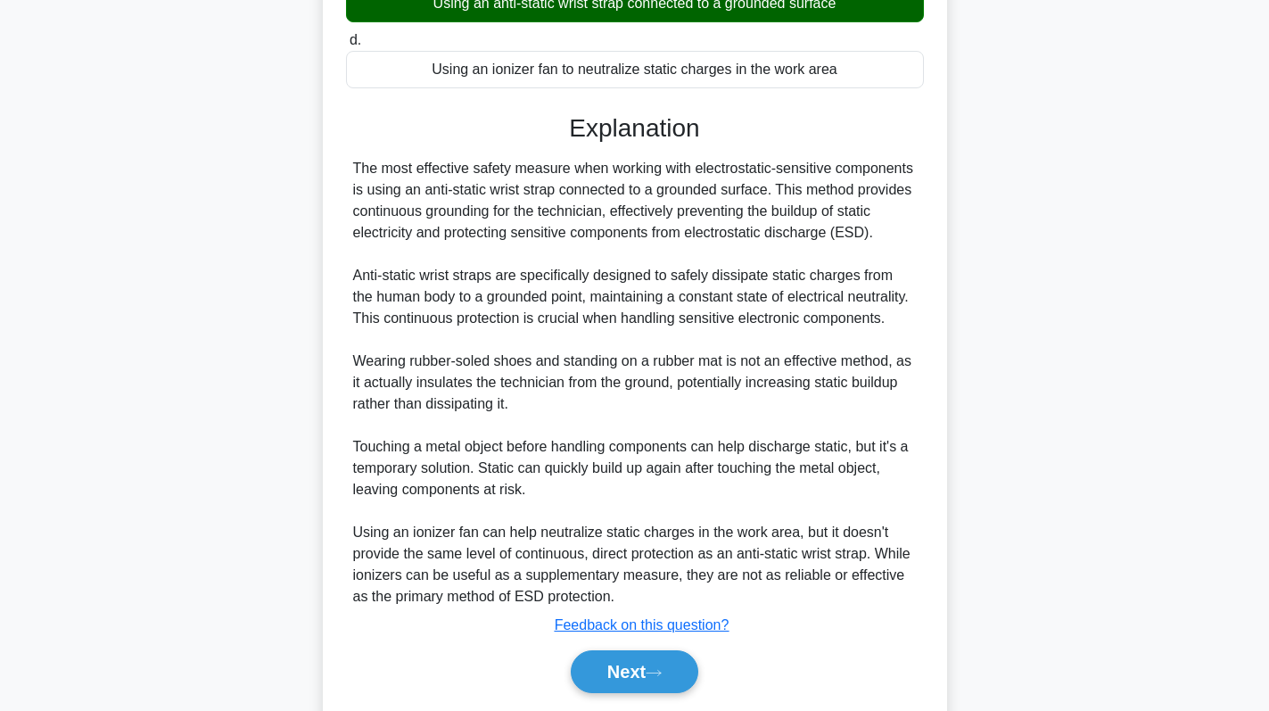
scroll to position [411, 0]
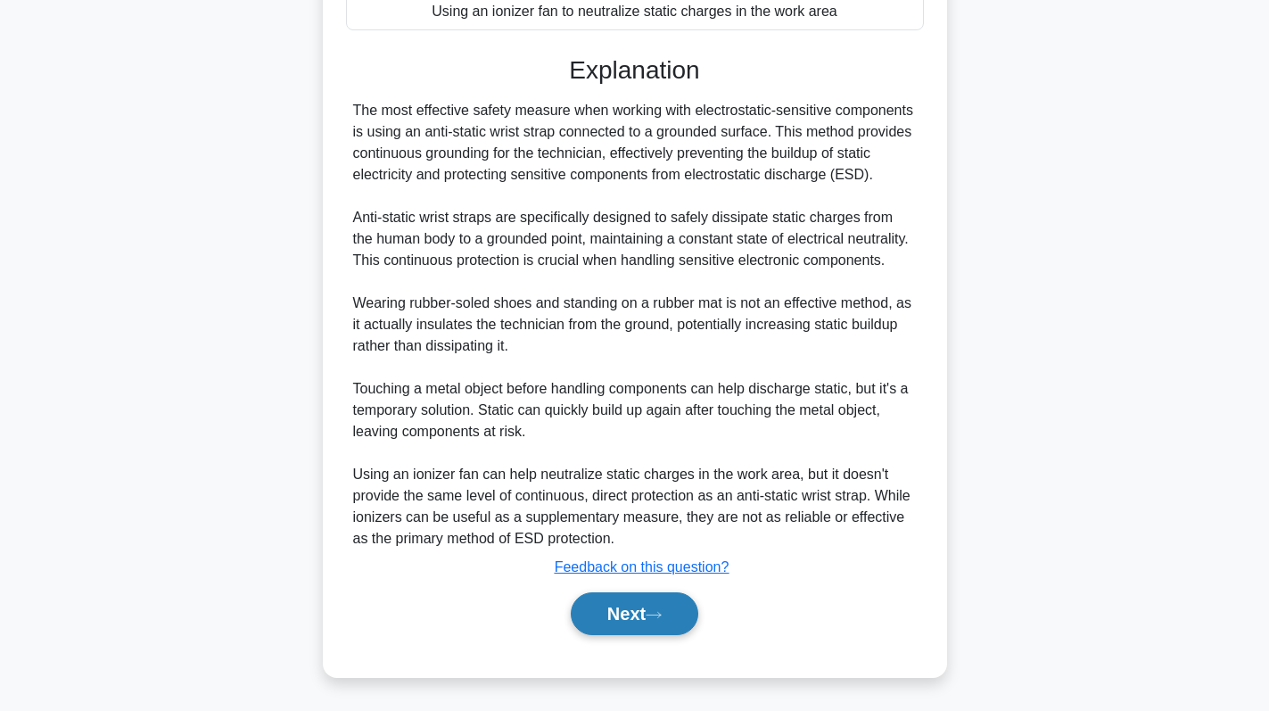
click at [633, 598] on button "Next" at bounding box center [635, 613] width 128 height 43
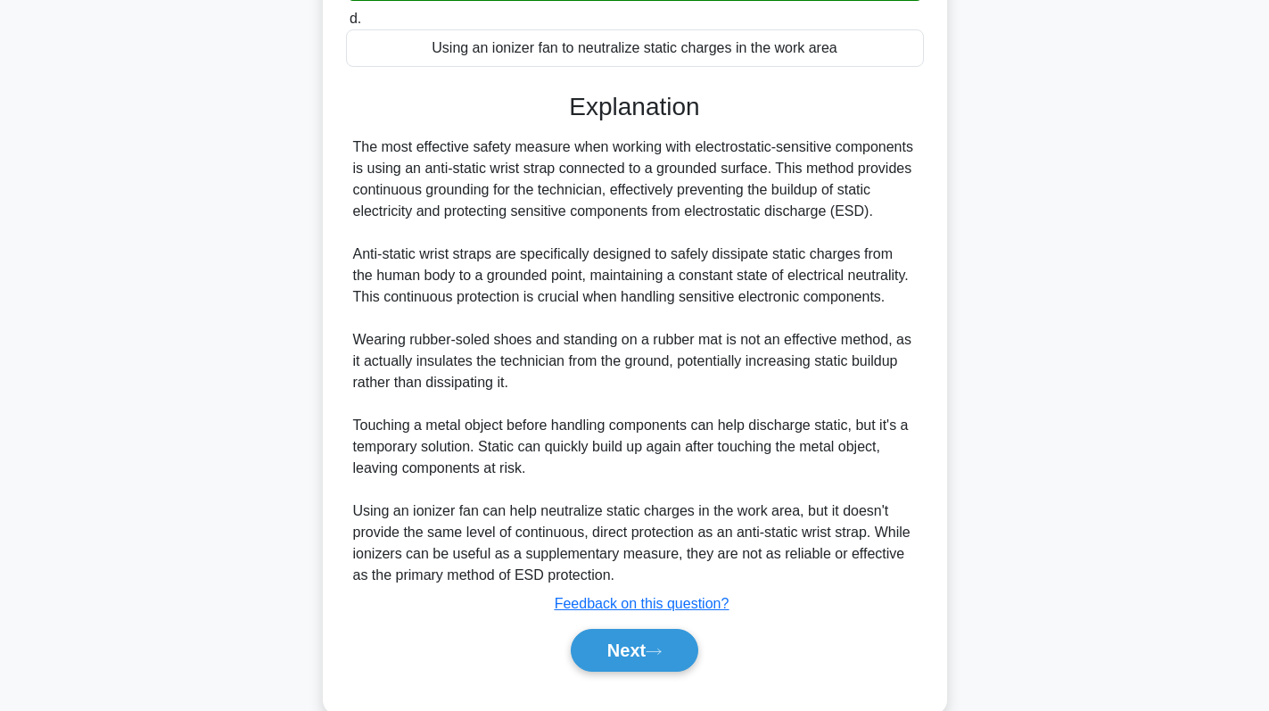
scroll to position [0, 0]
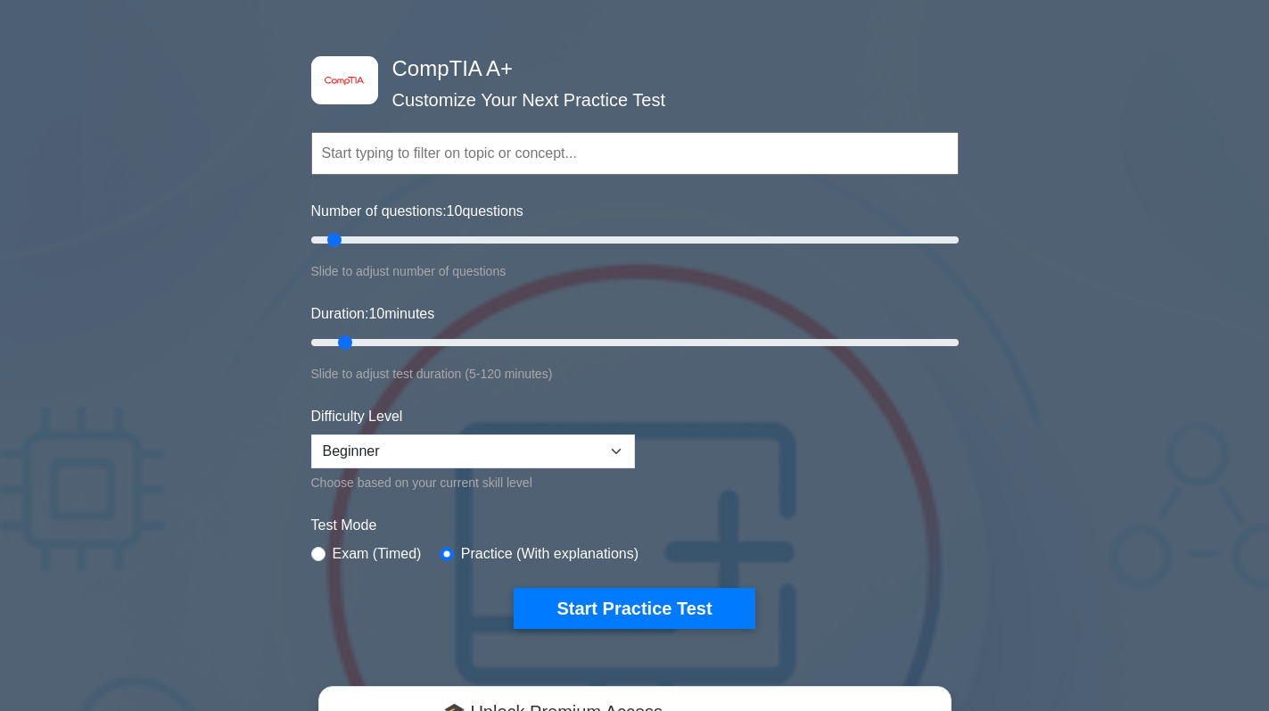
scroll to position [89, 0]
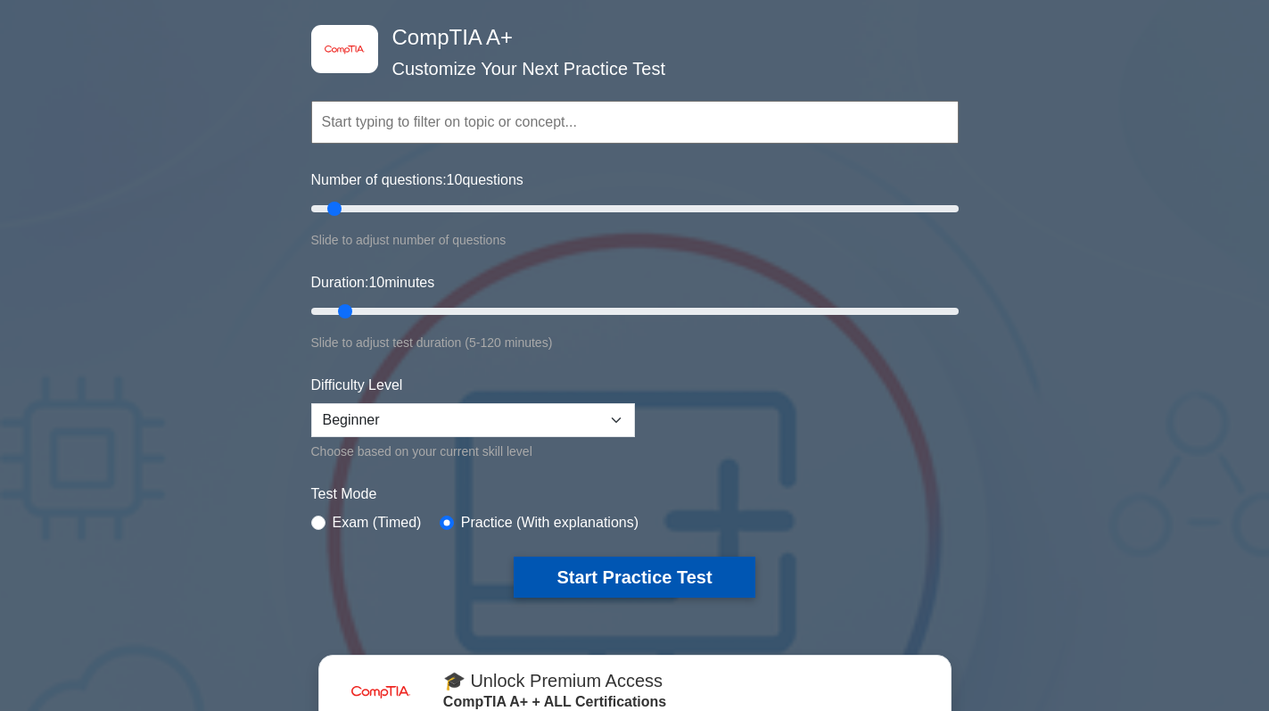
click at [599, 592] on button "Start Practice Test" at bounding box center [634, 576] width 241 height 41
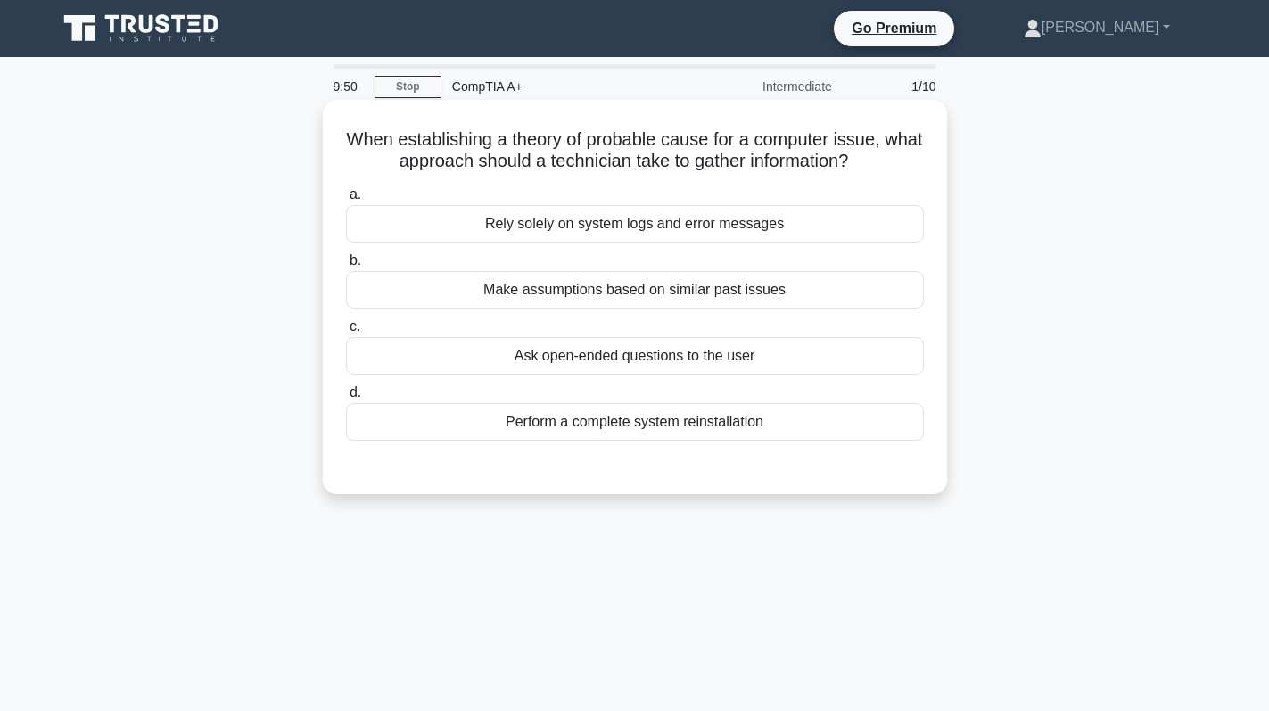
click at [775, 235] on div "Rely solely on system logs and error messages" at bounding box center [635, 223] width 578 height 37
click at [346, 201] on input "a. Rely solely on system logs and error messages" at bounding box center [346, 195] width 0 height 12
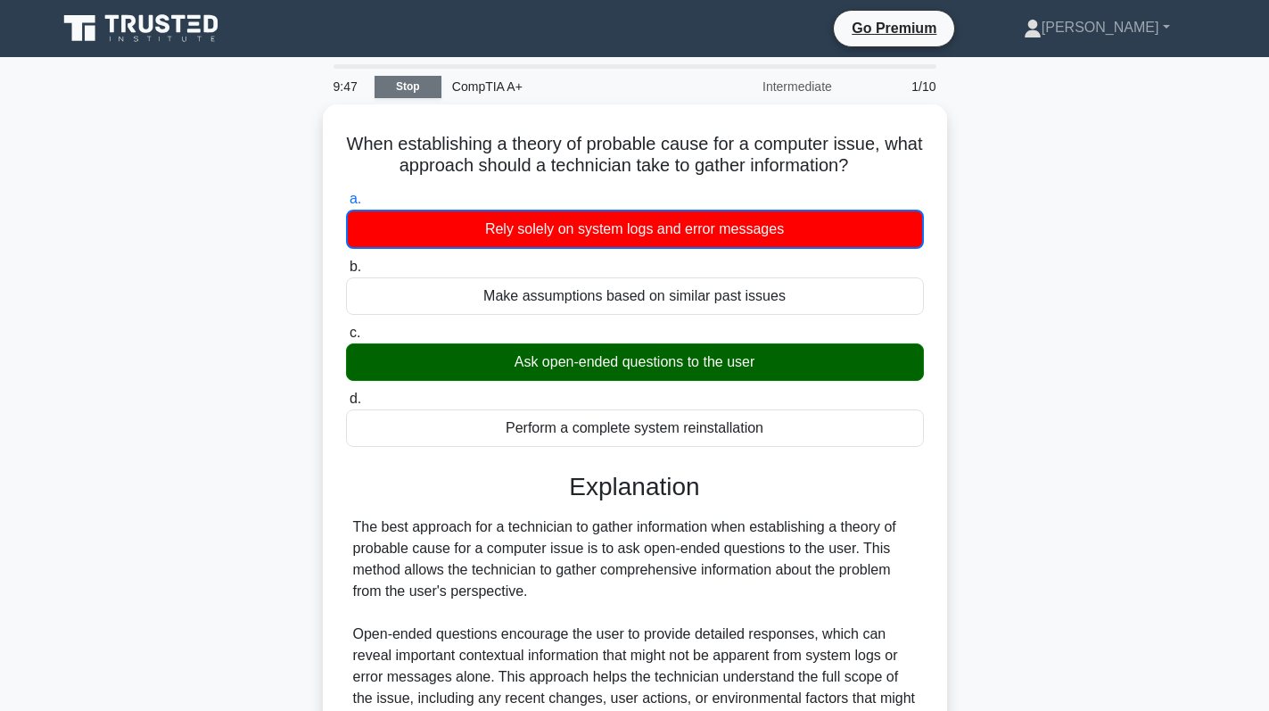
click at [419, 89] on link "Stop" at bounding box center [408, 87] width 67 height 22
